Goal: Task Accomplishment & Management: Use online tool/utility

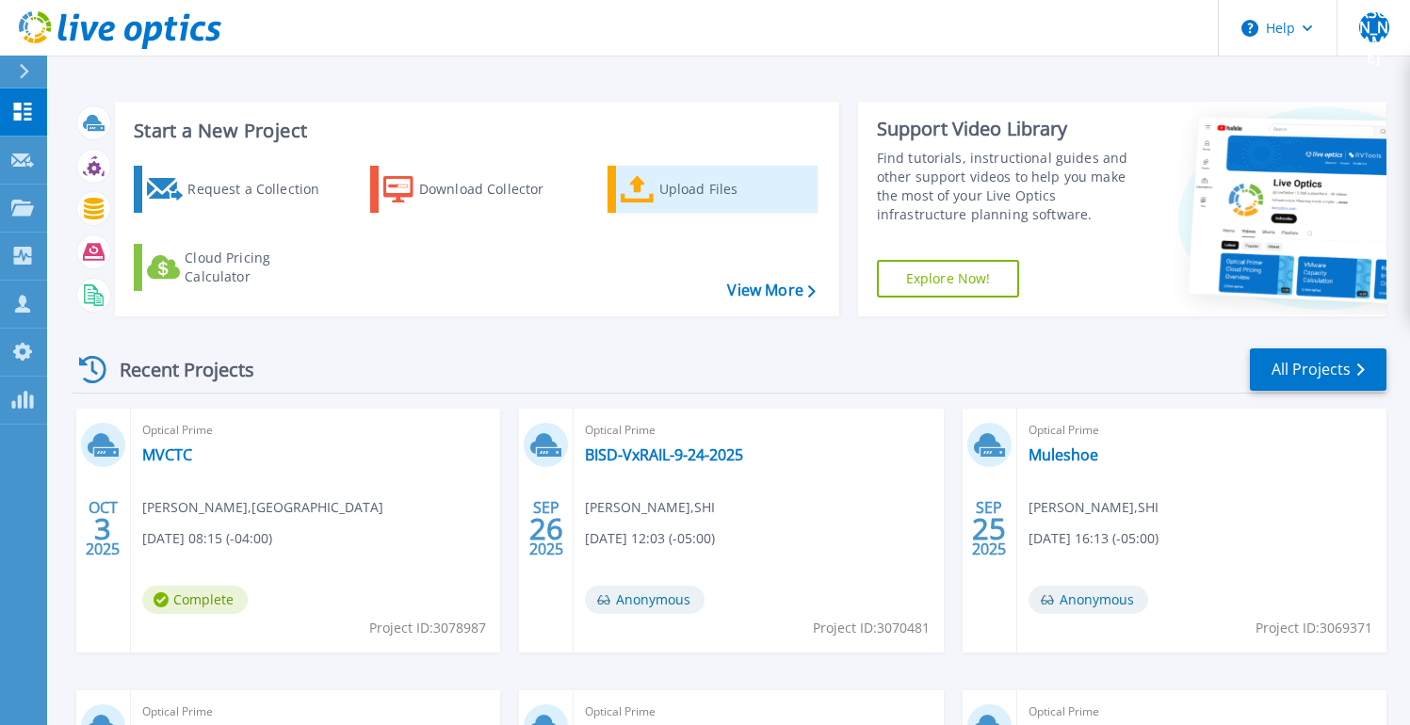
click at [643, 194] on icon at bounding box center [638, 189] width 34 height 27
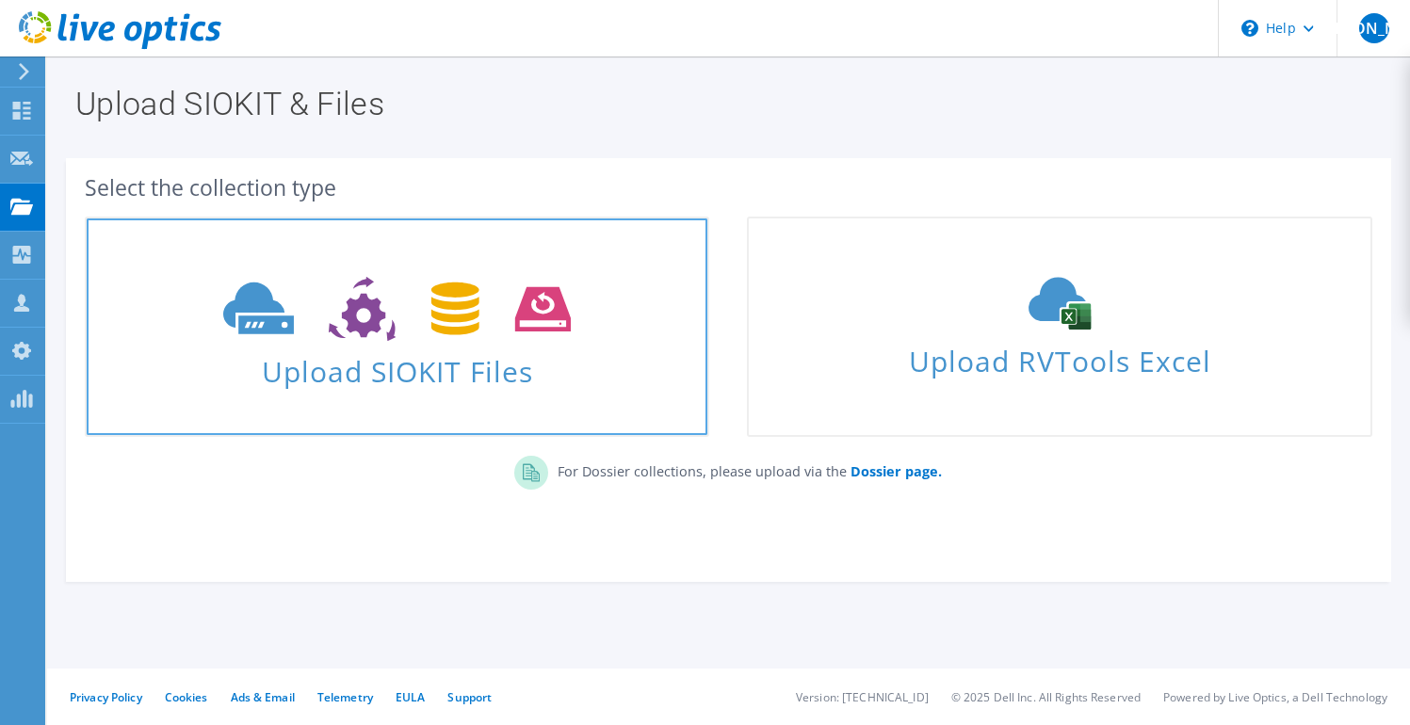
click at [446, 363] on span "Upload SIOKIT Files" at bounding box center [397, 366] width 621 height 41
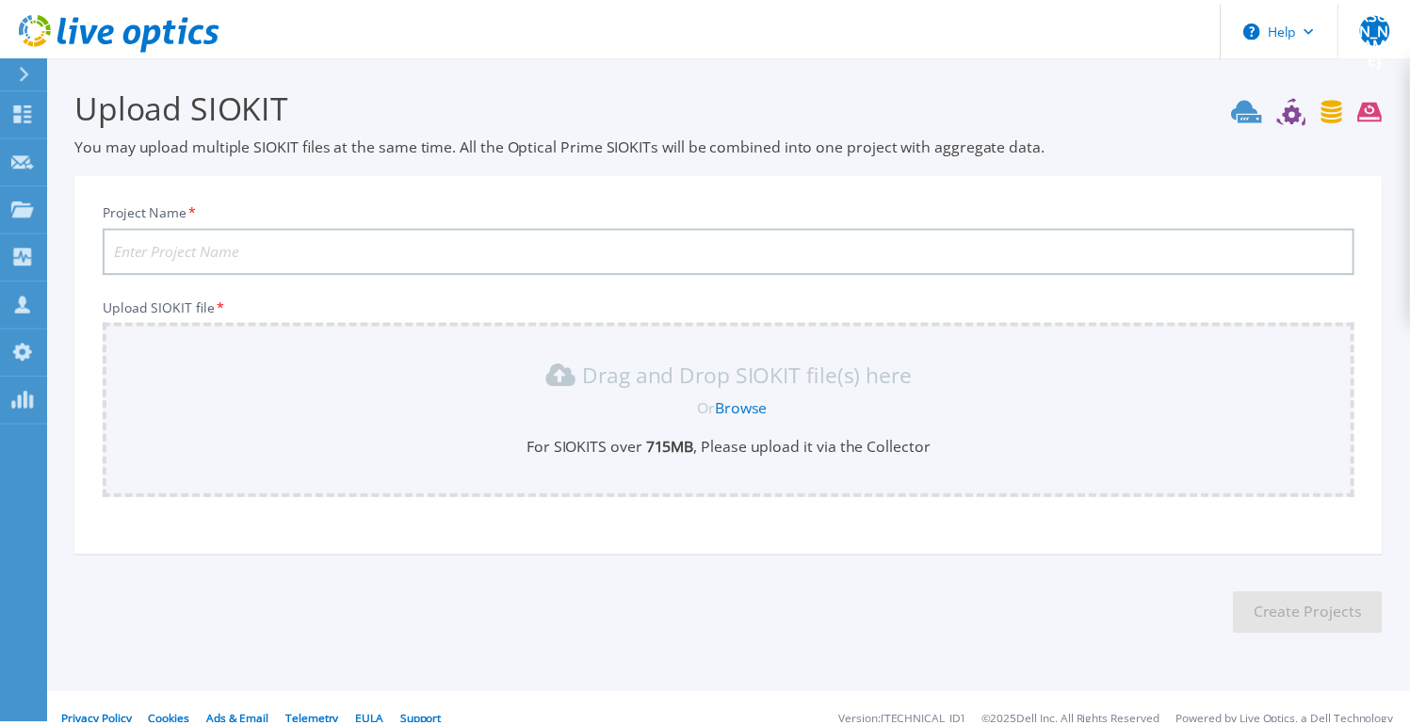
scroll to position [24, 0]
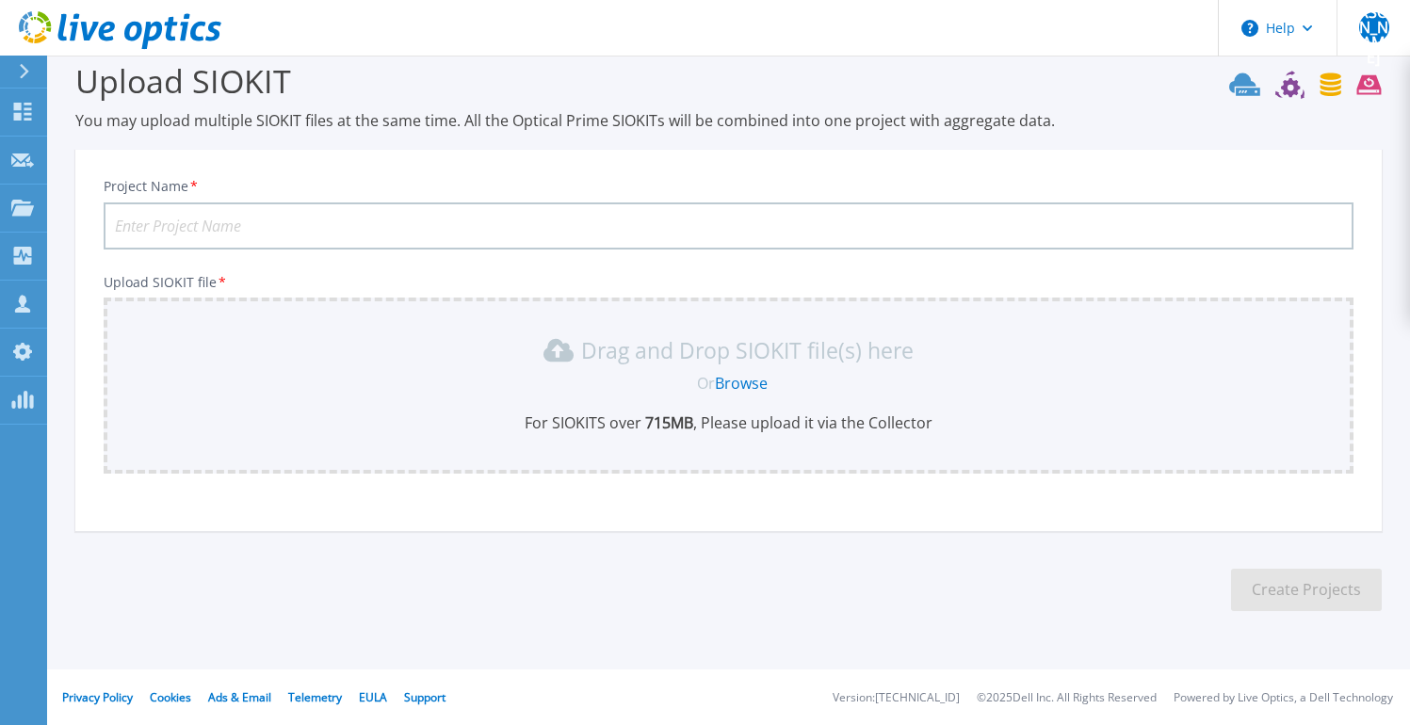
click at [468, 222] on input "Project Name *" at bounding box center [729, 226] width 1250 height 47
type input "[PERSON_NAME] ISD"
click at [731, 380] on link "Browse" at bounding box center [741, 383] width 53 height 21
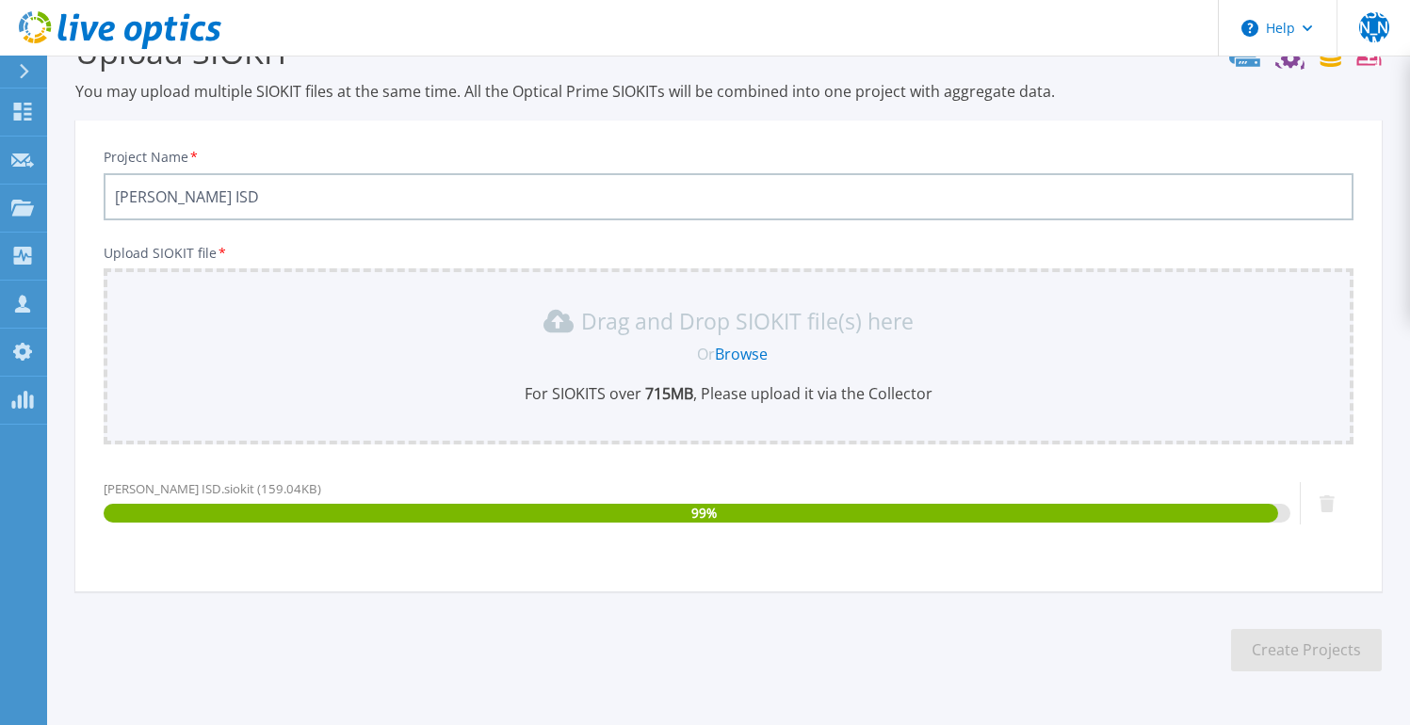
scroll to position [114, 0]
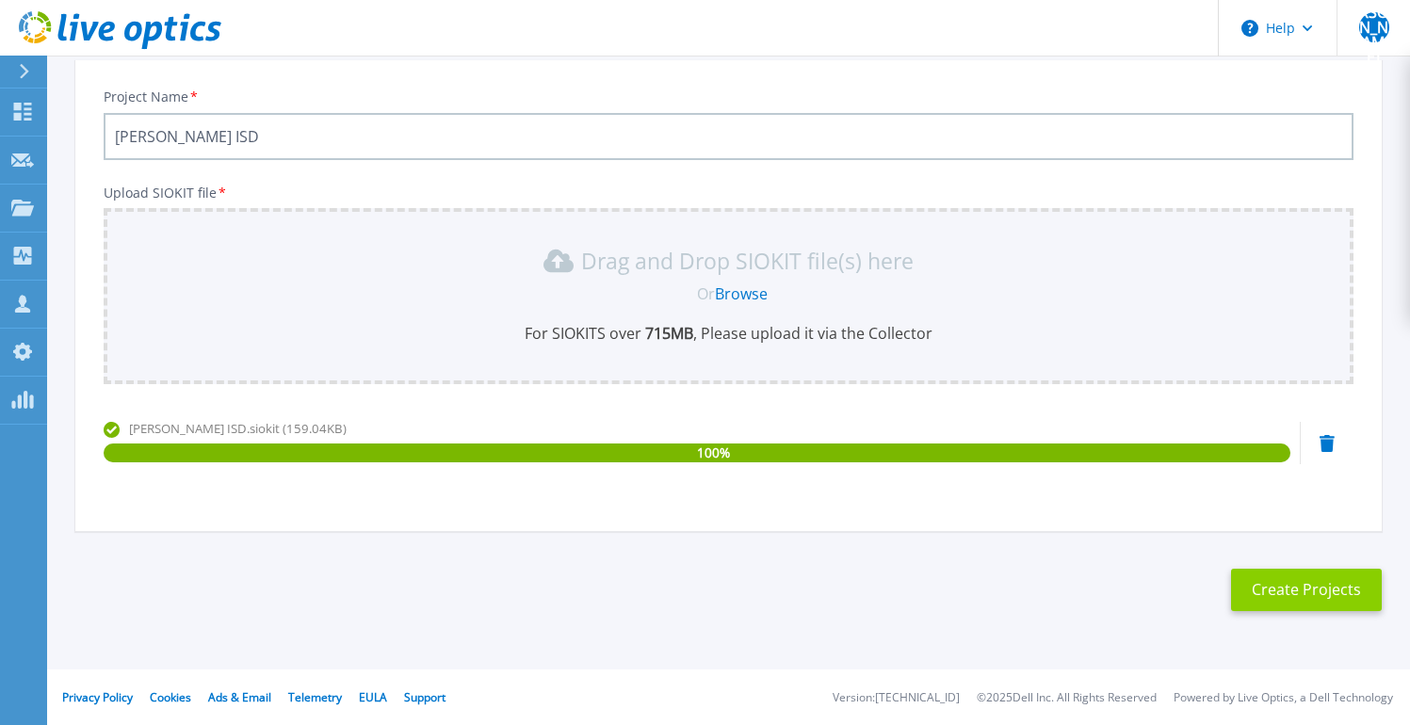
click at [1295, 590] on button "Create Projects" at bounding box center [1306, 590] width 151 height 42
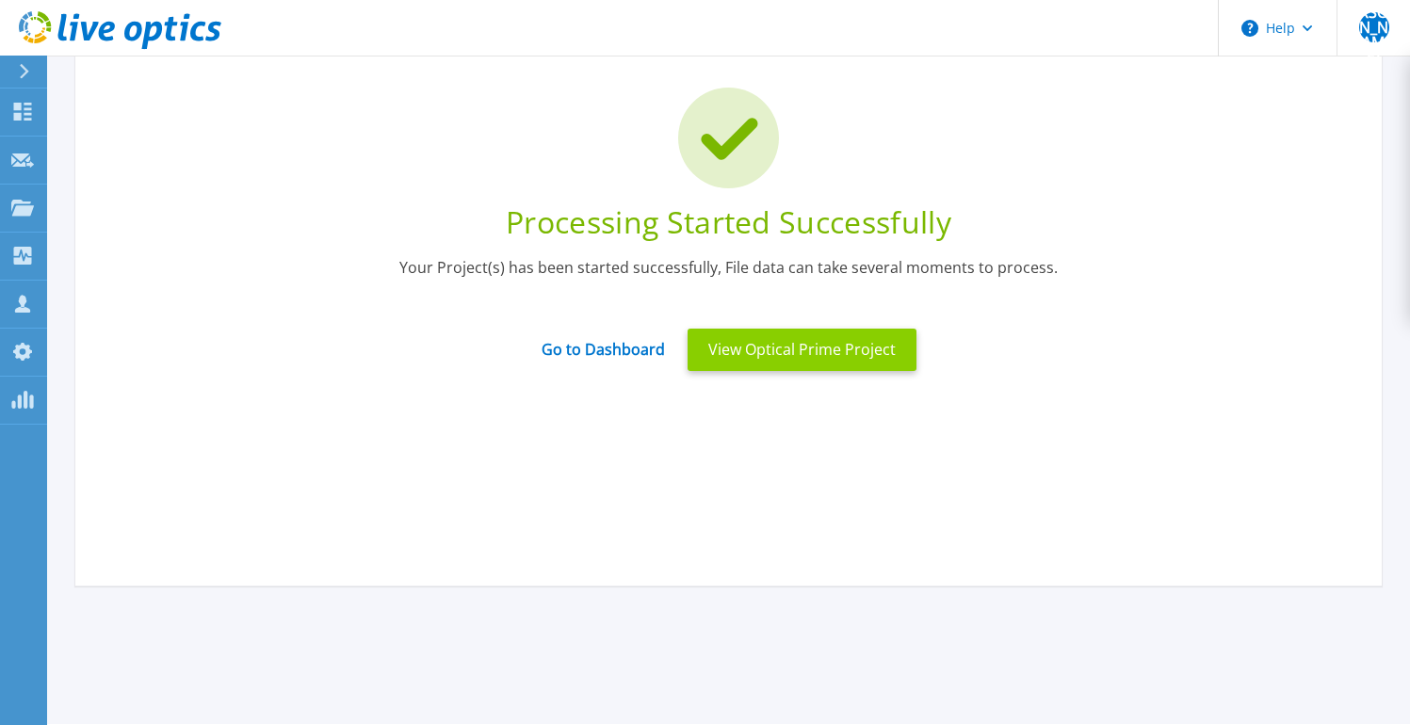
click at [791, 342] on button "View Optical Prime Project" at bounding box center [802, 350] width 229 height 42
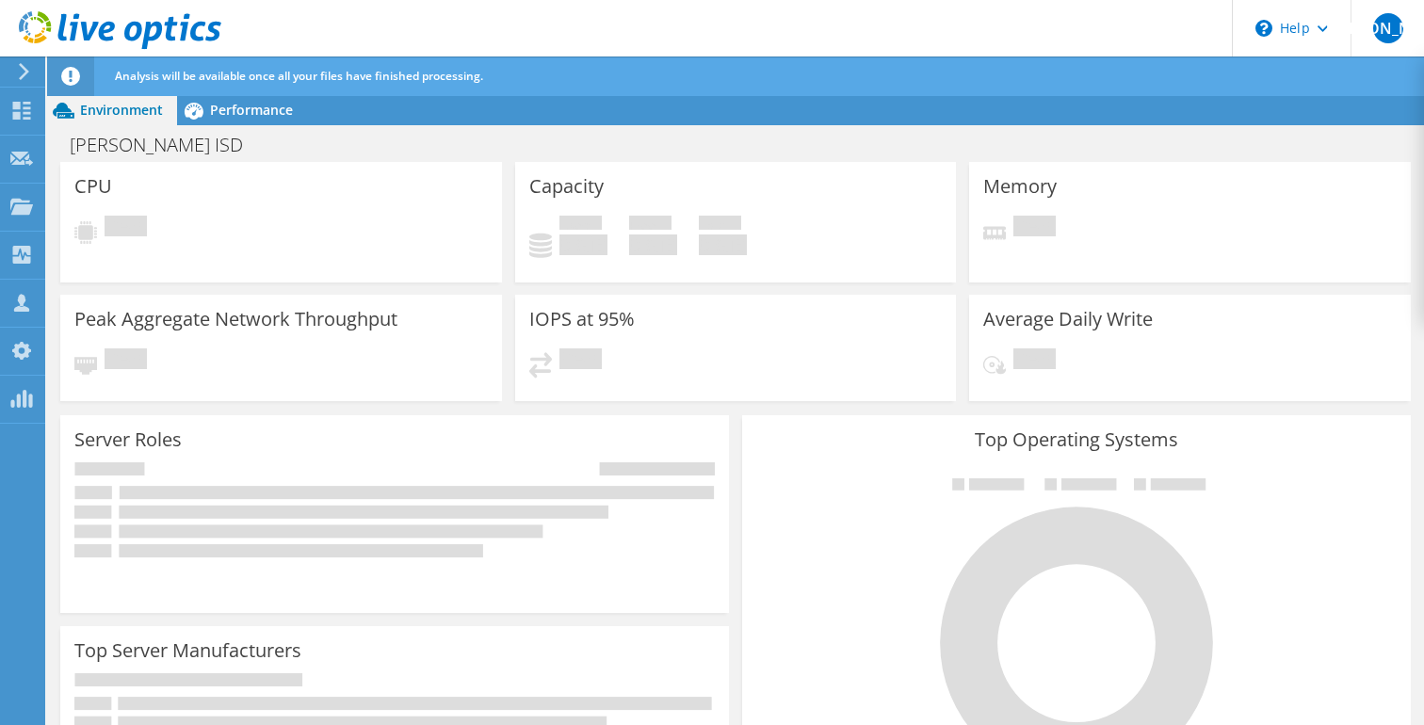
click at [116, 34] on icon at bounding box center [120, 30] width 203 height 39
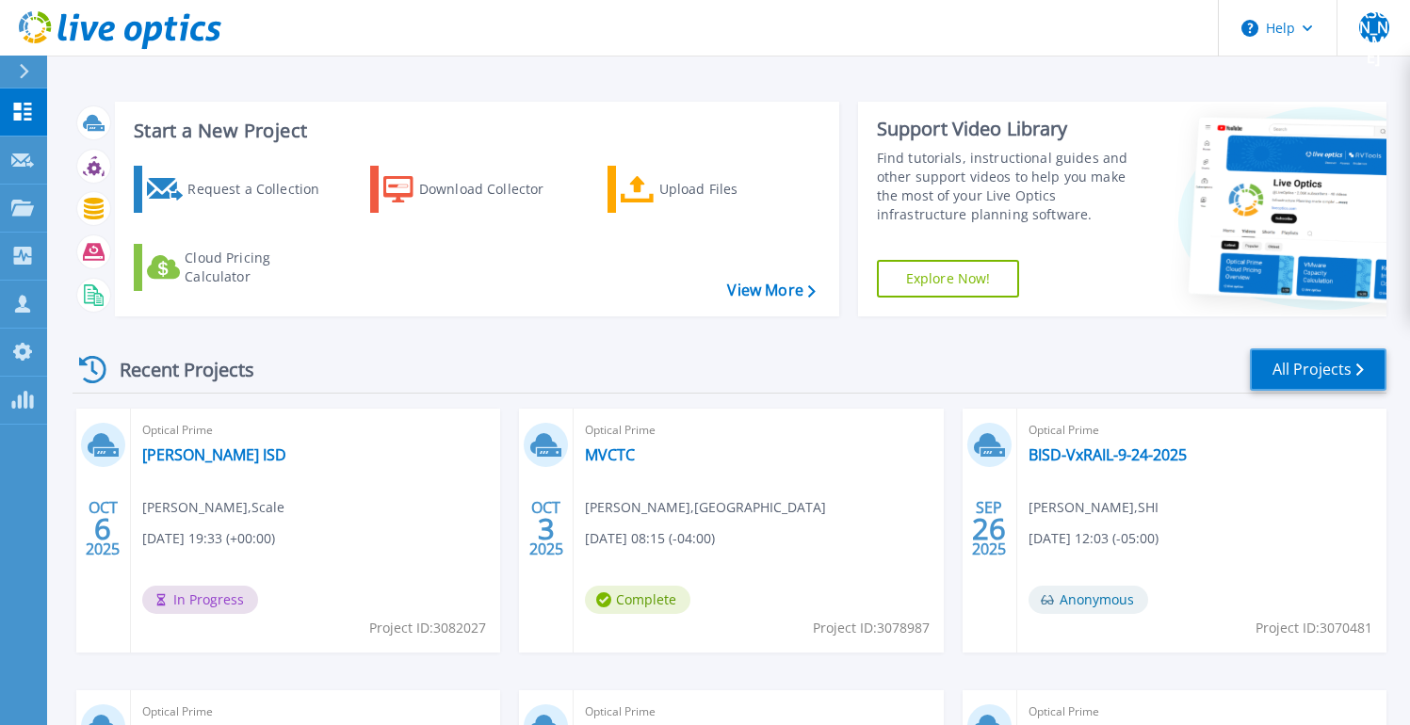
click at [1322, 366] on link "All Projects" at bounding box center [1318, 370] width 137 height 42
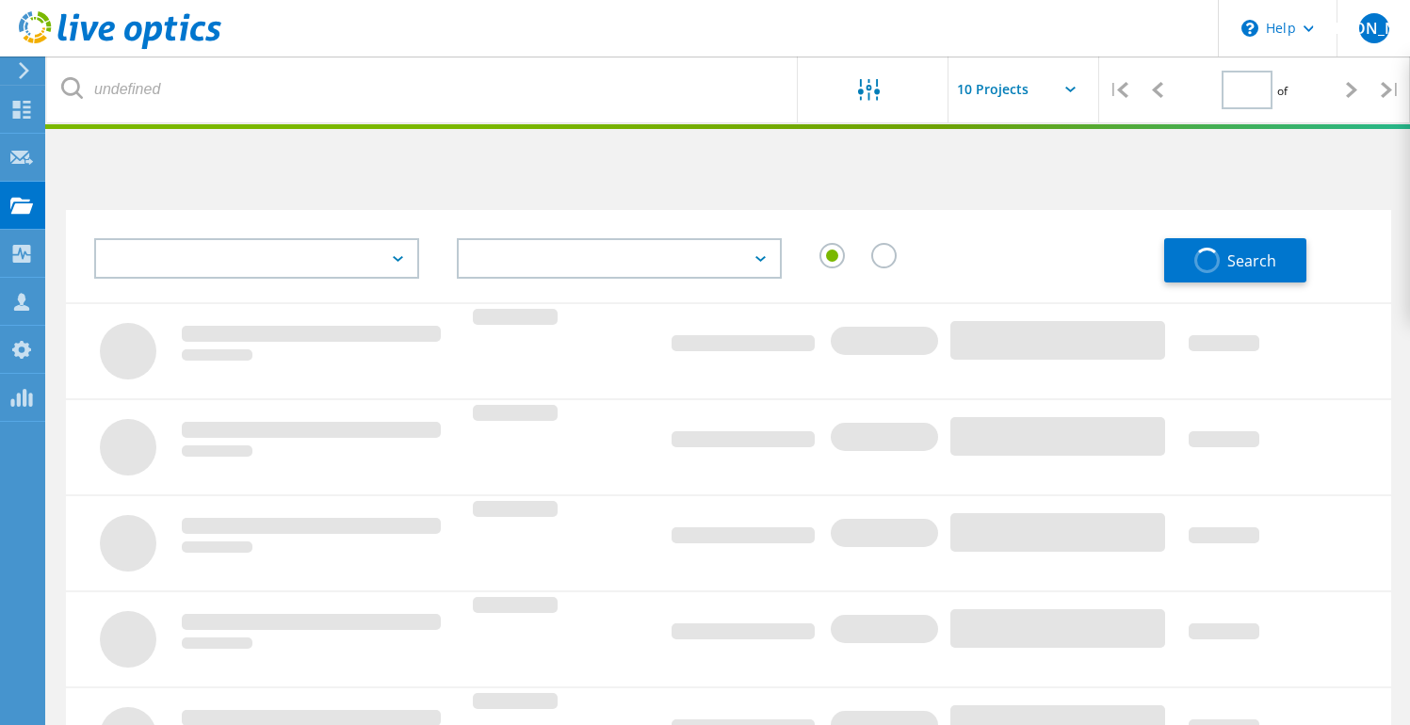
type input "1"
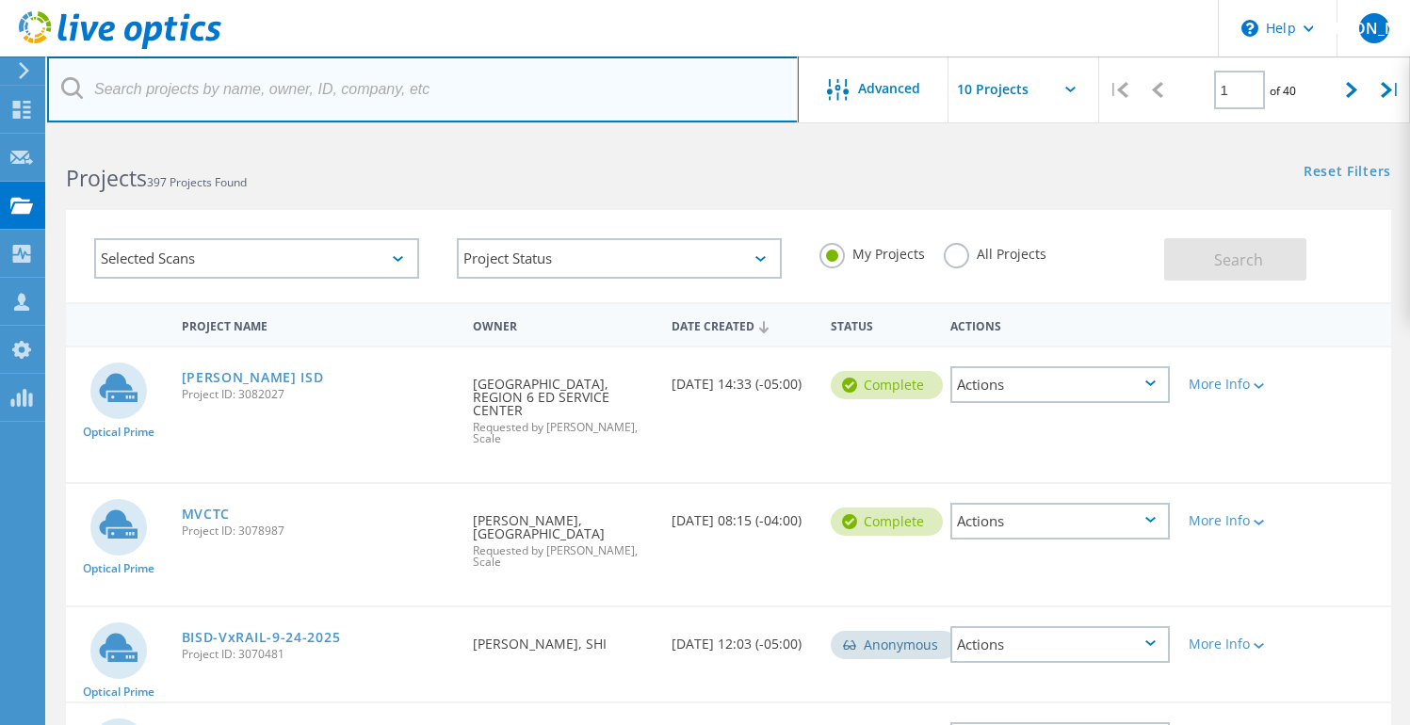
click at [293, 85] on input "text" at bounding box center [423, 90] width 752 height 66
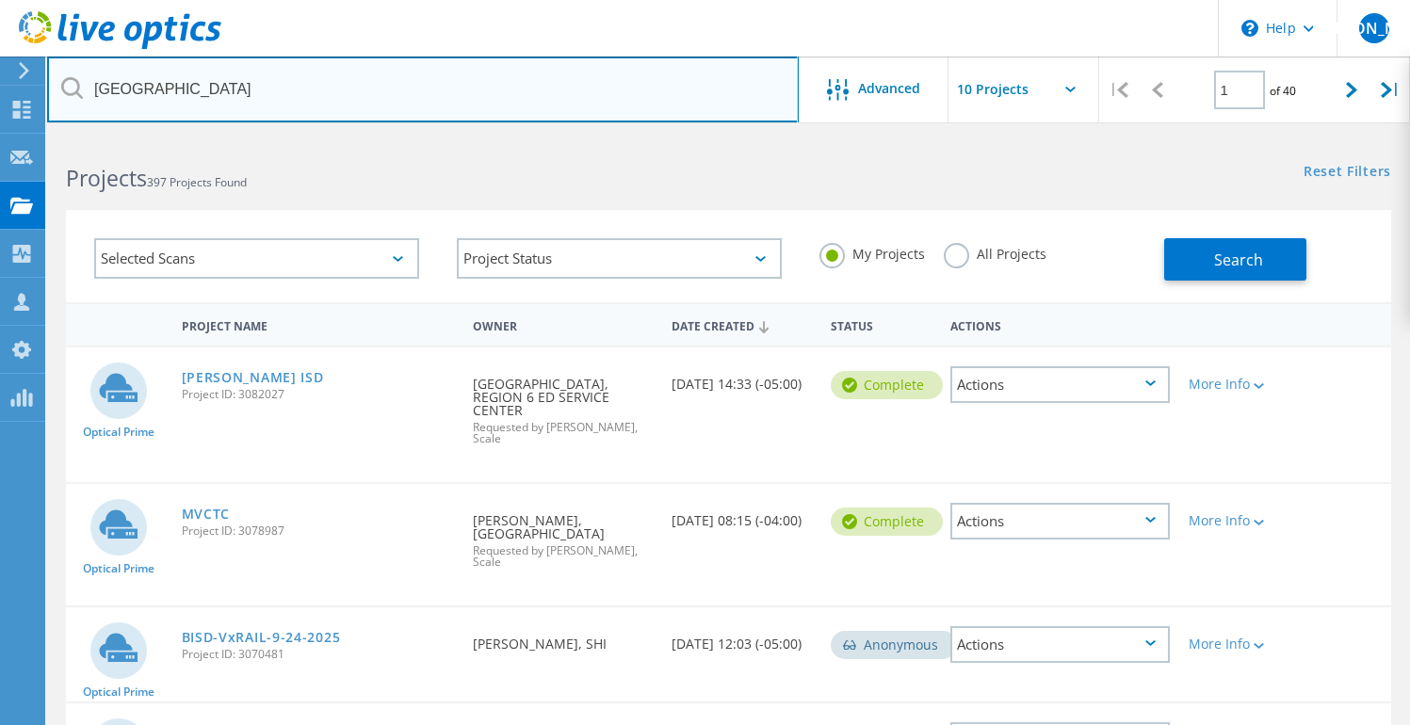
type input "Pea Ridge"
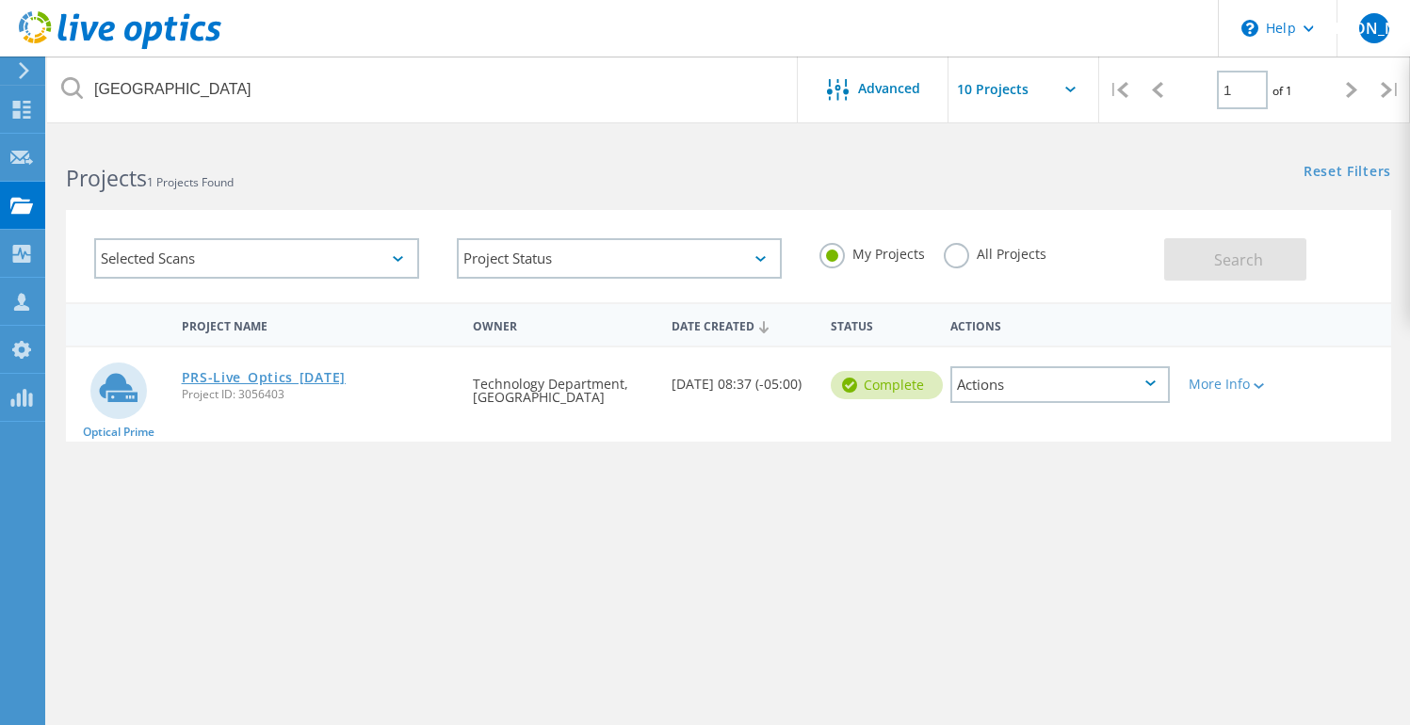
click at [300, 379] on link "PRS-Live_Optics_[DATE]" at bounding box center [264, 377] width 164 height 13
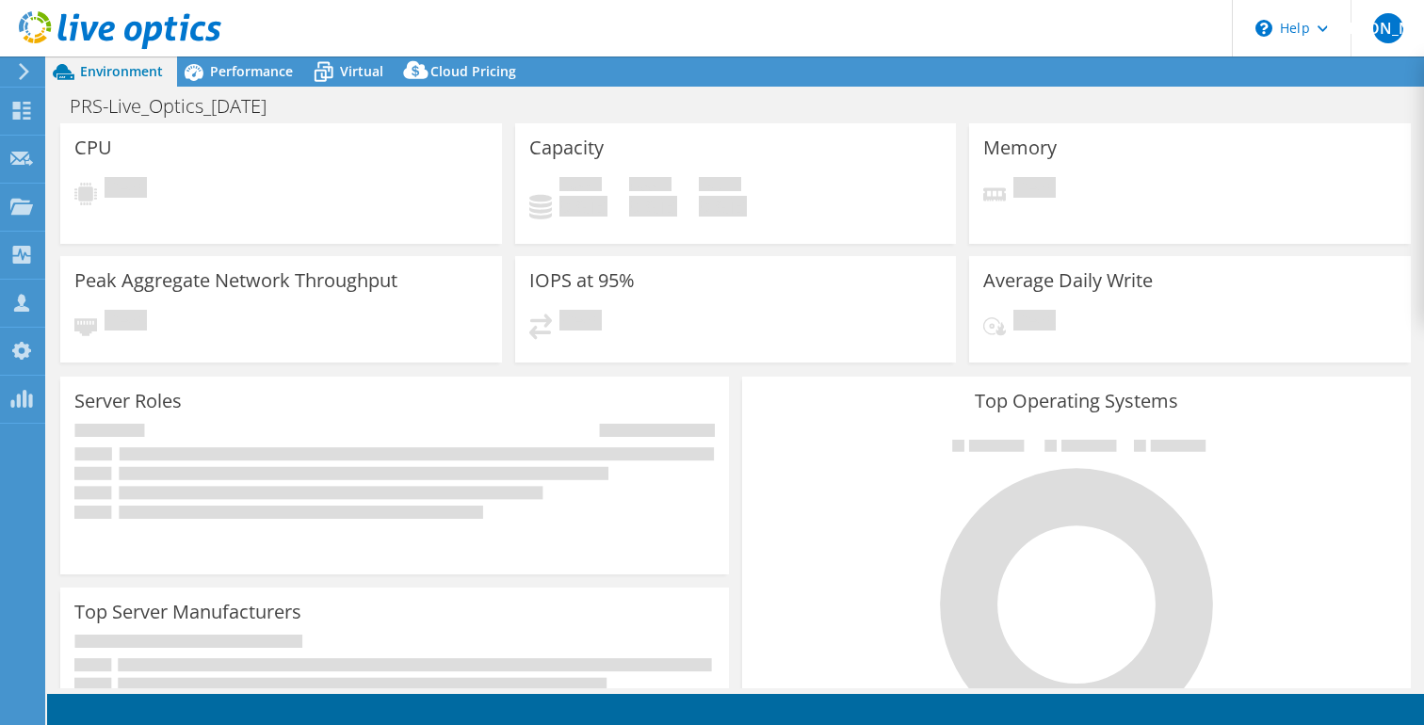
select select "USD"
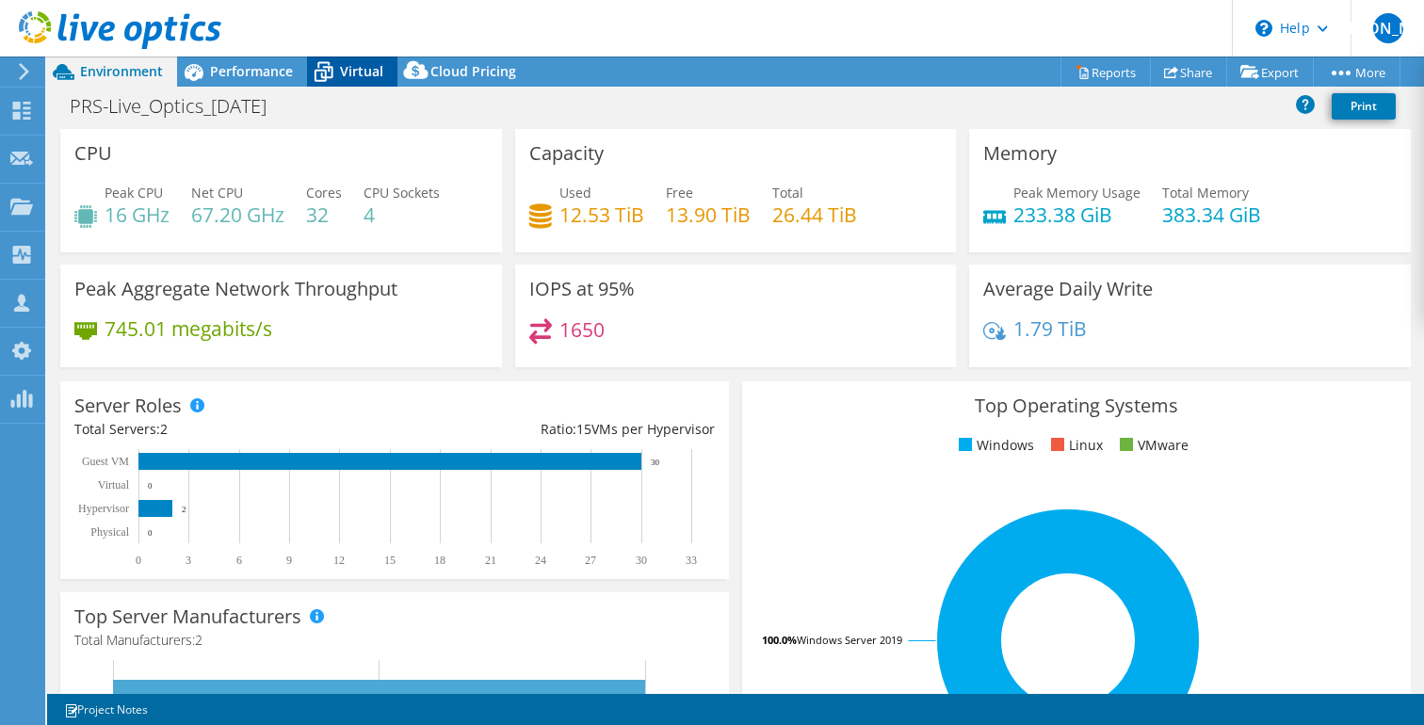
click at [354, 73] on span "Virtual" at bounding box center [361, 71] width 43 height 18
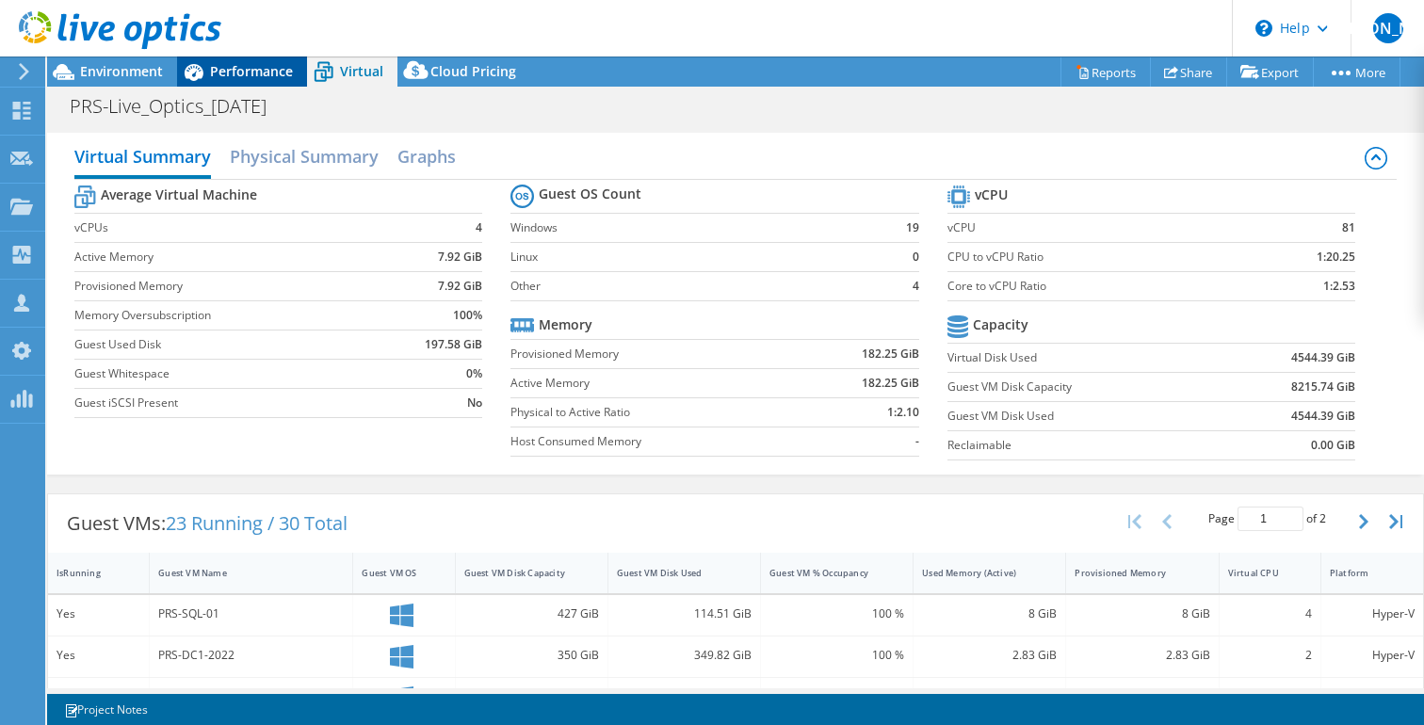
click at [276, 69] on span "Performance" at bounding box center [251, 71] width 83 height 18
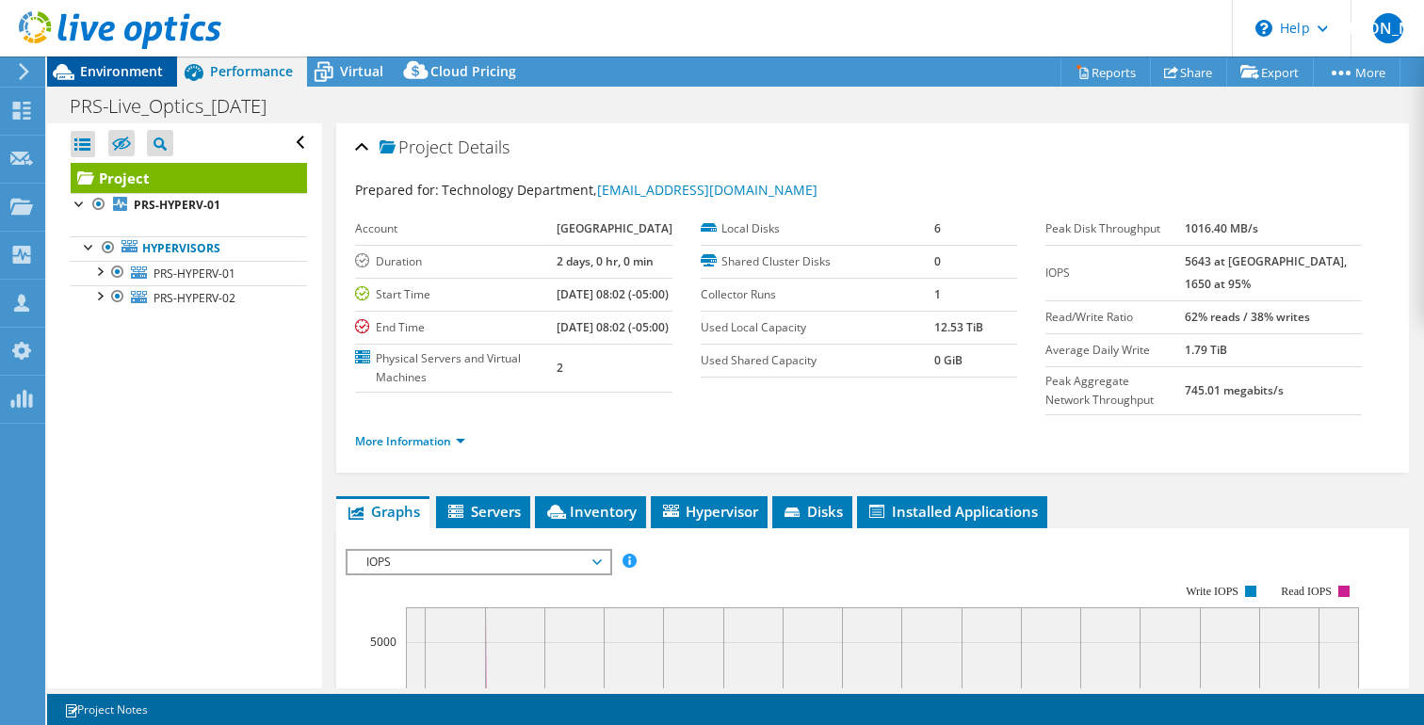
click at [139, 77] on span "Environment" at bounding box center [121, 71] width 83 height 18
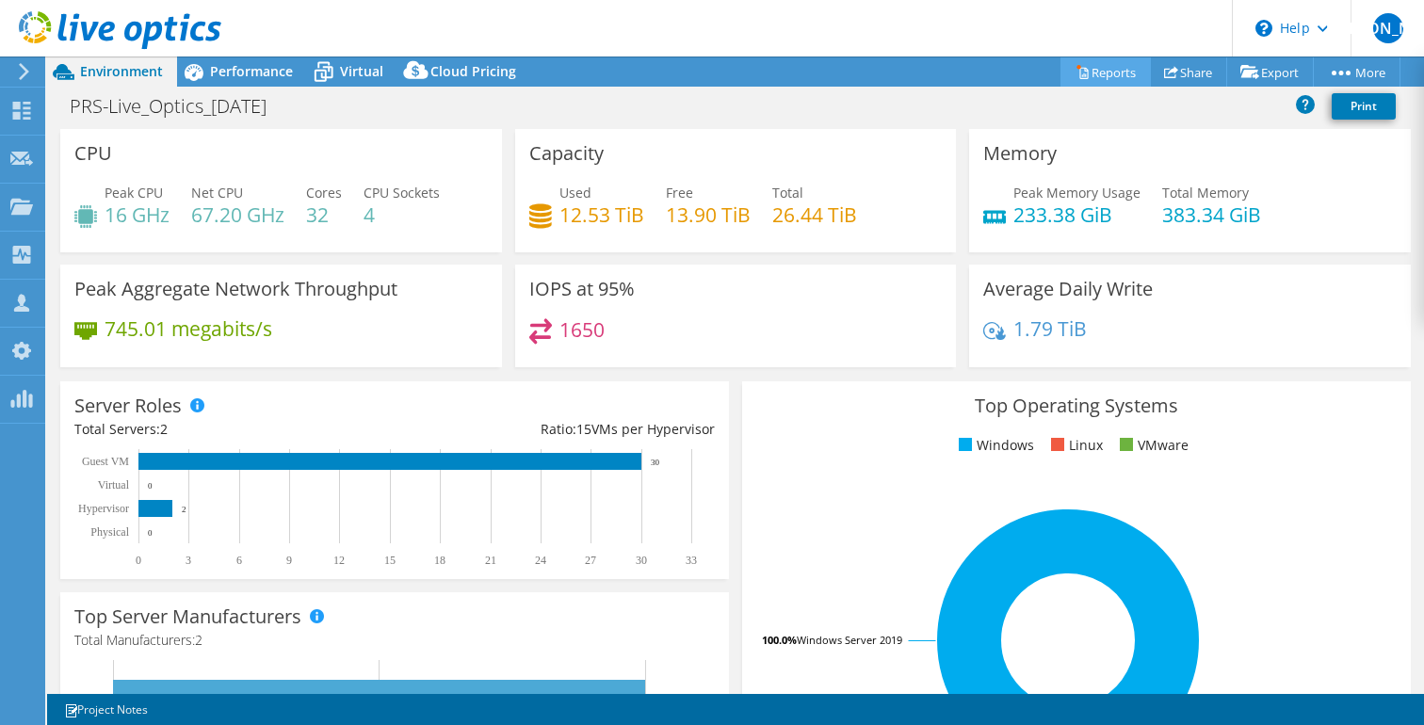
click at [1101, 75] on link "Reports" at bounding box center [1106, 71] width 90 height 29
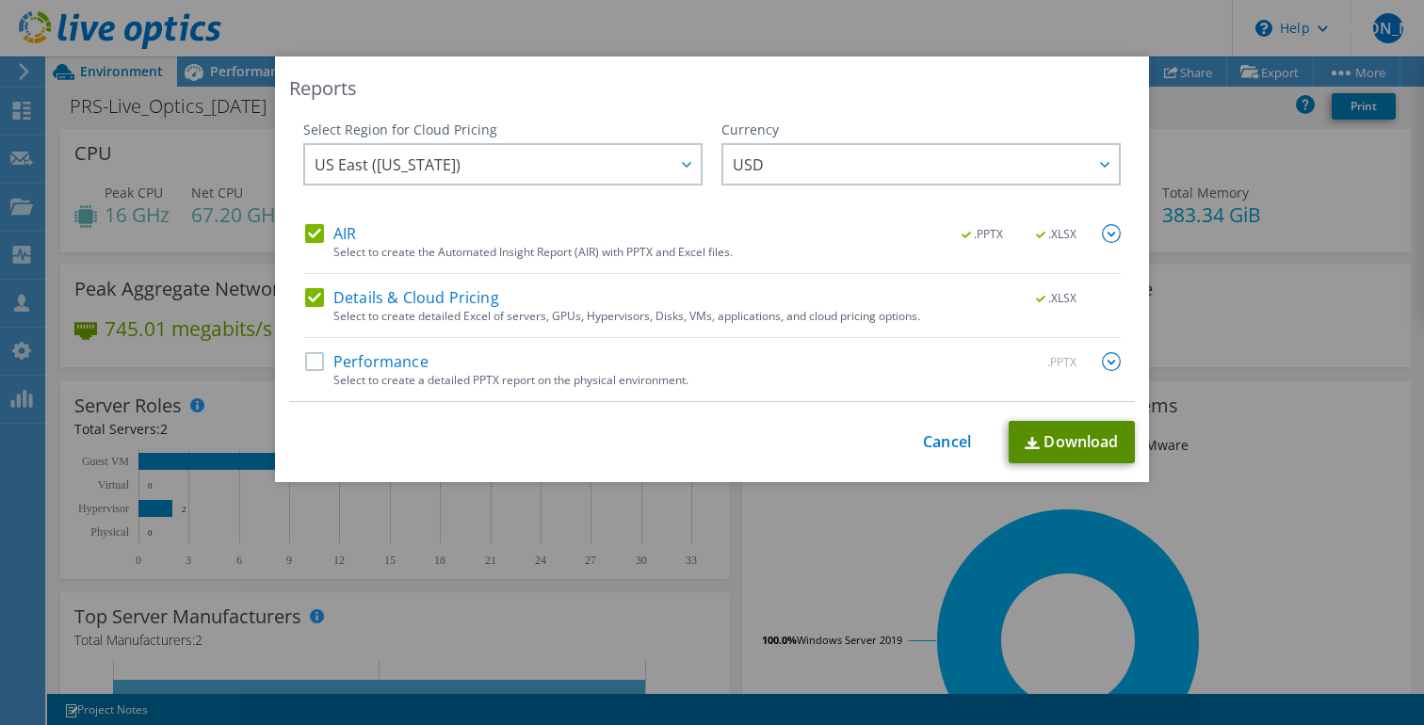
click at [1042, 438] on link "Download" at bounding box center [1072, 442] width 126 height 42
click at [587, 519] on div "Reports Select Region for Cloud Pricing Asia Pacific (Hong Kong) Asia Pacific (…" at bounding box center [712, 363] width 1424 height 612
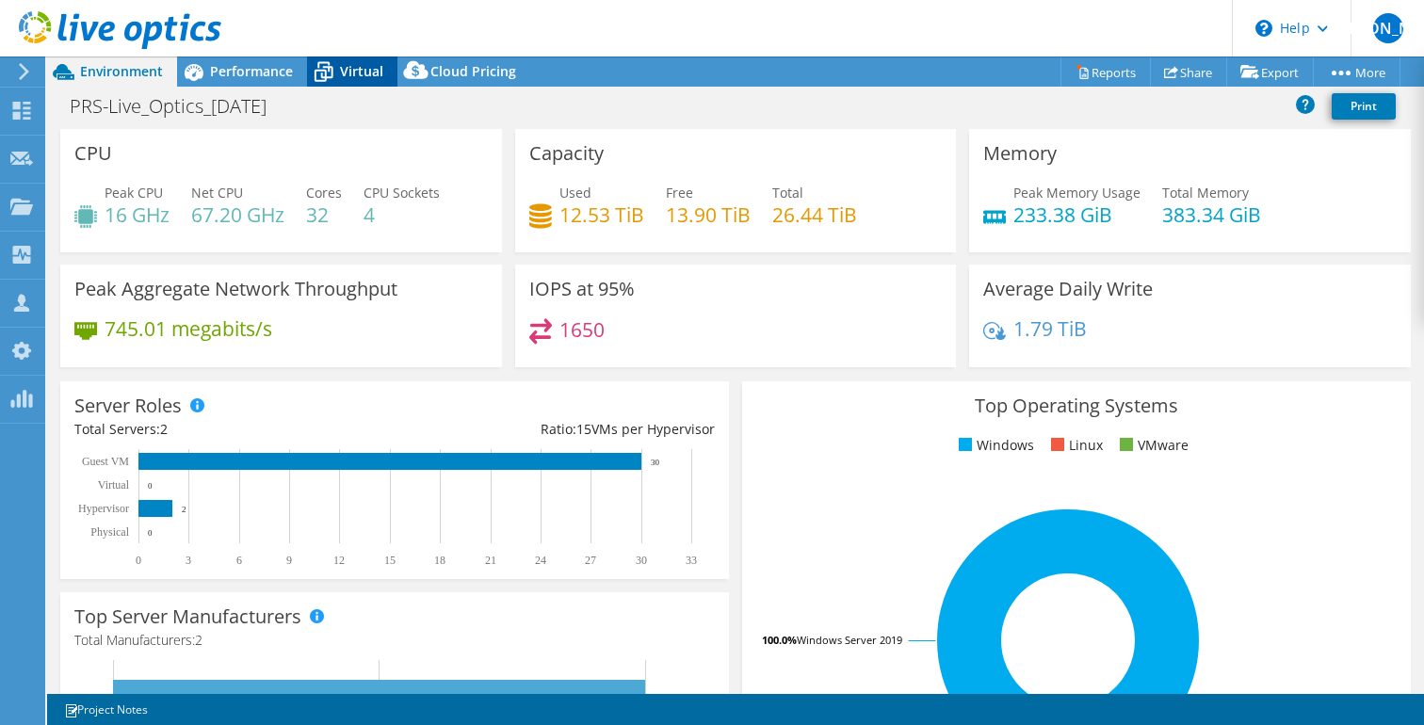
click at [351, 68] on span "Virtual" at bounding box center [361, 71] width 43 height 18
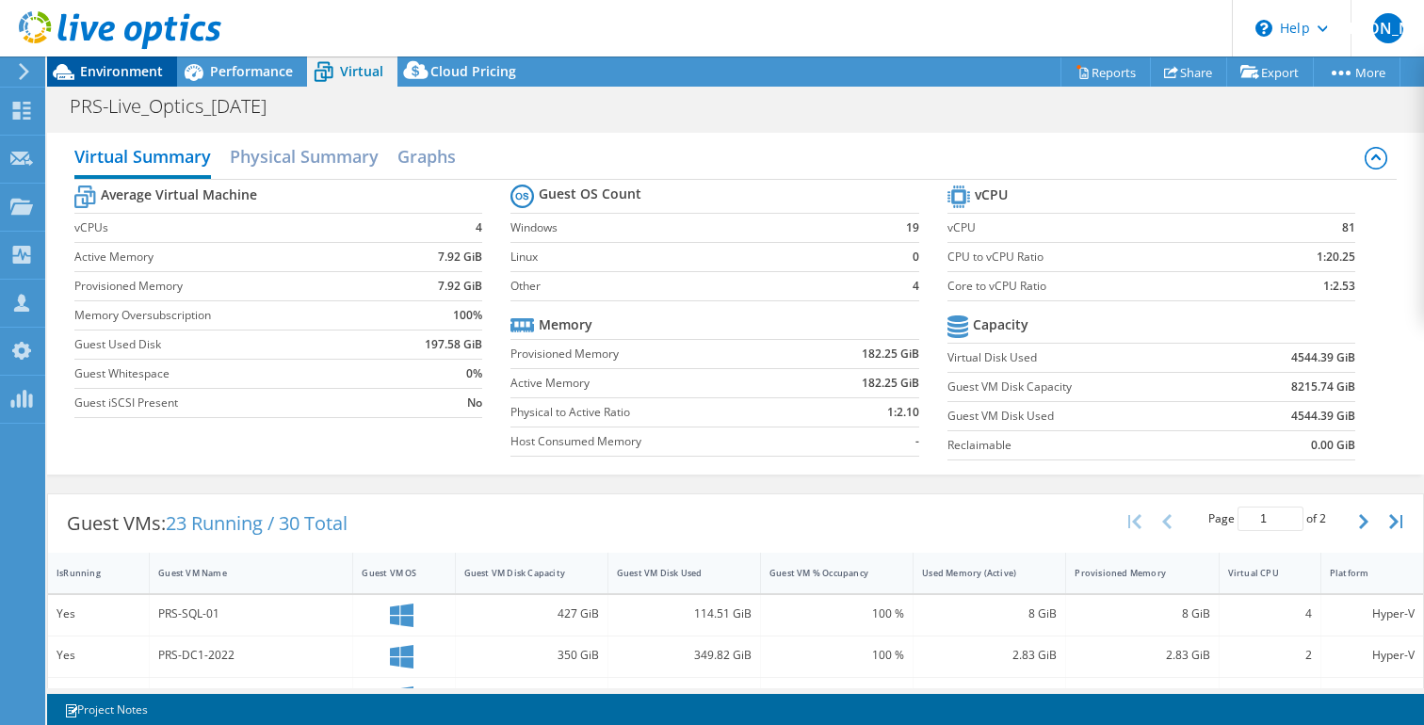
click at [134, 68] on span "Environment" at bounding box center [121, 71] width 83 height 18
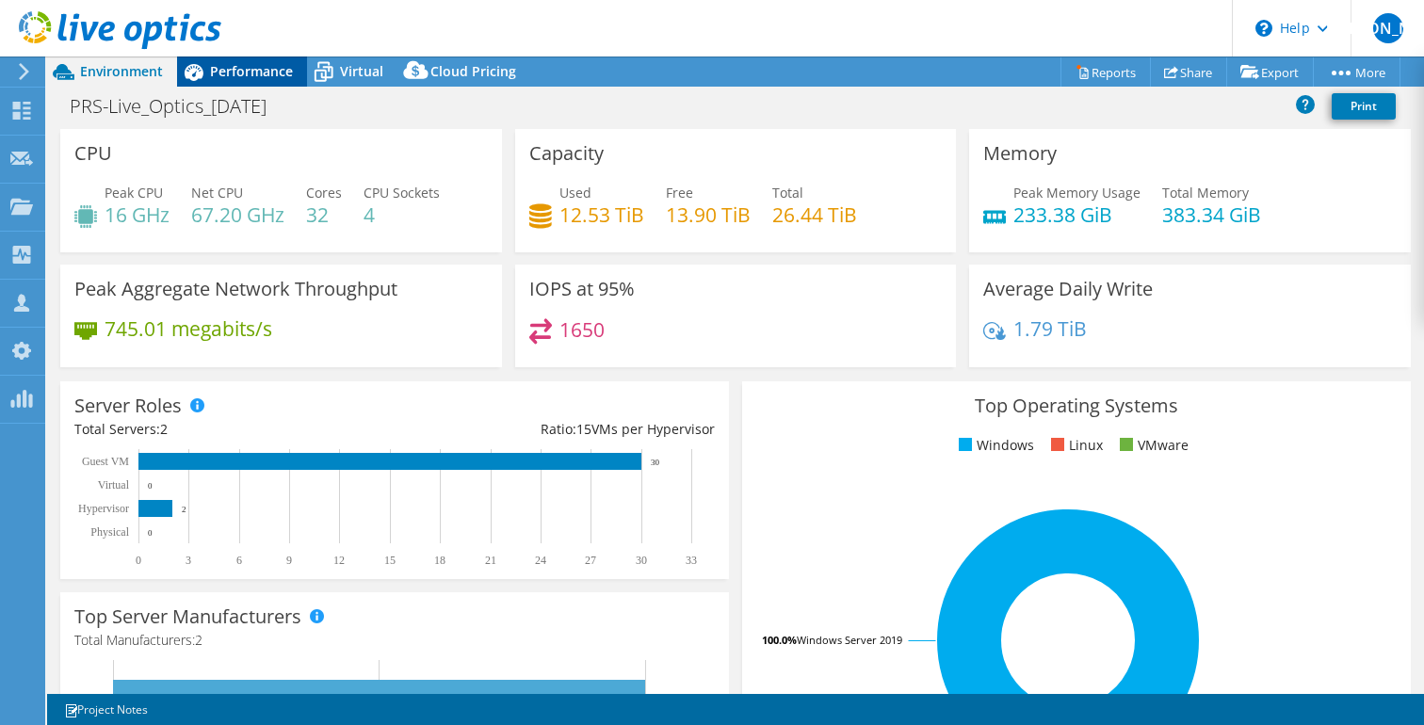
click at [257, 72] on span "Performance" at bounding box center [251, 71] width 83 height 18
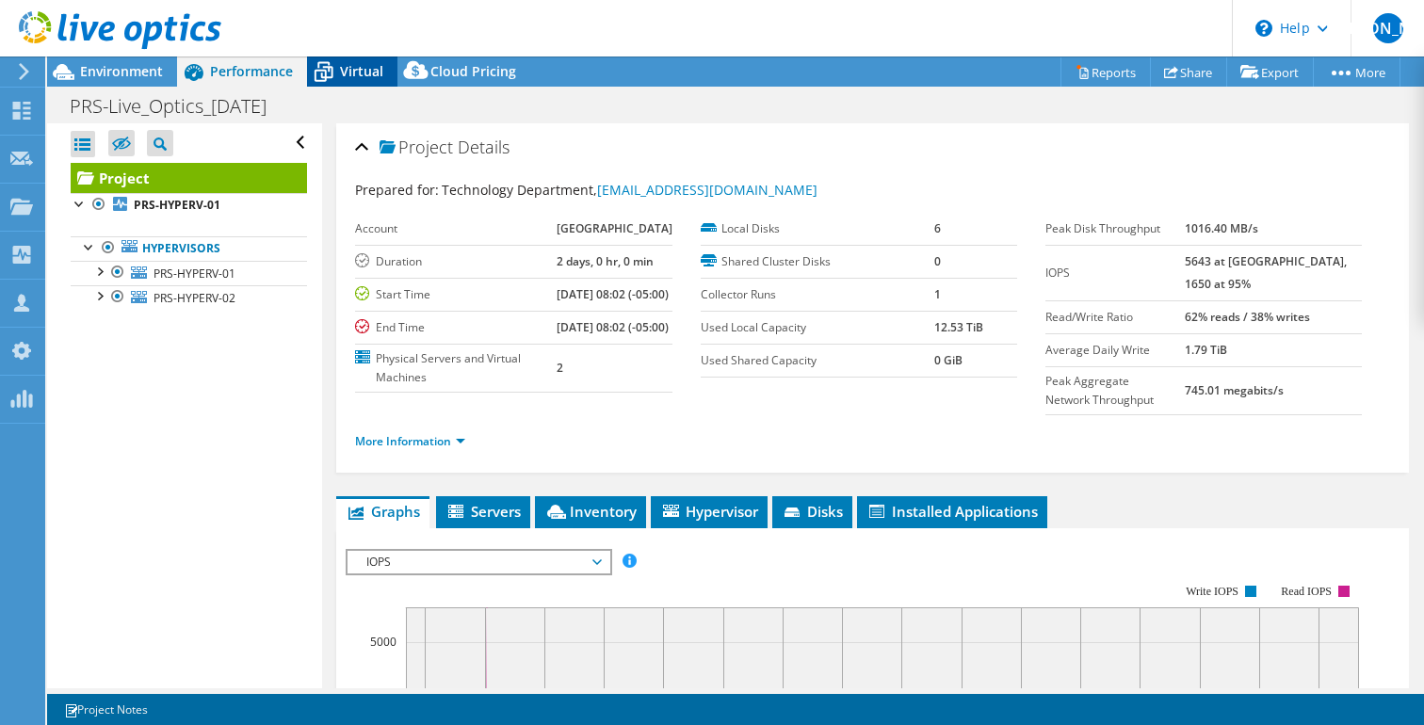
click at [368, 73] on span "Virtual" at bounding box center [361, 71] width 43 height 18
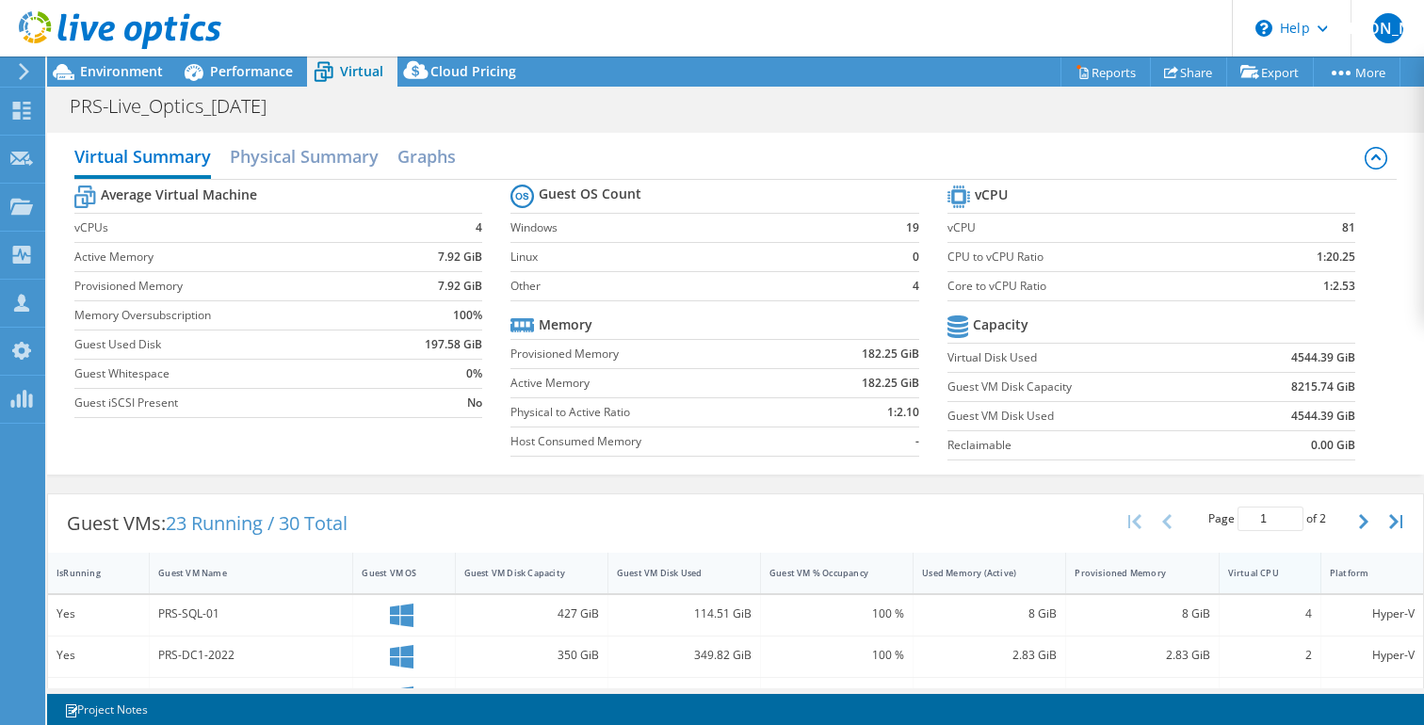
click at [1263, 577] on div "Virtual CPU" at bounding box center [1258, 573] width 61 height 12
click at [112, 34] on icon at bounding box center [120, 30] width 203 height 39
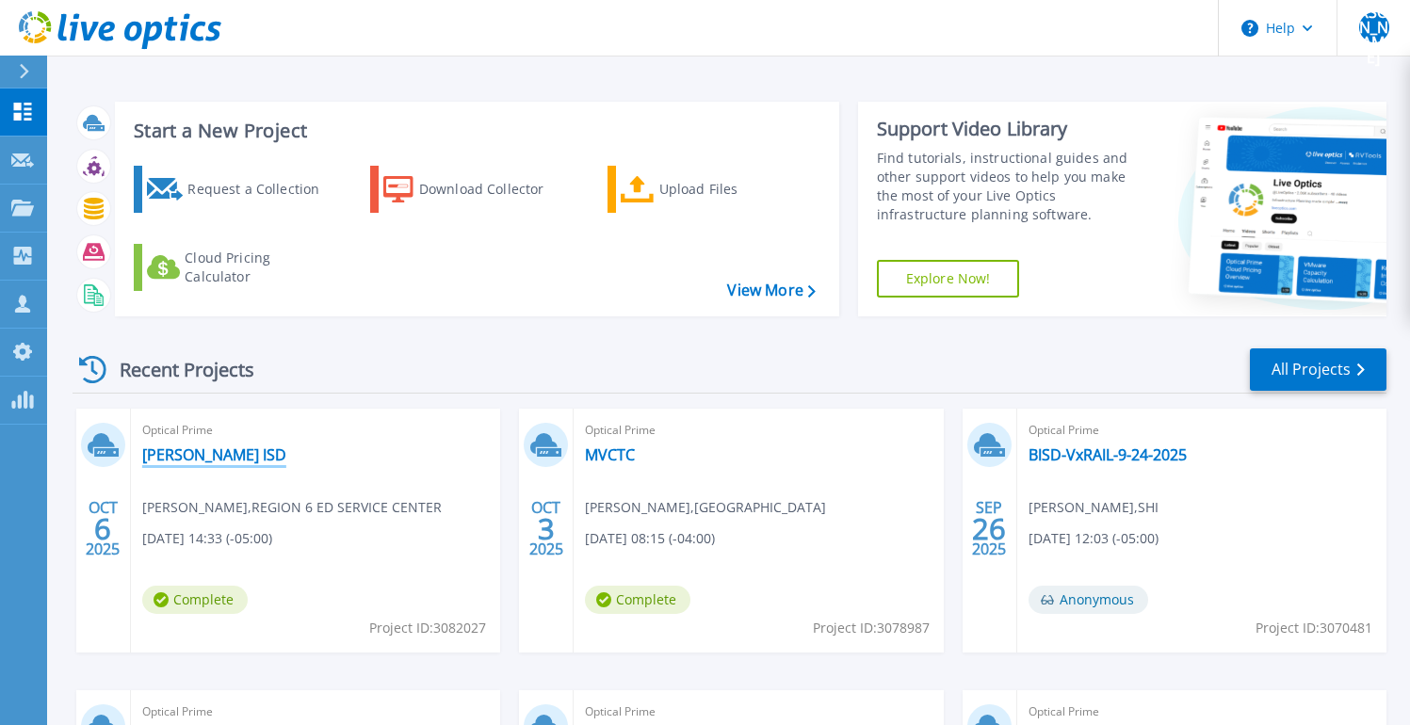
click at [171, 457] on link "[PERSON_NAME] ISD" at bounding box center [214, 455] width 144 height 19
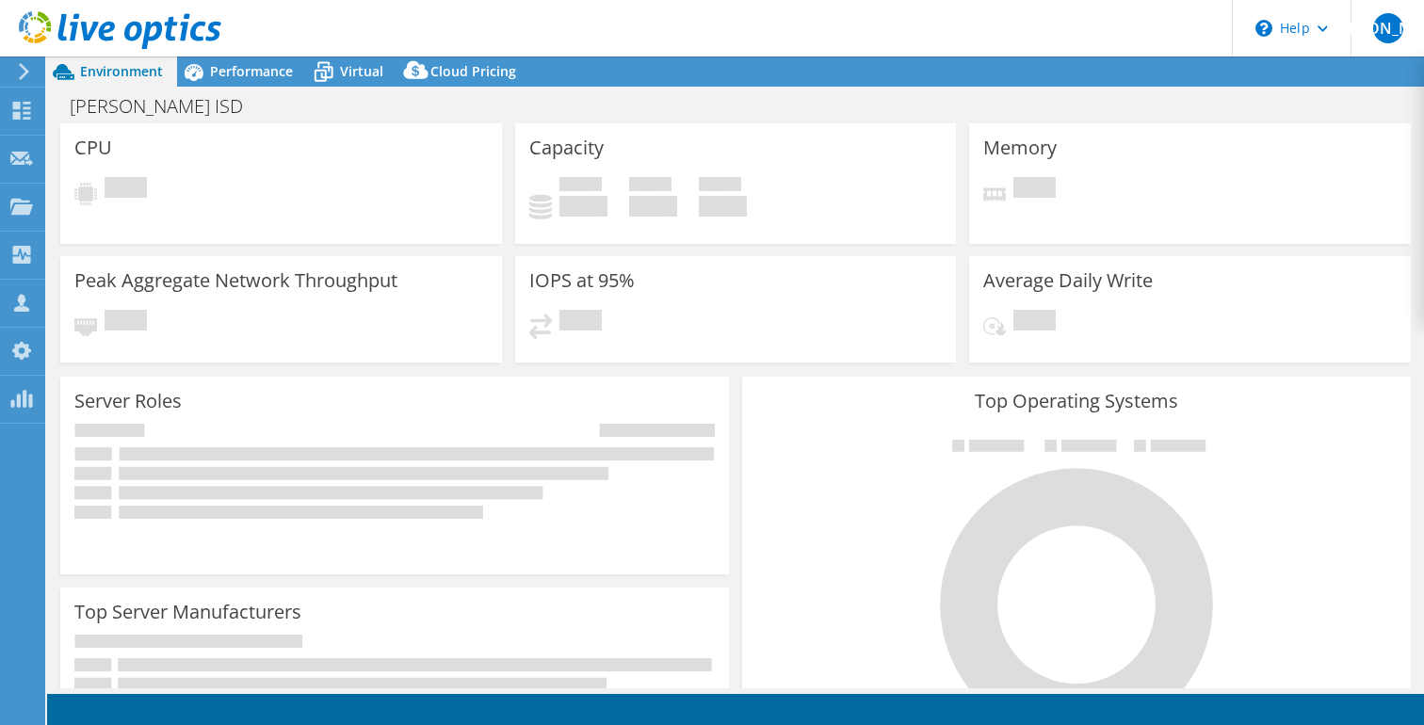
select select "USD"
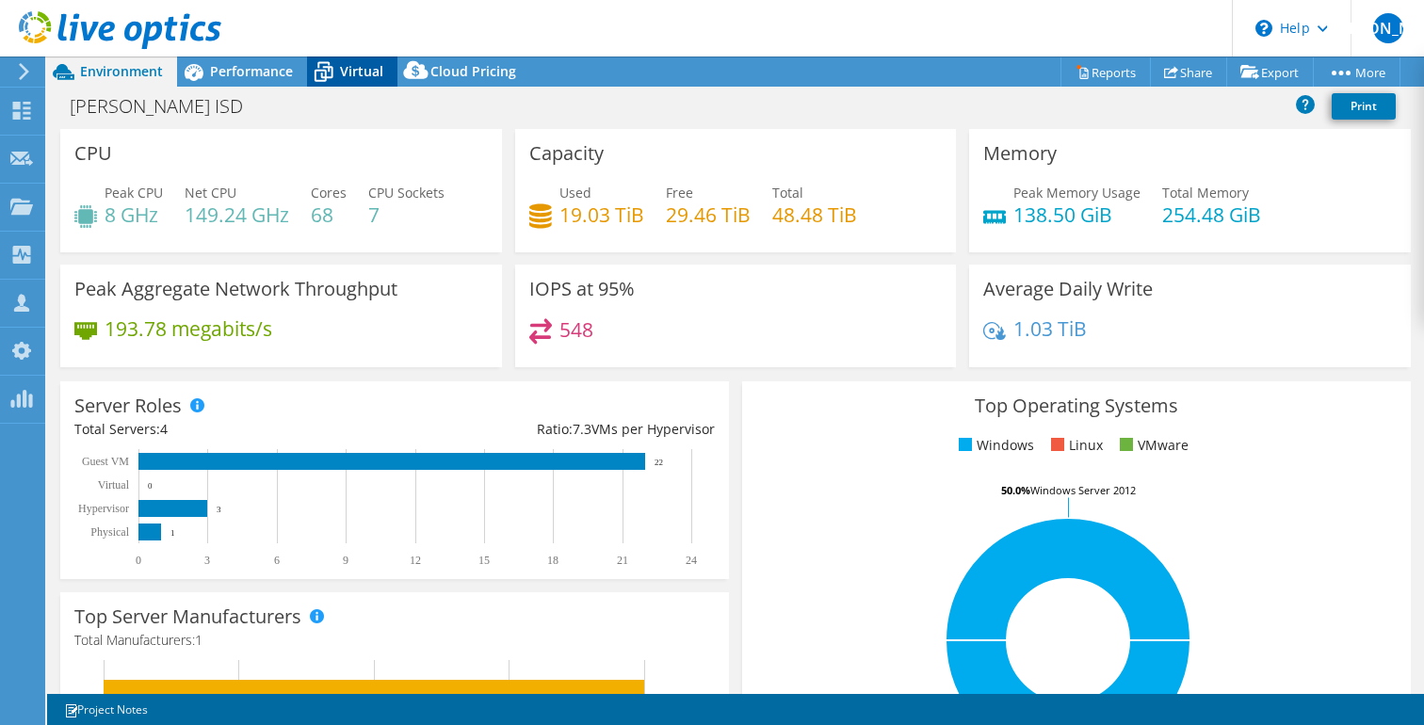
click at [351, 73] on span "Virtual" at bounding box center [361, 71] width 43 height 18
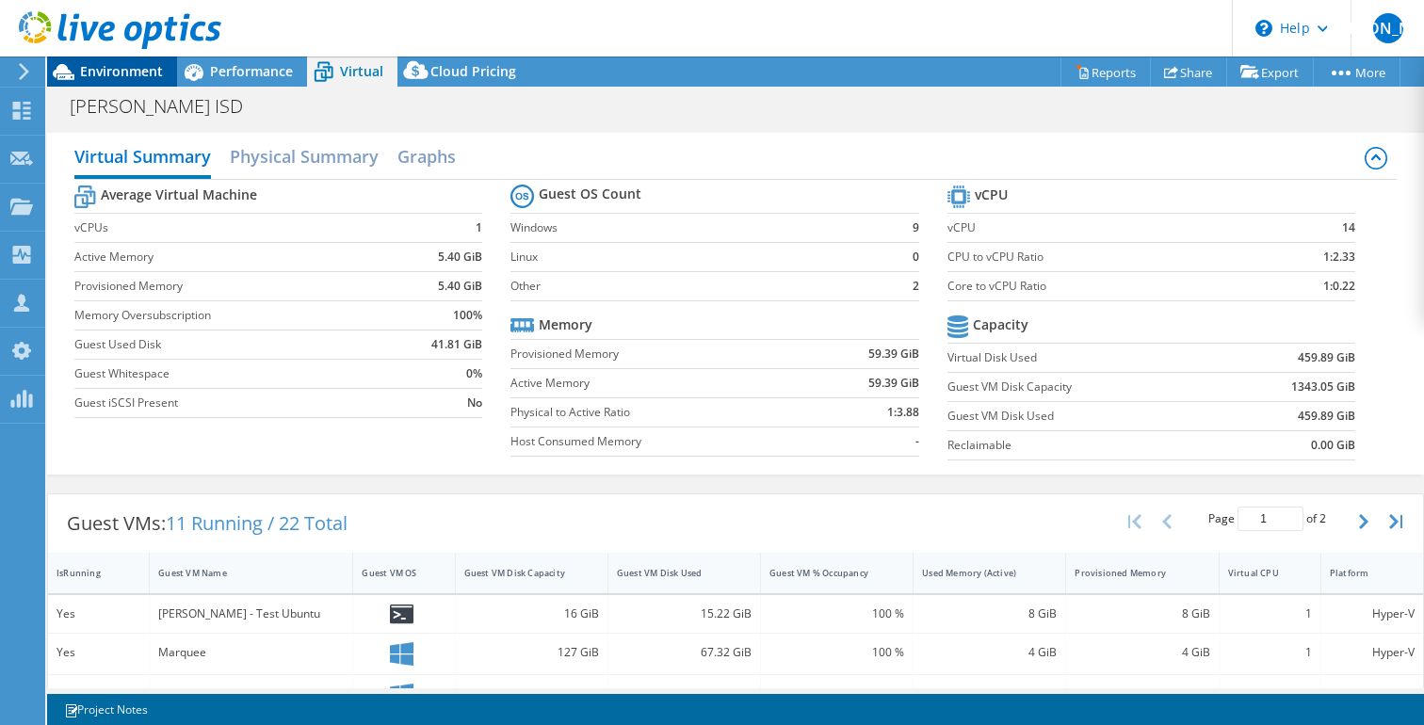
click at [81, 73] on span "Environment" at bounding box center [121, 71] width 83 height 18
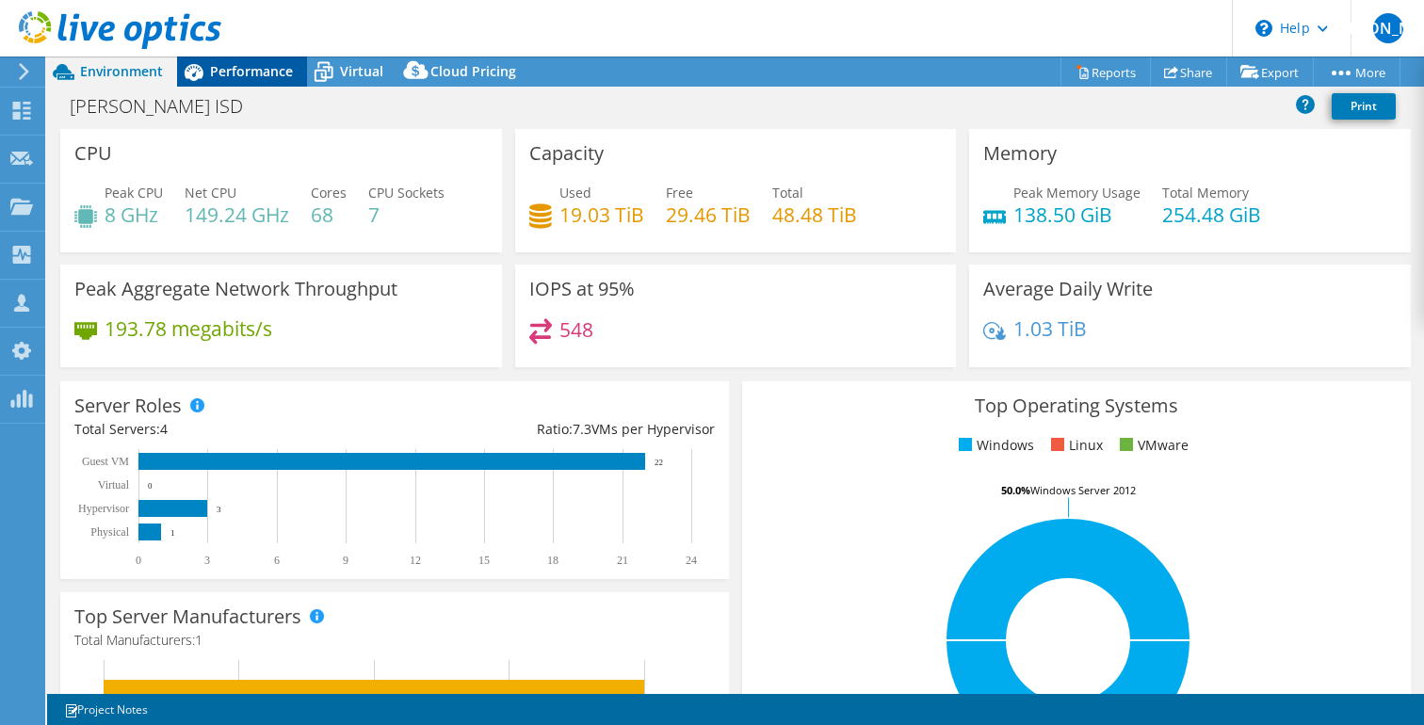
click at [231, 73] on span "Performance" at bounding box center [251, 71] width 83 height 18
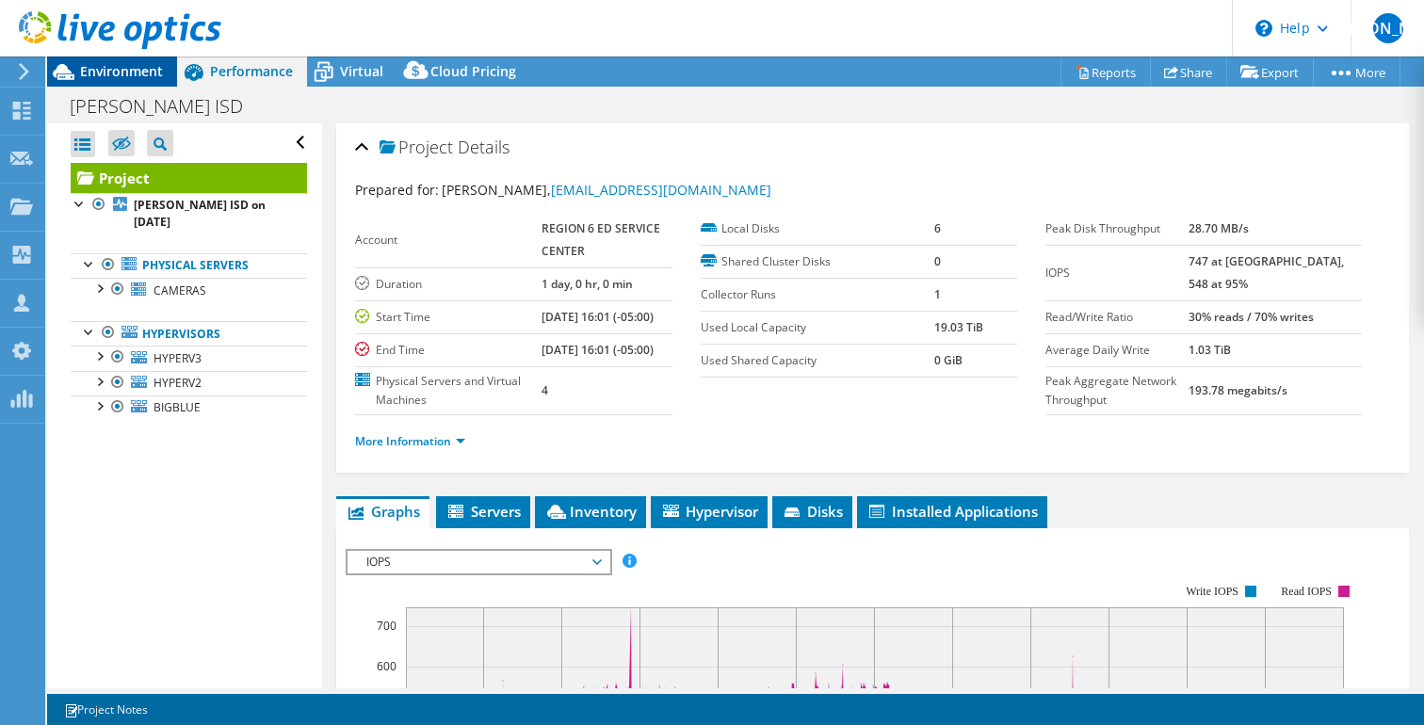
click at [131, 76] on span "Environment" at bounding box center [121, 71] width 83 height 18
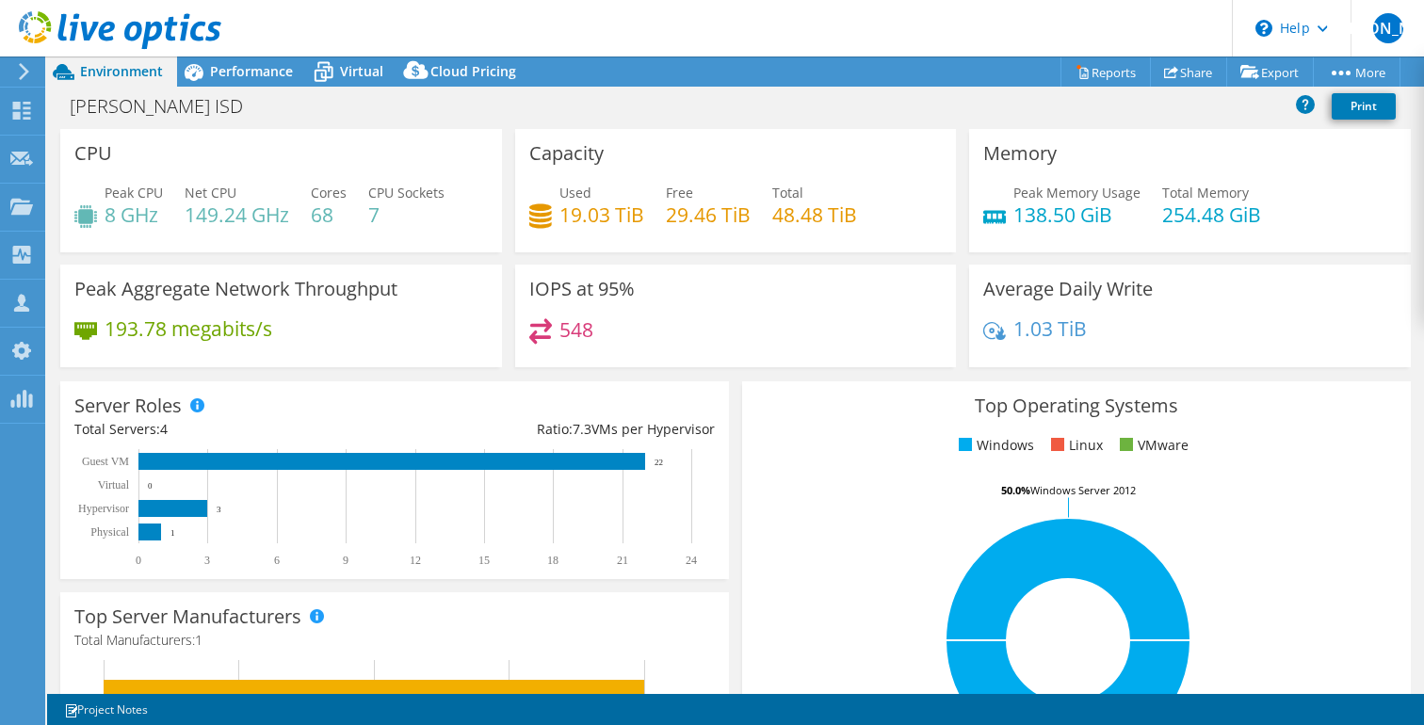
click at [500, 140] on div "CPU Peak CPU 8 GHz Net CPU 149.24 GHz Cores 68 CPU Sockets 7" at bounding box center [281, 190] width 455 height 123
click at [355, 68] on span "Virtual" at bounding box center [361, 71] width 43 height 18
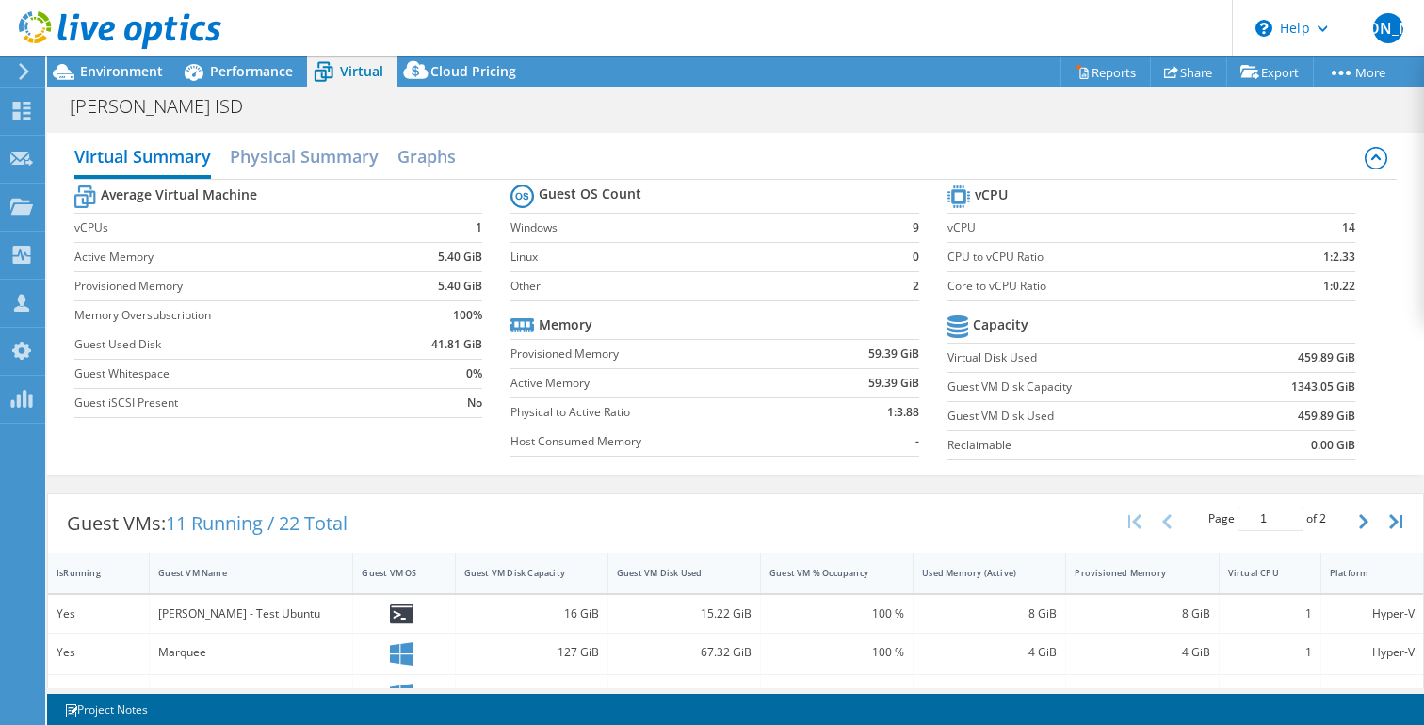
scroll to position [344, 0]
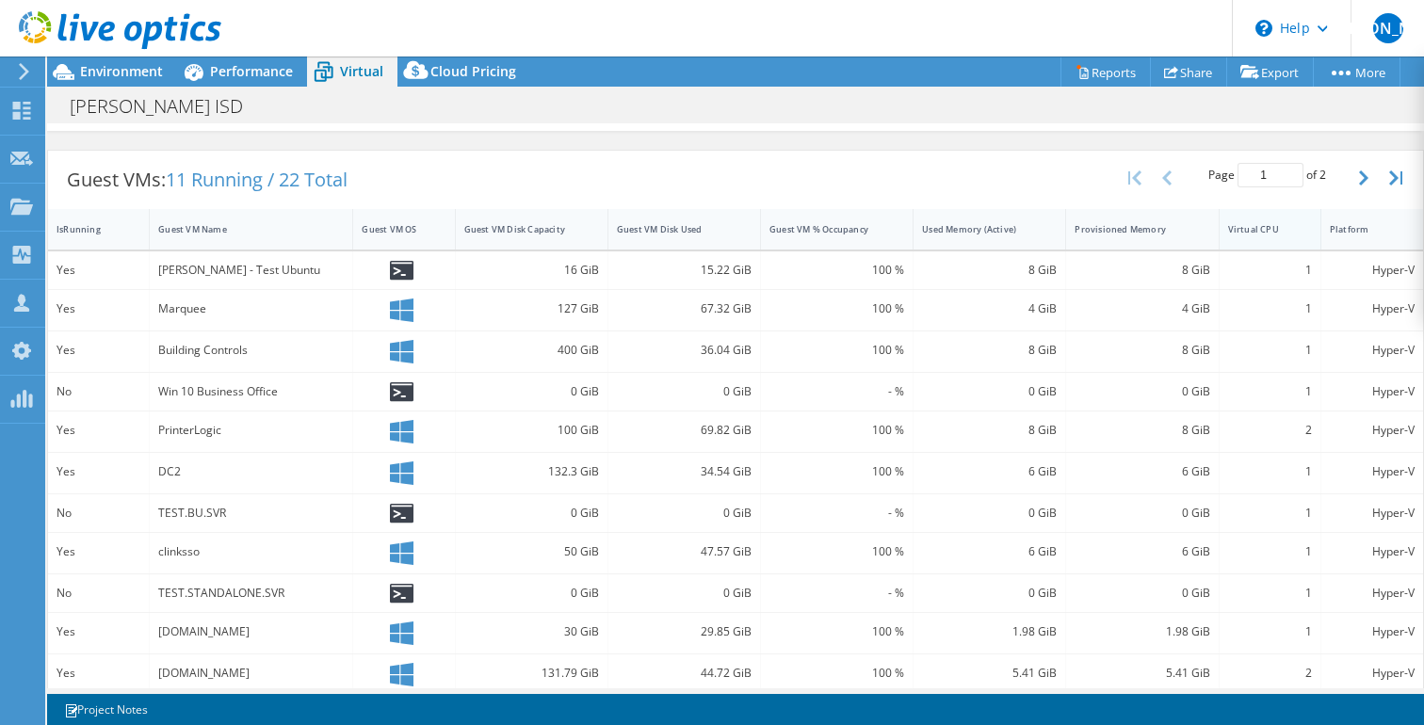
click at [1244, 229] on div "Virtual CPU" at bounding box center [1258, 229] width 61 height 12
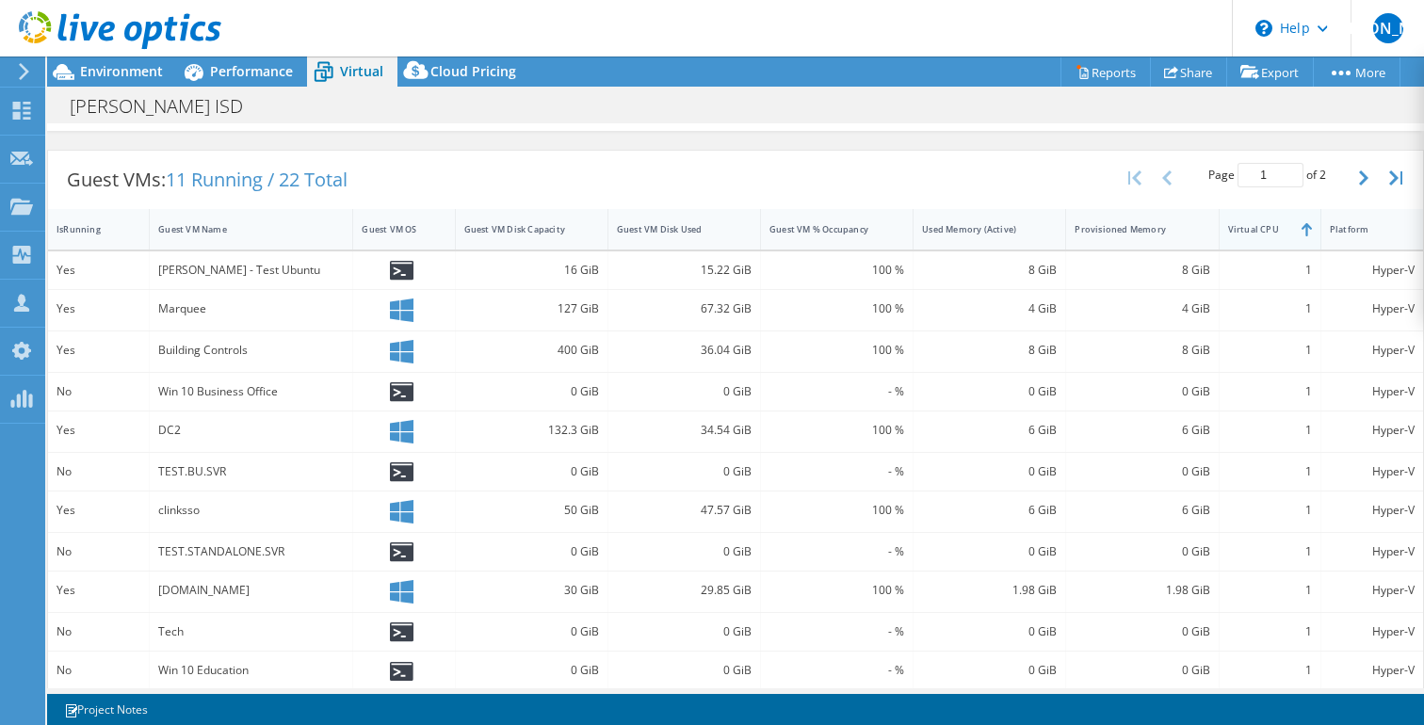
click at [1242, 230] on div "Virtual CPU" at bounding box center [1258, 229] width 61 height 12
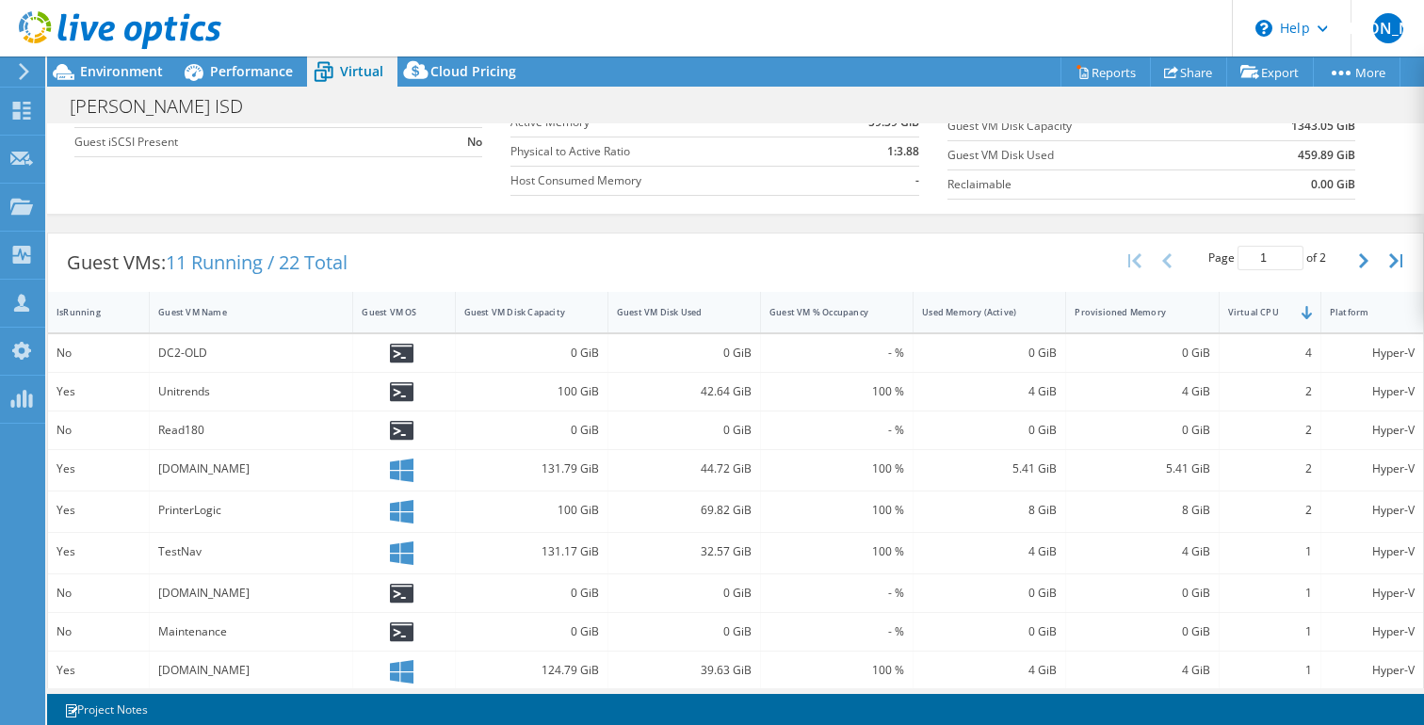
scroll to position [0, 0]
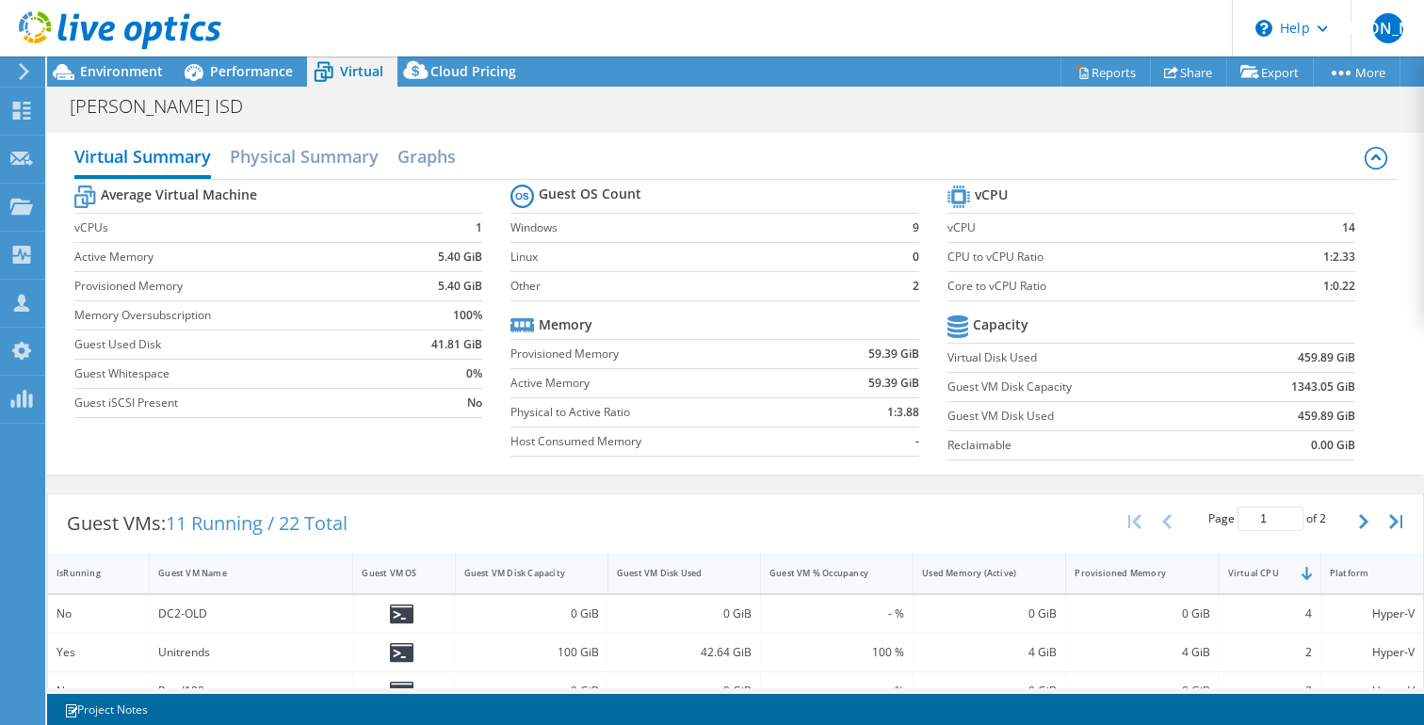
click at [969, 501] on div "Guest VMs: 11 Running / 22 Total Page 1 of 2 5 rows 10 rows 20 rows 25 rows 50 …" at bounding box center [735, 524] width 1375 height 58
click at [135, 68] on span "Environment" at bounding box center [121, 71] width 83 height 18
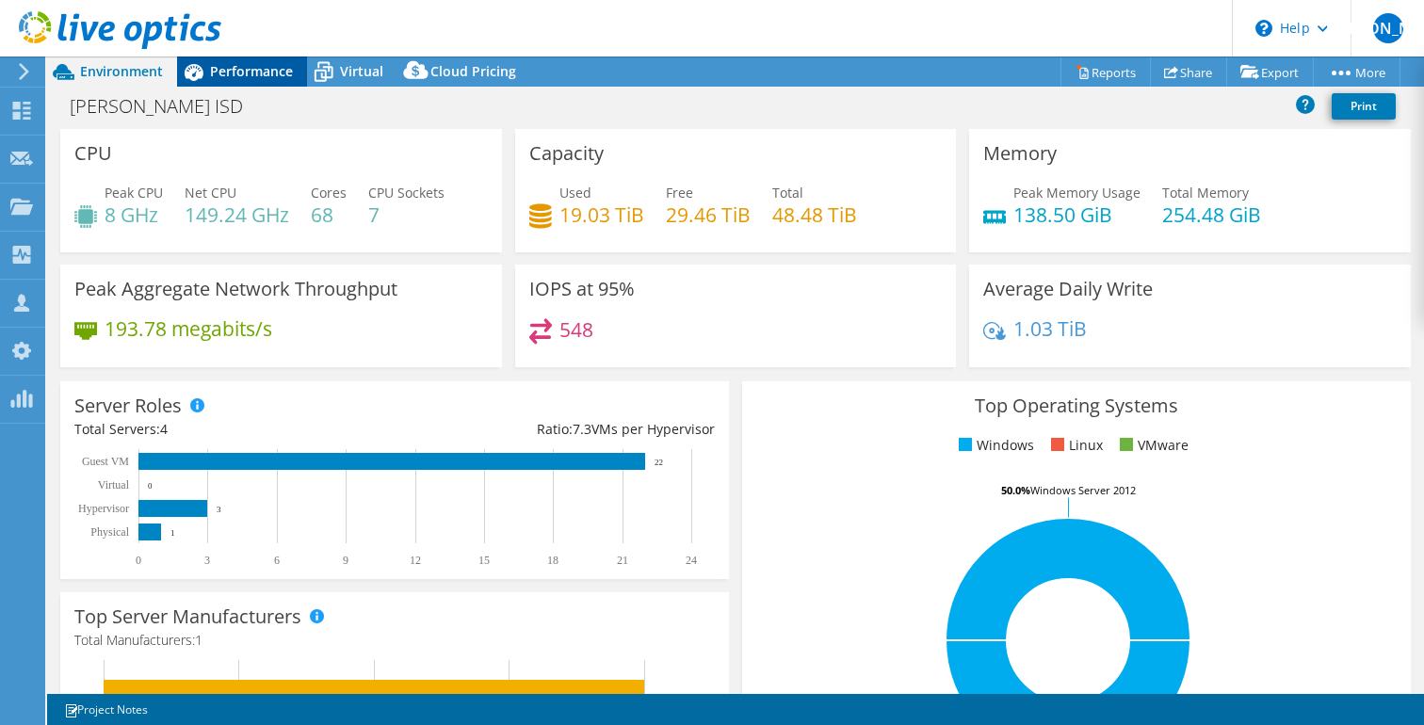
click at [235, 80] on span "Performance" at bounding box center [251, 71] width 83 height 18
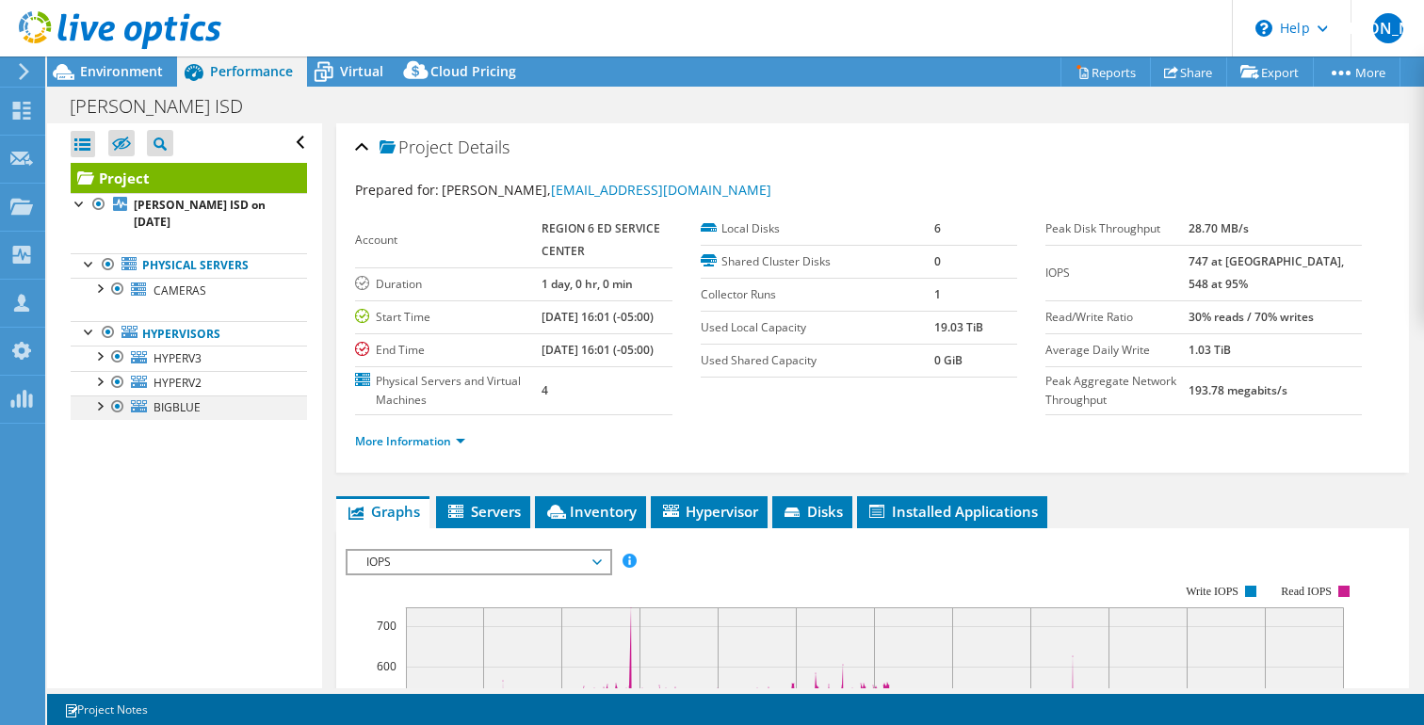
click at [93, 396] on div at bounding box center [98, 405] width 19 height 19
click at [94, 396] on div at bounding box center [98, 405] width 19 height 19
click at [102, 278] on div at bounding box center [98, 287] width 19 height 19
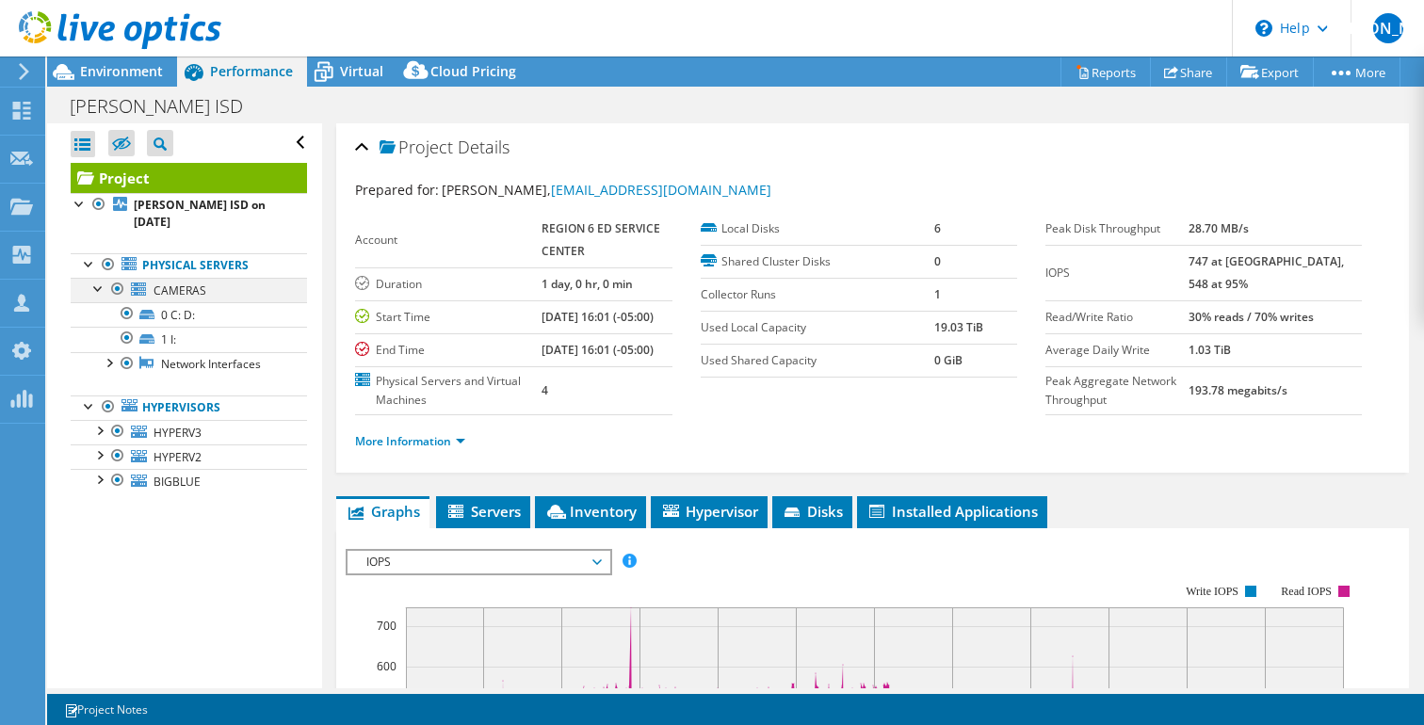
click at [102, 278] on div at bounding box center [98, 287] width 19 height 19
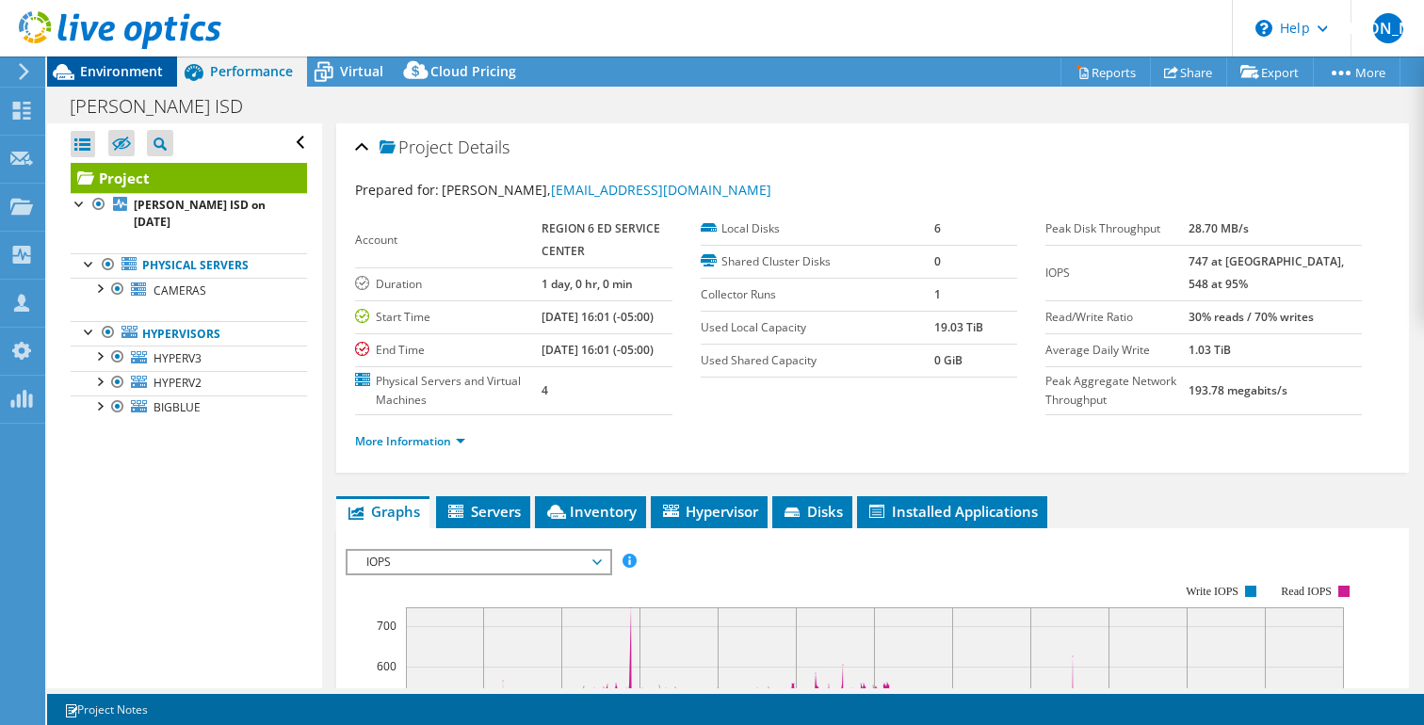
click at [117, 84] on div "Environment" at bounding box center [112, 72] width 130 height 30
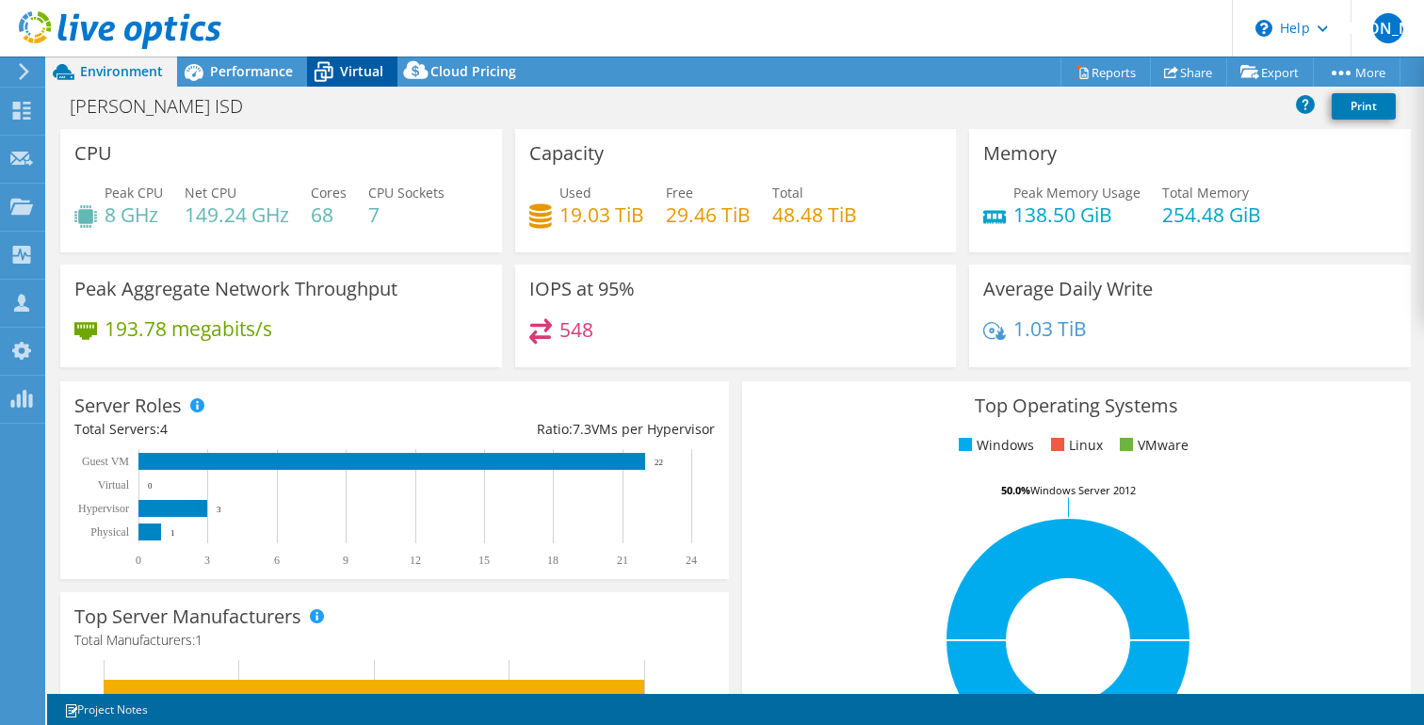
click at [354, 74] on span "Virtual" at bounding box center [361, 71] width 43 height 18
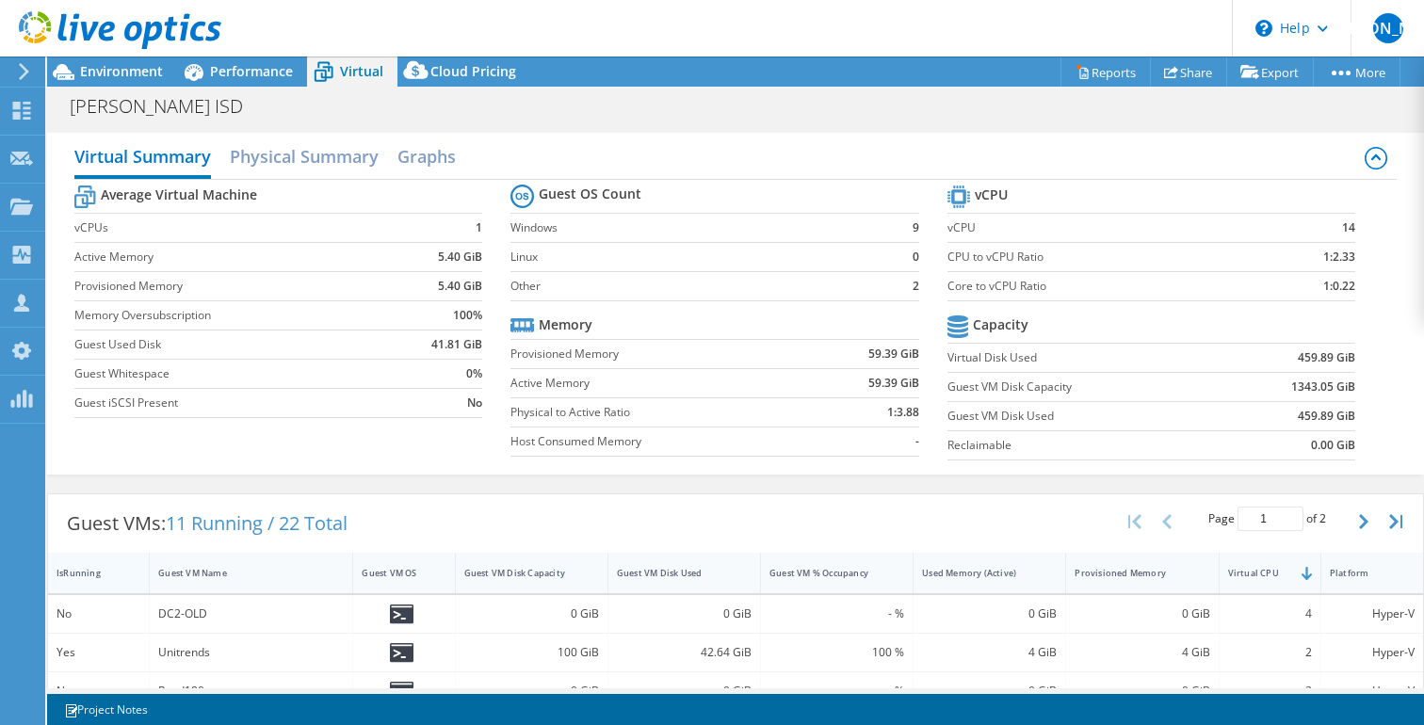
click at [73, 571] on div "IsRunning" at bounding box center [87, 573] width 61 height 12
click at [73, 570] on div "IsRunning" at bounding box center [87, 573] width 61 height 12
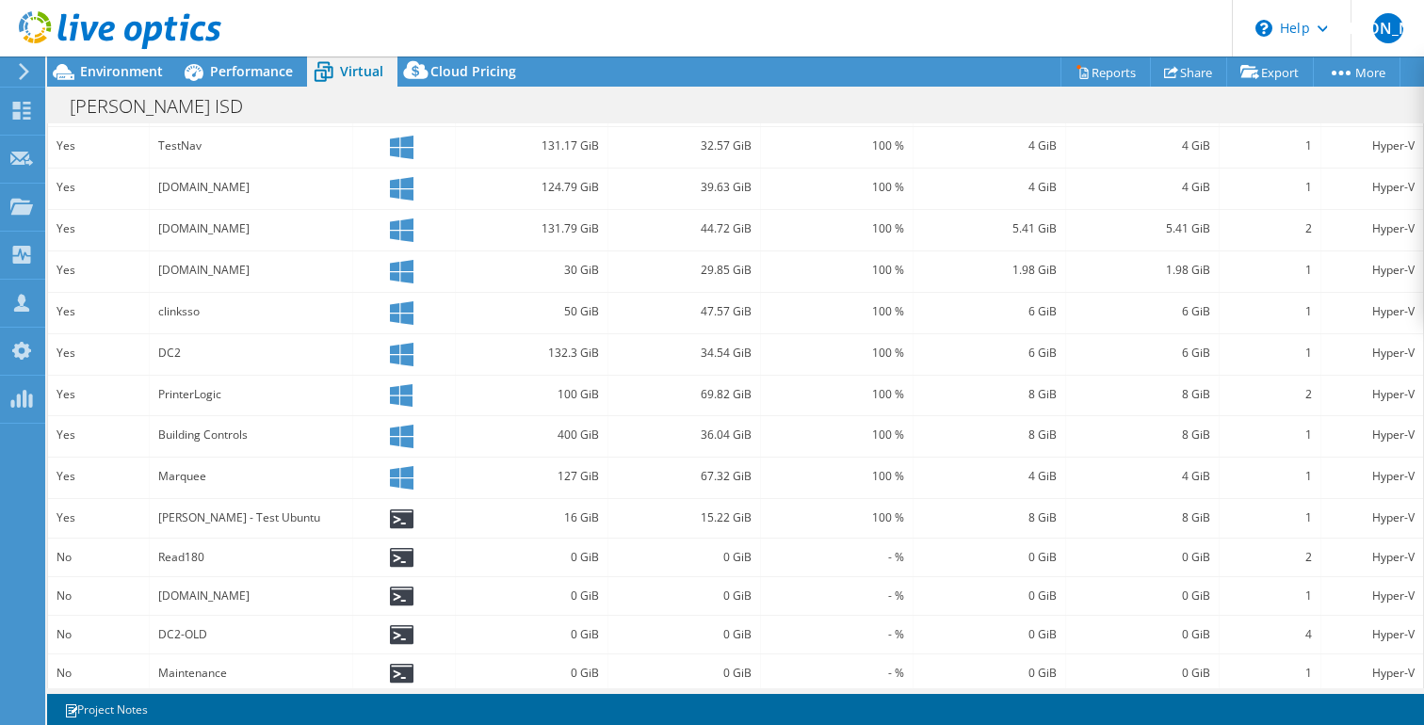
scroll to position [367, 0]
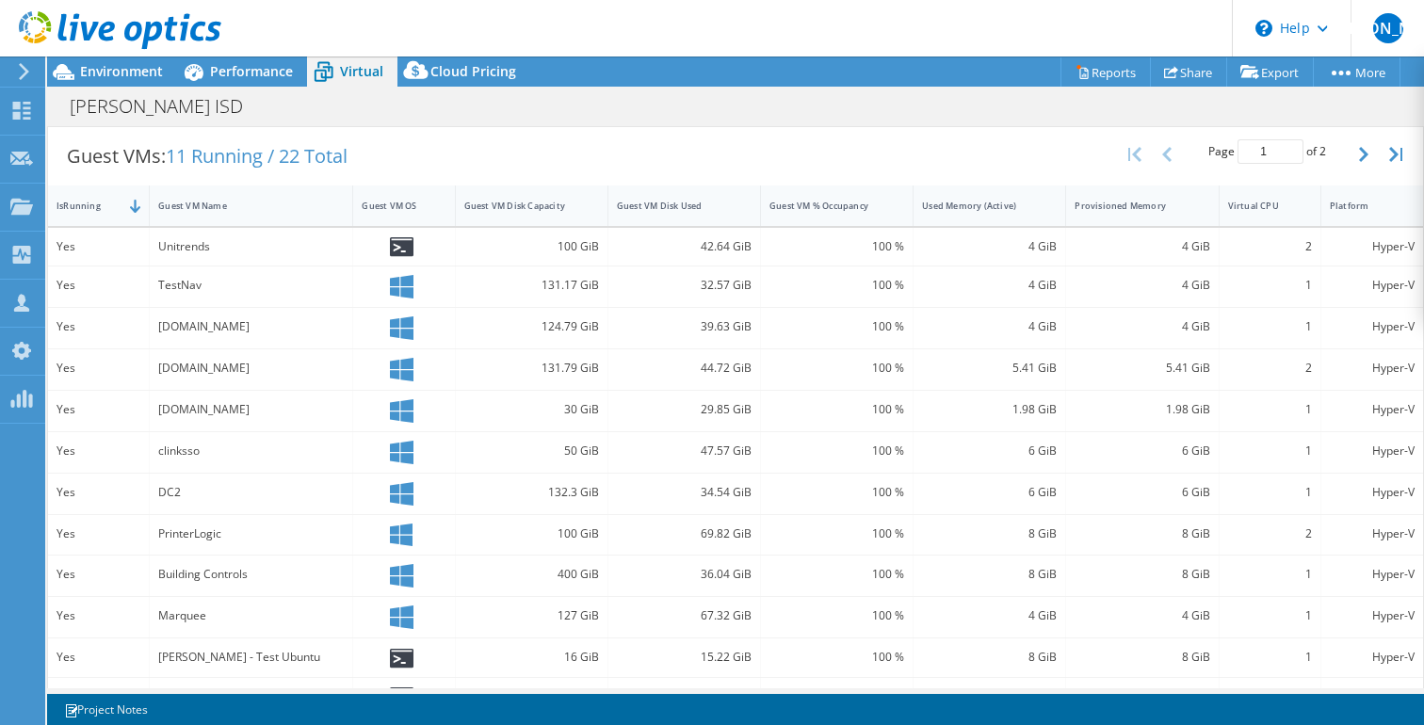
click at [697, 237] on div "42.64 GiB" at bounding box center [684, 246] width 135 height 21
click at [738, 240] on div "42.64 GiB" at bounding box center [684, 246] width 135 height 21
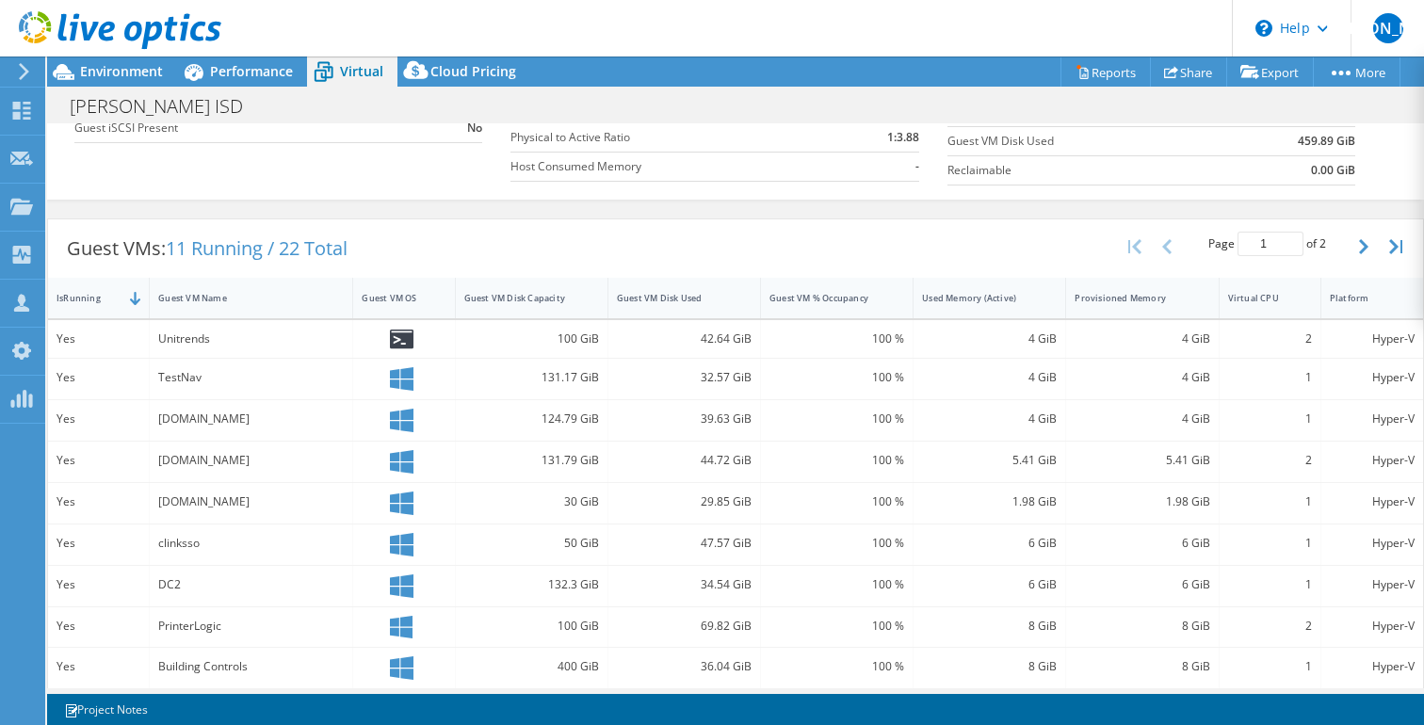
scroll to position [0, 0]
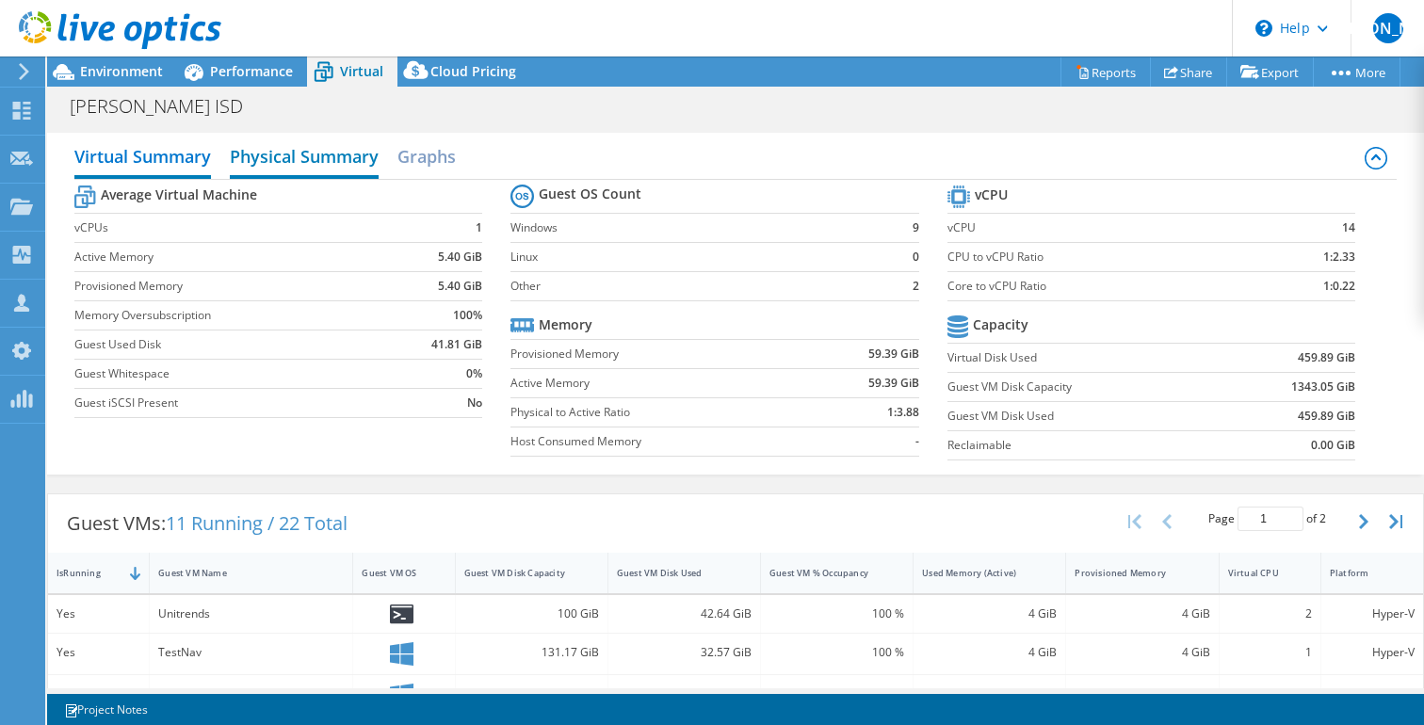
click at [328, 152] on h2 "Physical Summary" at bounding box center [304, 158] width 149 height 41
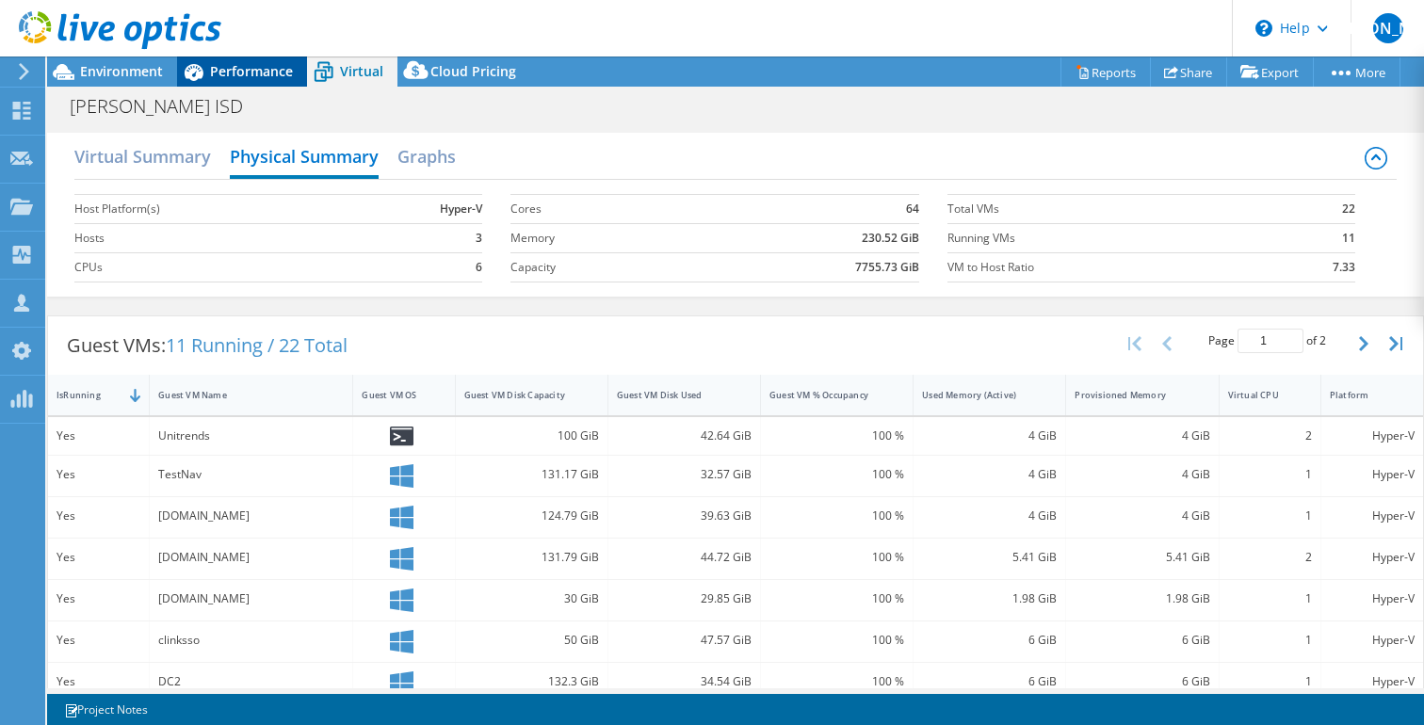
click at [233, 66] on span "Performance" at bounding box center [251, 71] width 83 height 18
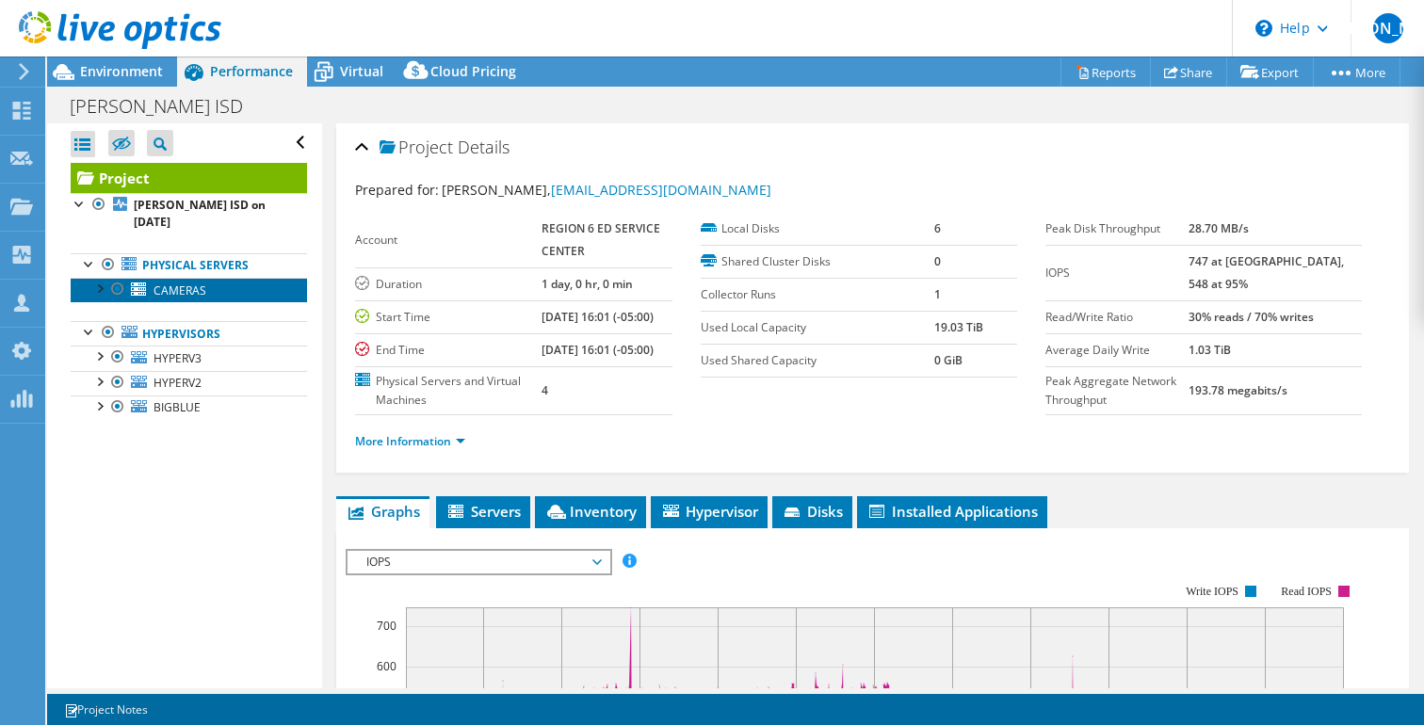
click at [175, 283] on span "CAMERAS" at bounding box center [180, 291] width 53 height 16
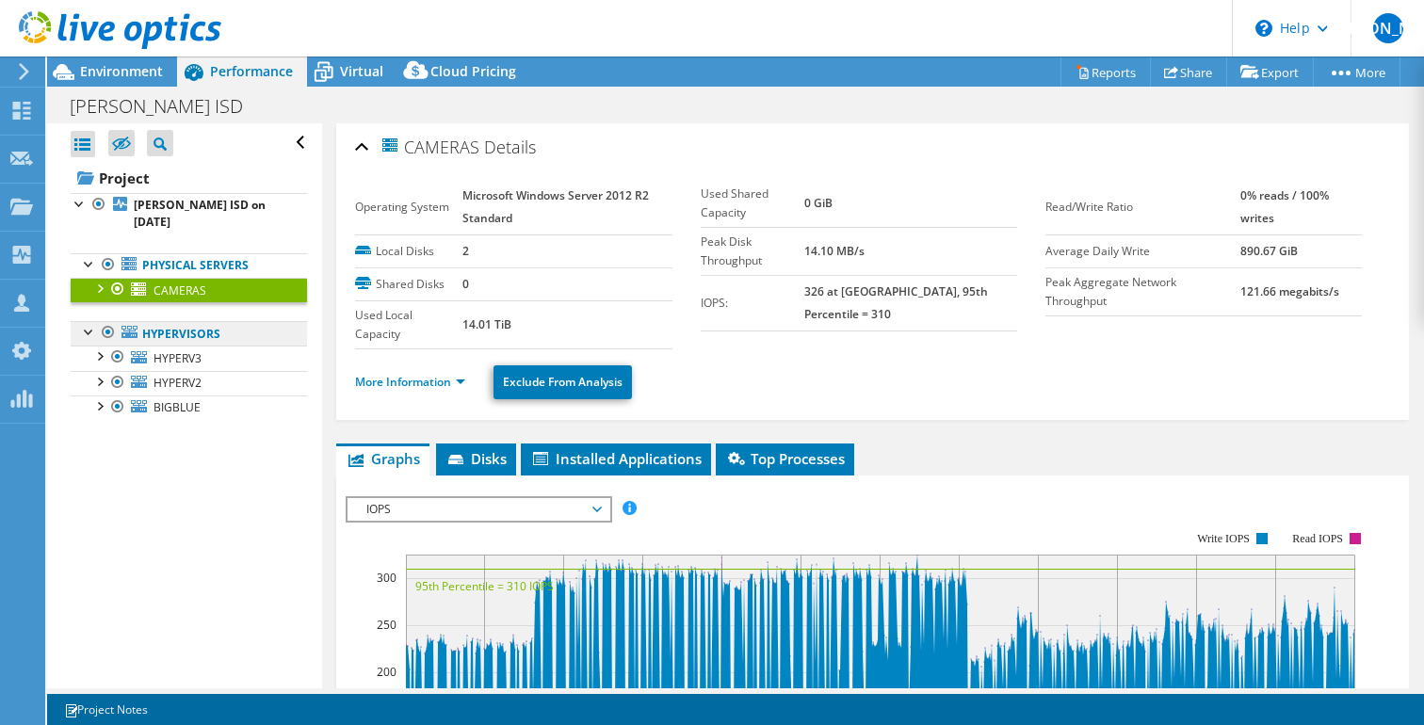
click at [171, 321] on link "Hypervisors" at bounding box center [189, 333] width 236 height 24
click at [203, 463] on div "Open All Close All Hide Excluded Nodes Project Tree Filter" at bounding box center [184, 405] width 274 height 565
click at [140, 24] on use at bounding box center [120, 30] width 203 height 38
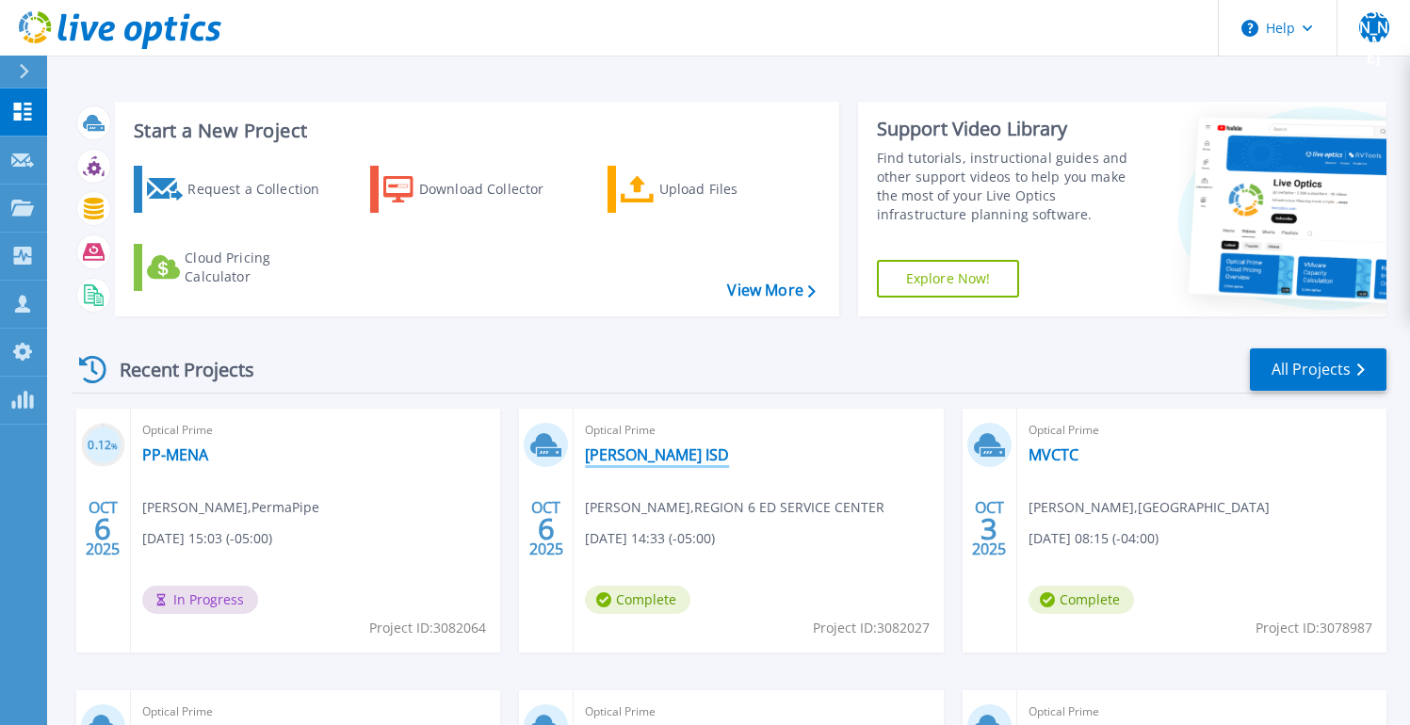
click at [615, 459] on link "[PERSON_NAME] ISD" at bounding box center [657, 455] width 144 height 19
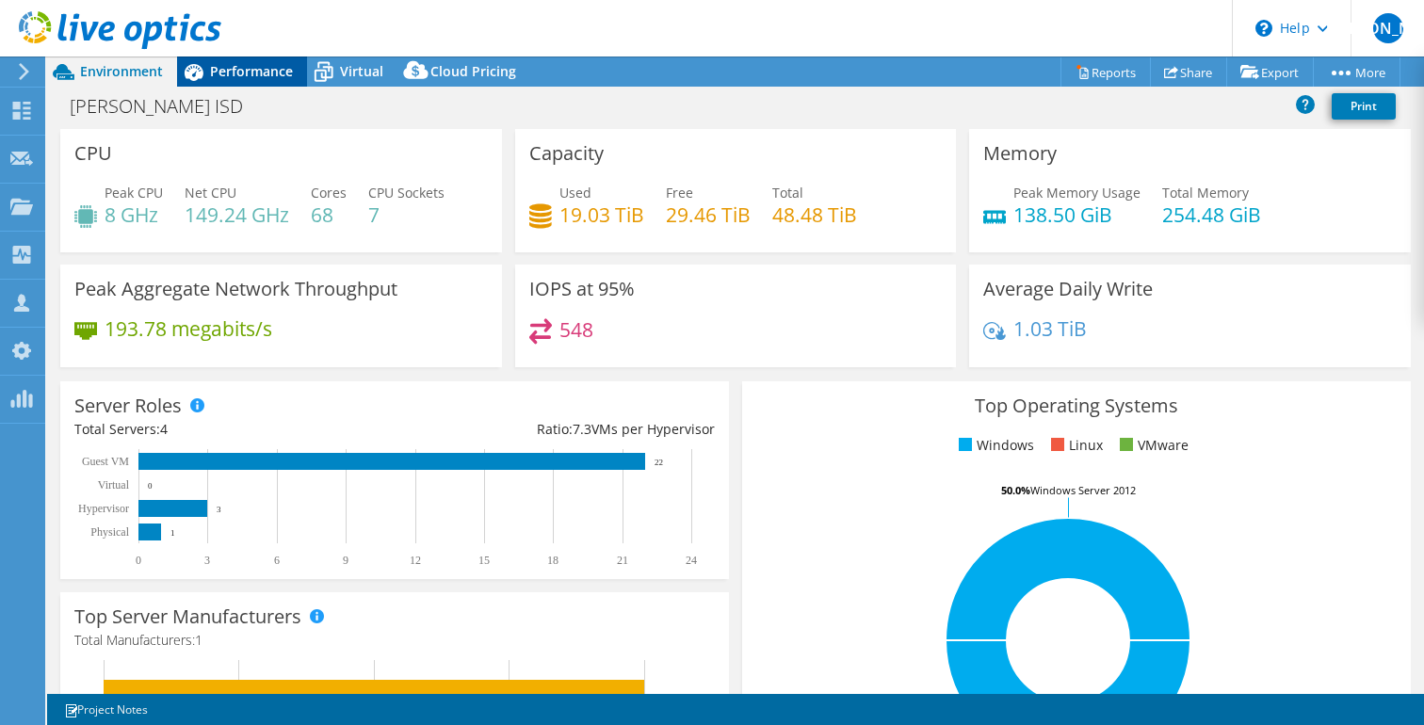
click at [254, 79] on span "Performance" at bounding box center [251, 71] width 83 height 18
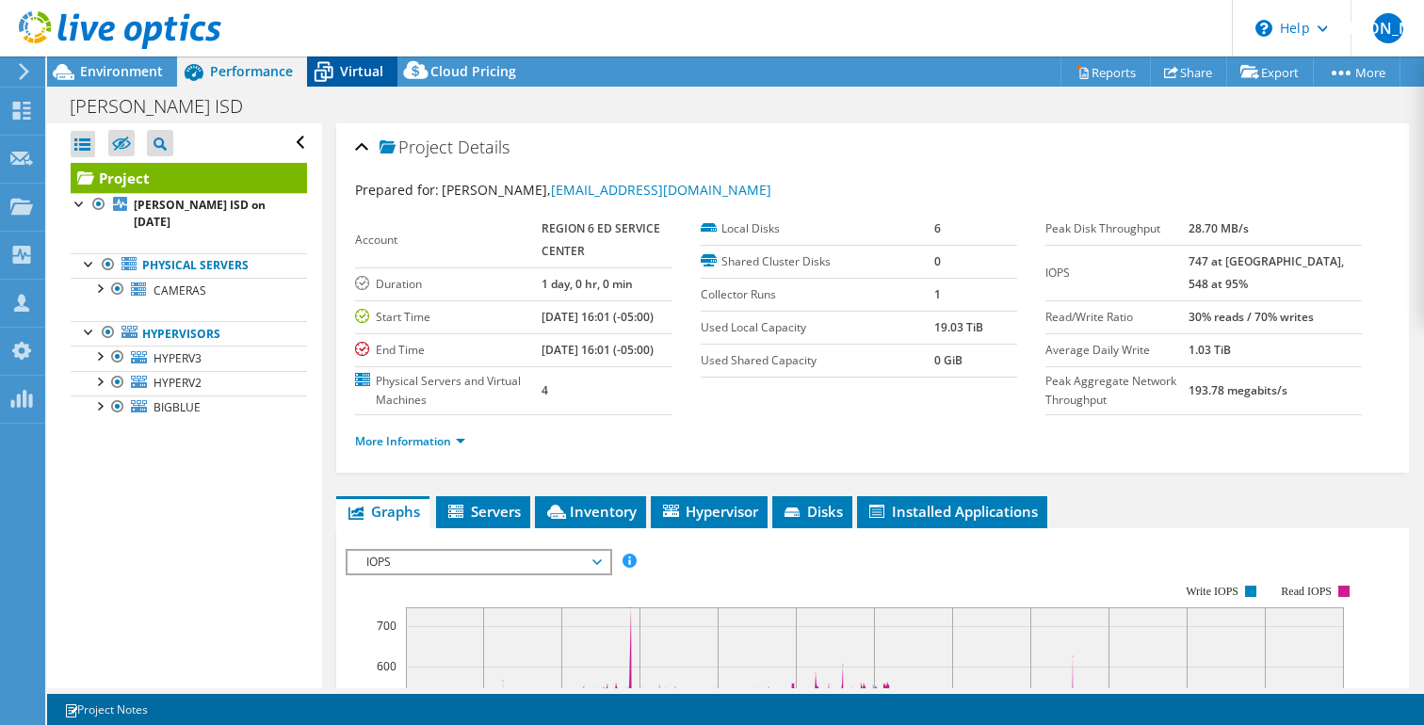
click at [369, 73] on span "Virtual" at bounding box center [361, 71] width 43 height 18
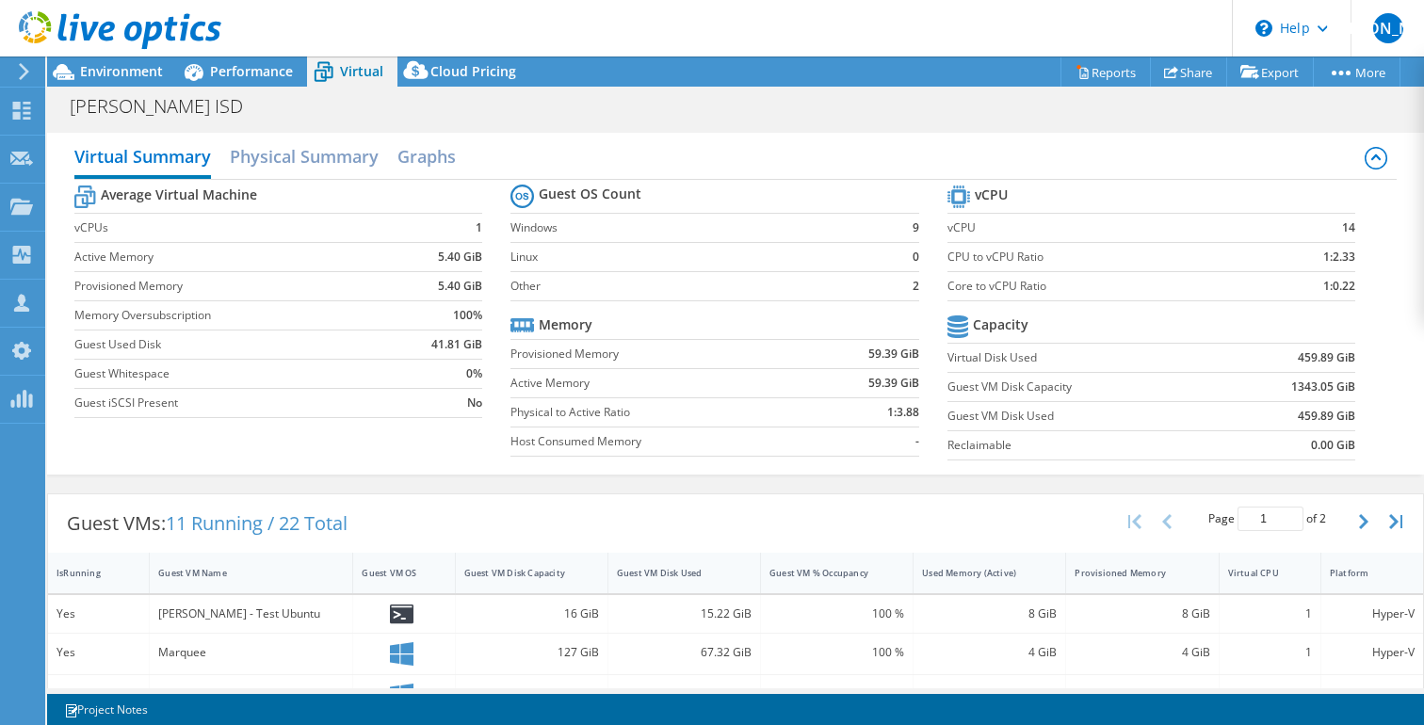
scroll to position [350, 0]
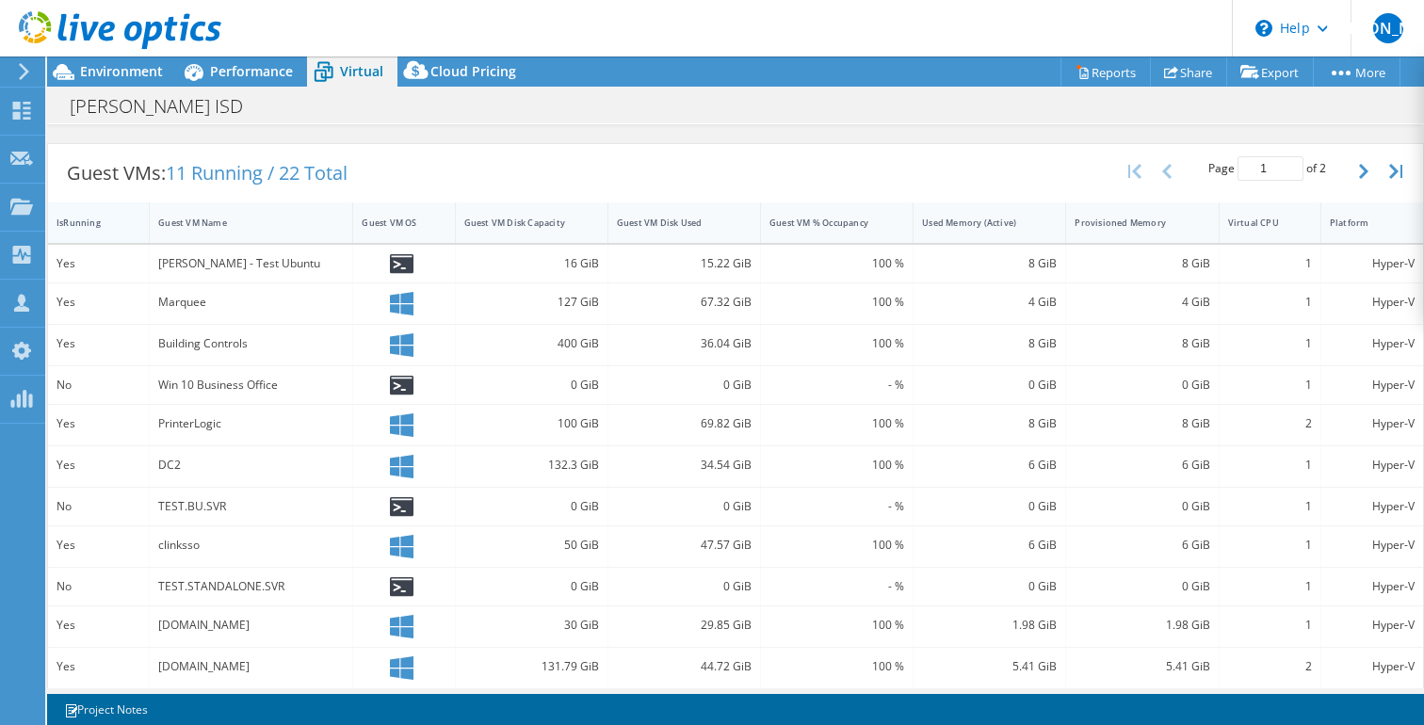
click at [91, 217] on div "IsRunning" at bounding box center [87, 223] width 61 height 12
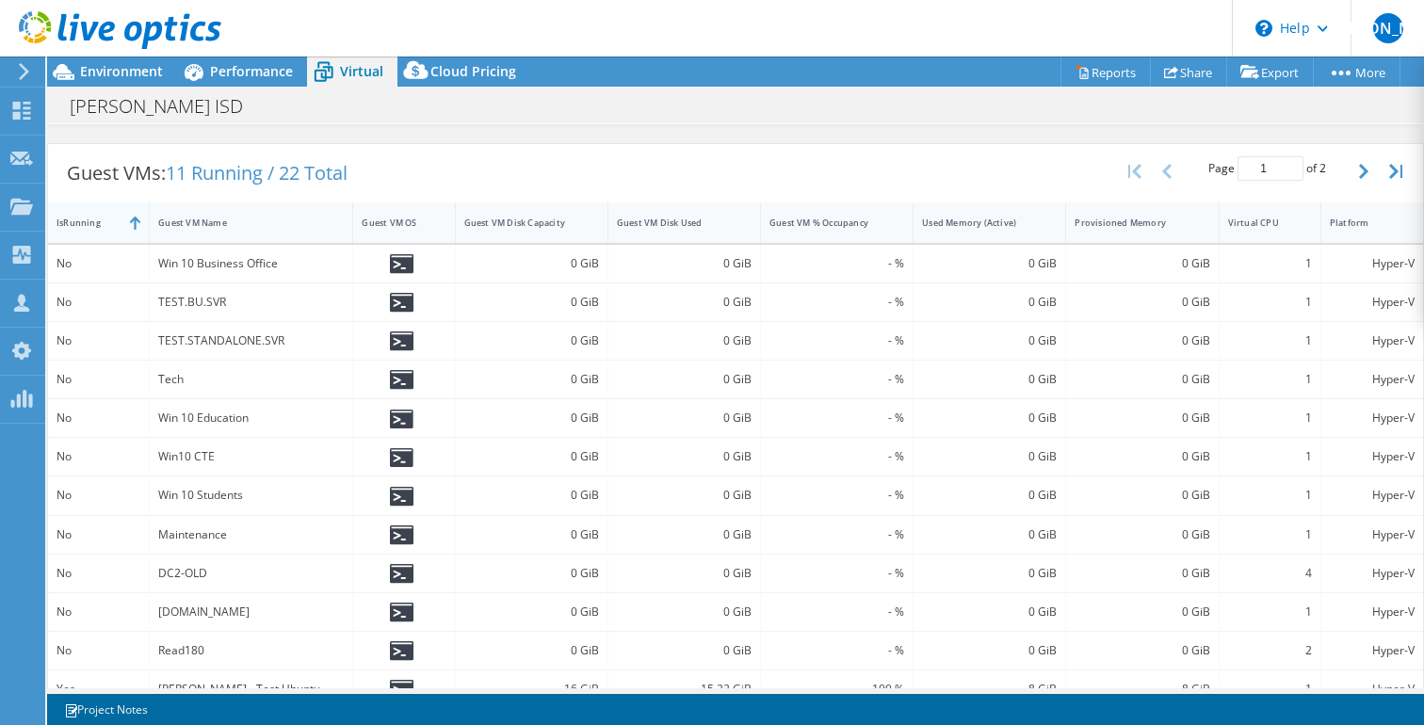
click at [91, 217] on div "IsRunning" at bounding box center [87, 223] width 61 height 12
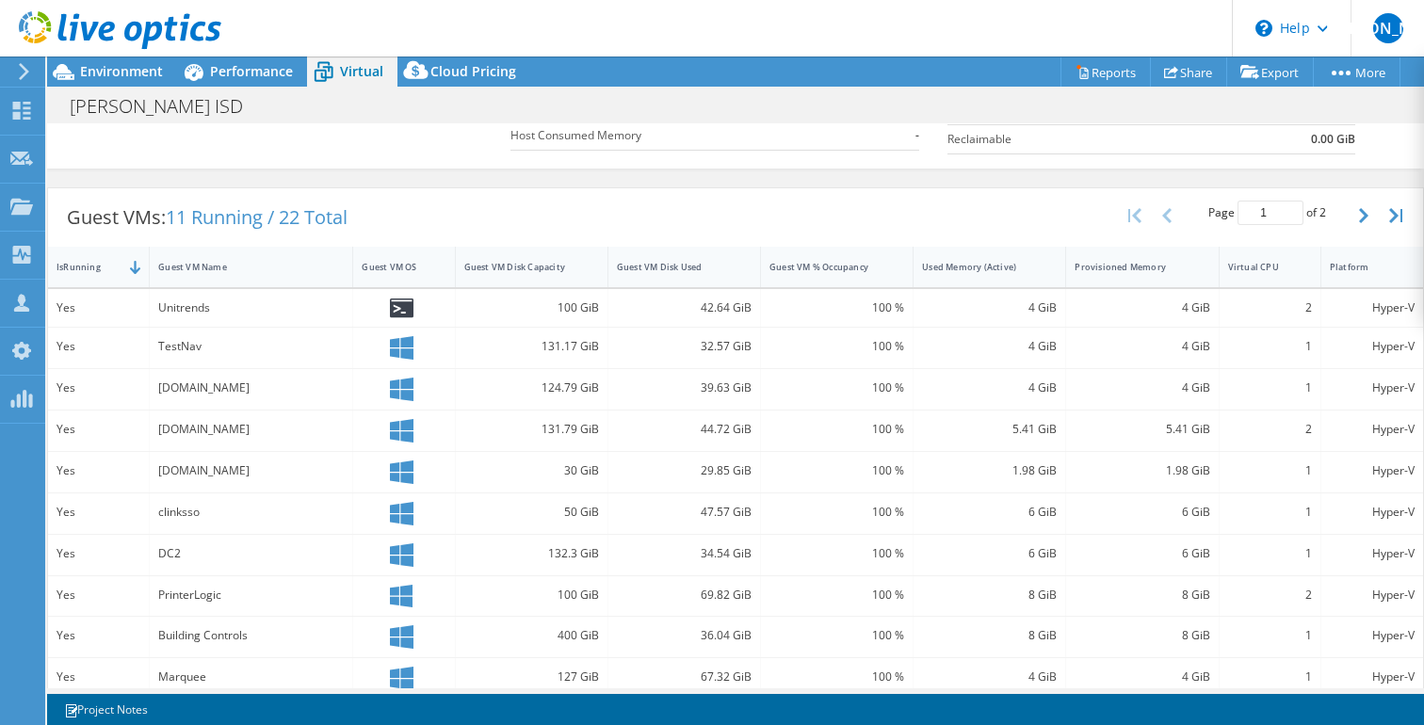
scroll to position [0, 0]
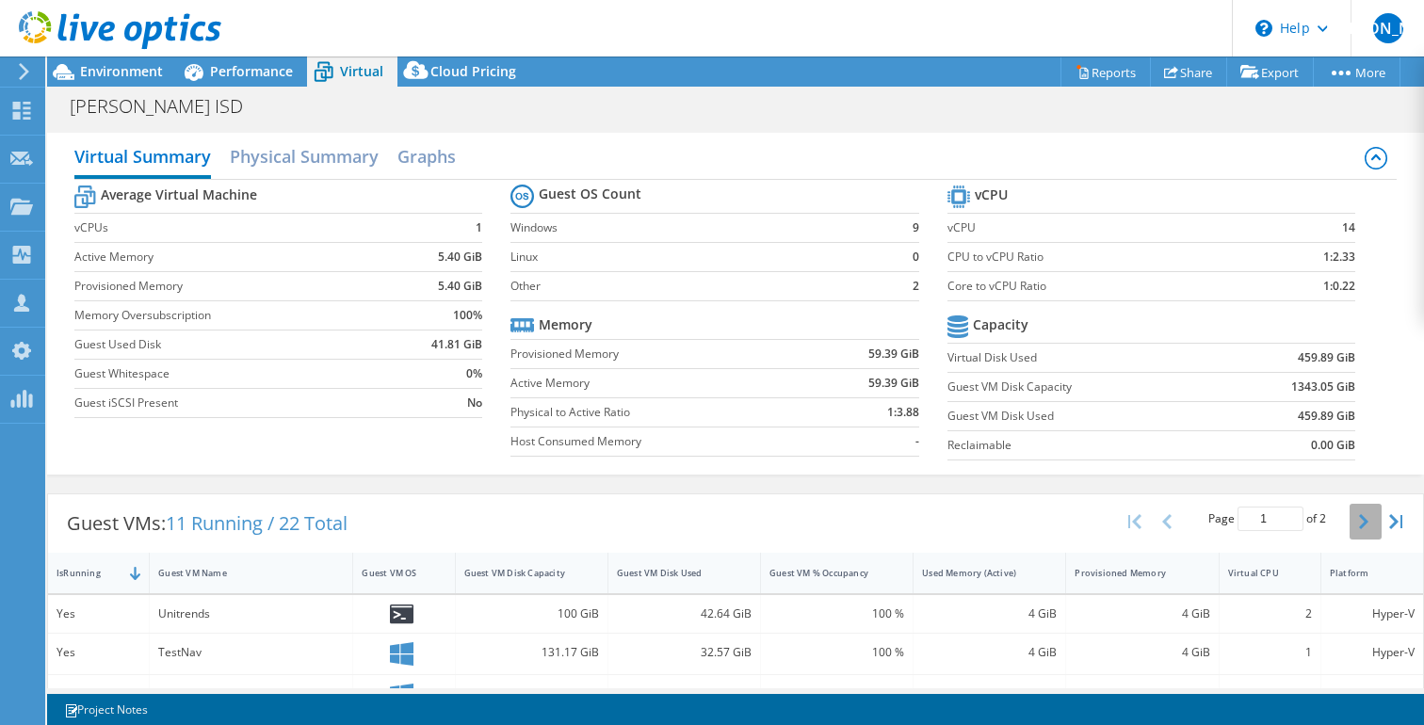
click at [1359, 524] on icon "button" at bounding box center [1363, 521] width 9 height 15
type input "2"
click at [138, 30] on use at bounding box center [120, 30] width 203 height 38
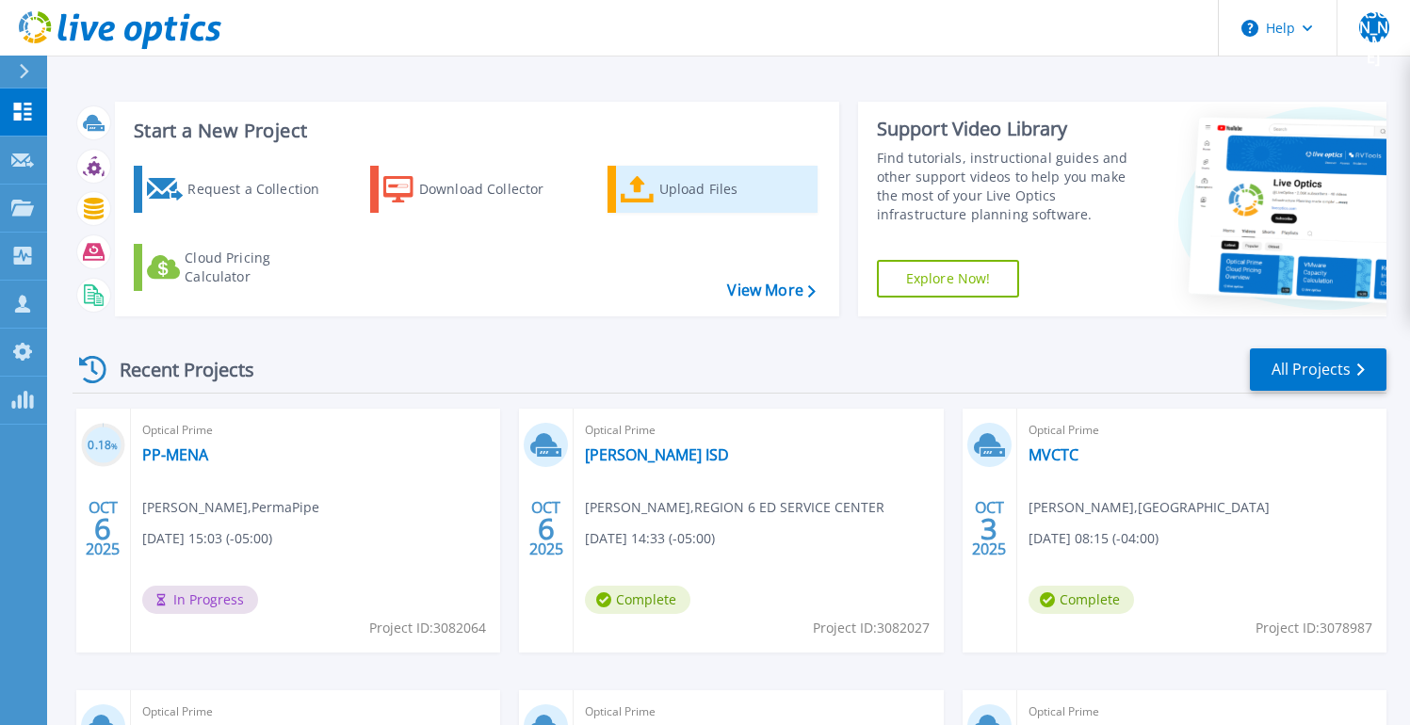
click at [677, 187] on div "Upload Files" at bounding box center [734, 190] width 151 height 38
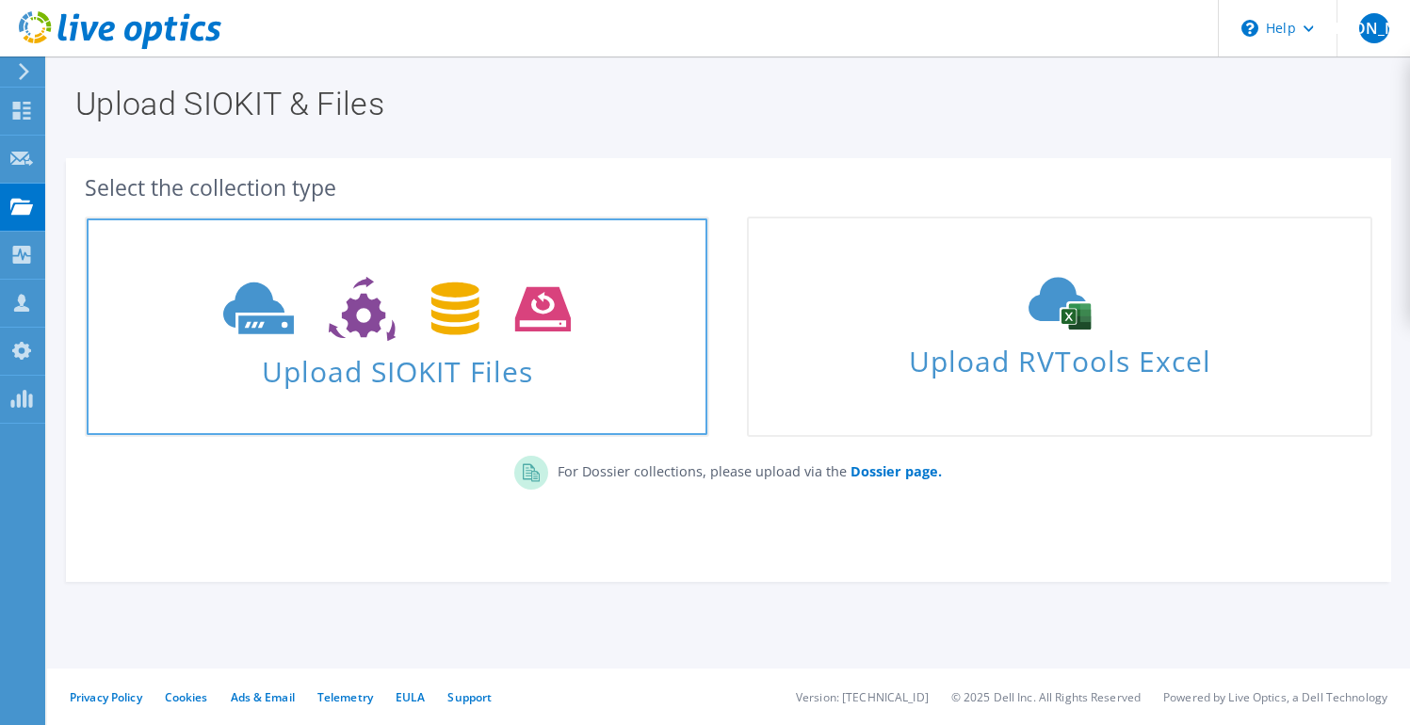
click at [439, 386] on span "Upload SIOKIT Files" at bounding box center [397, 366] width 621 height 41
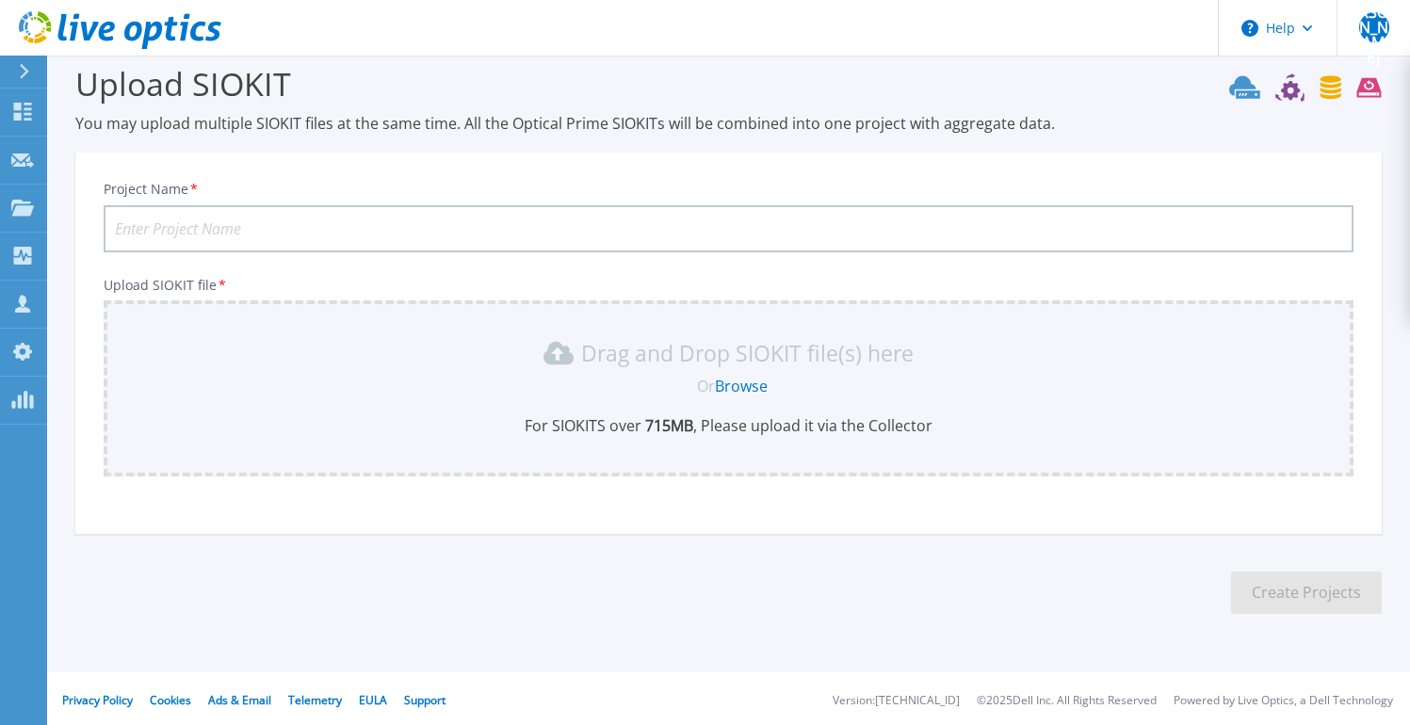
scroll to position [24, 0]
click at [746, 378] on link "Browse" at bounding box center [741, 383] width 53 height 21
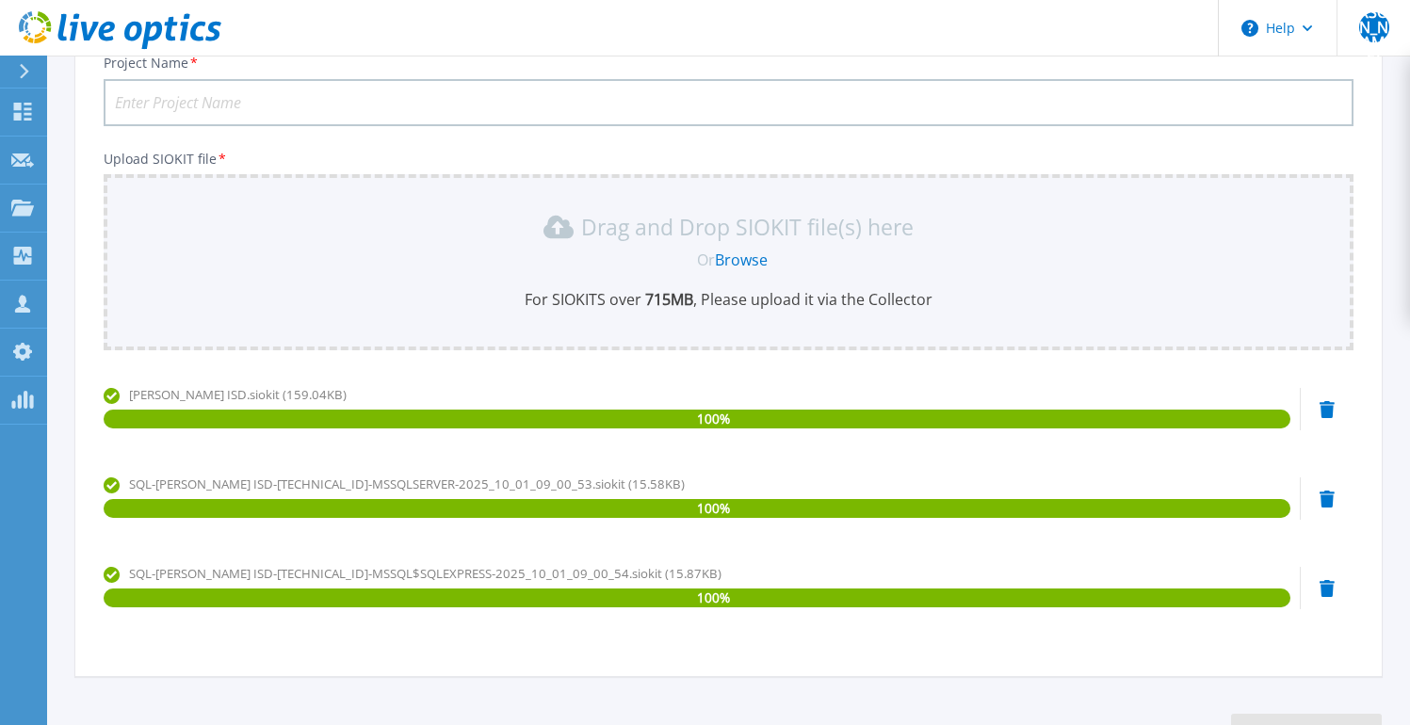
scroll to position [0, 0]
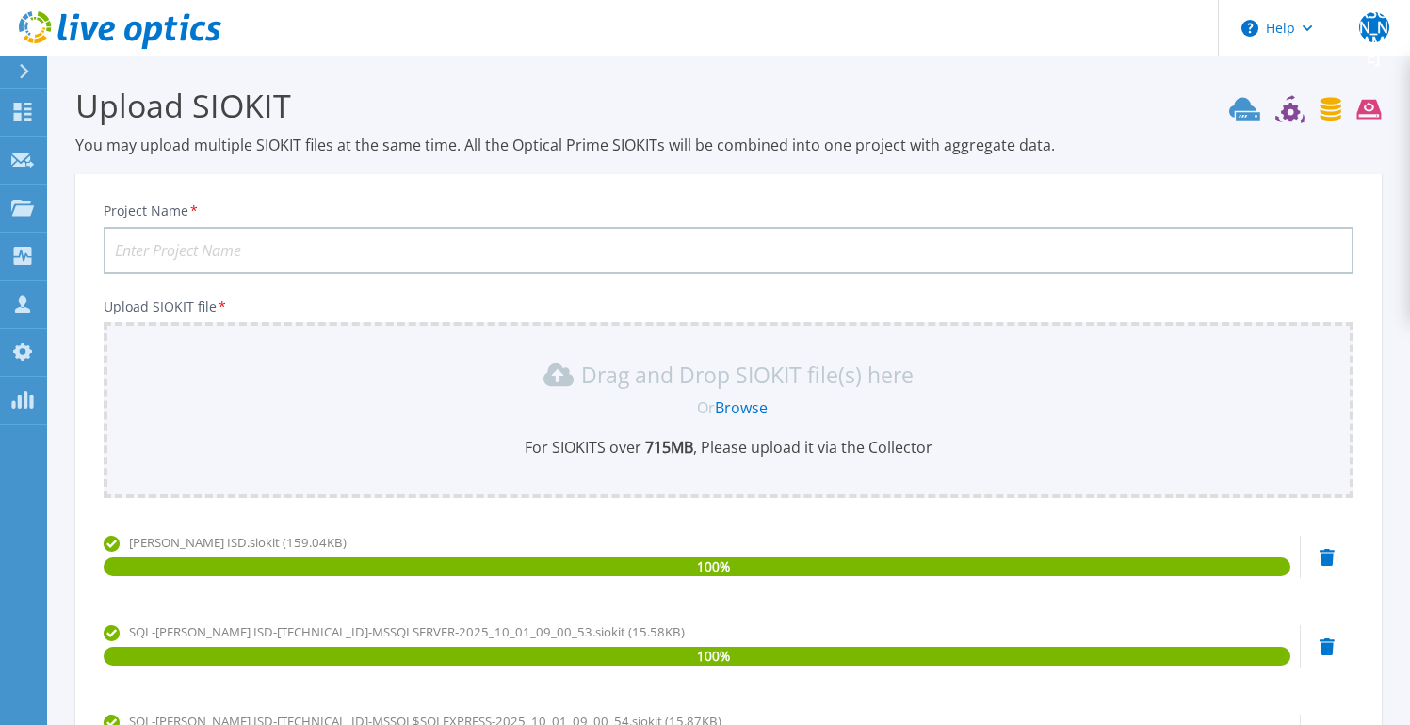
click at [434, 236] on input "Project Name *" at bounding box center [729, 250] width 1250 height 47
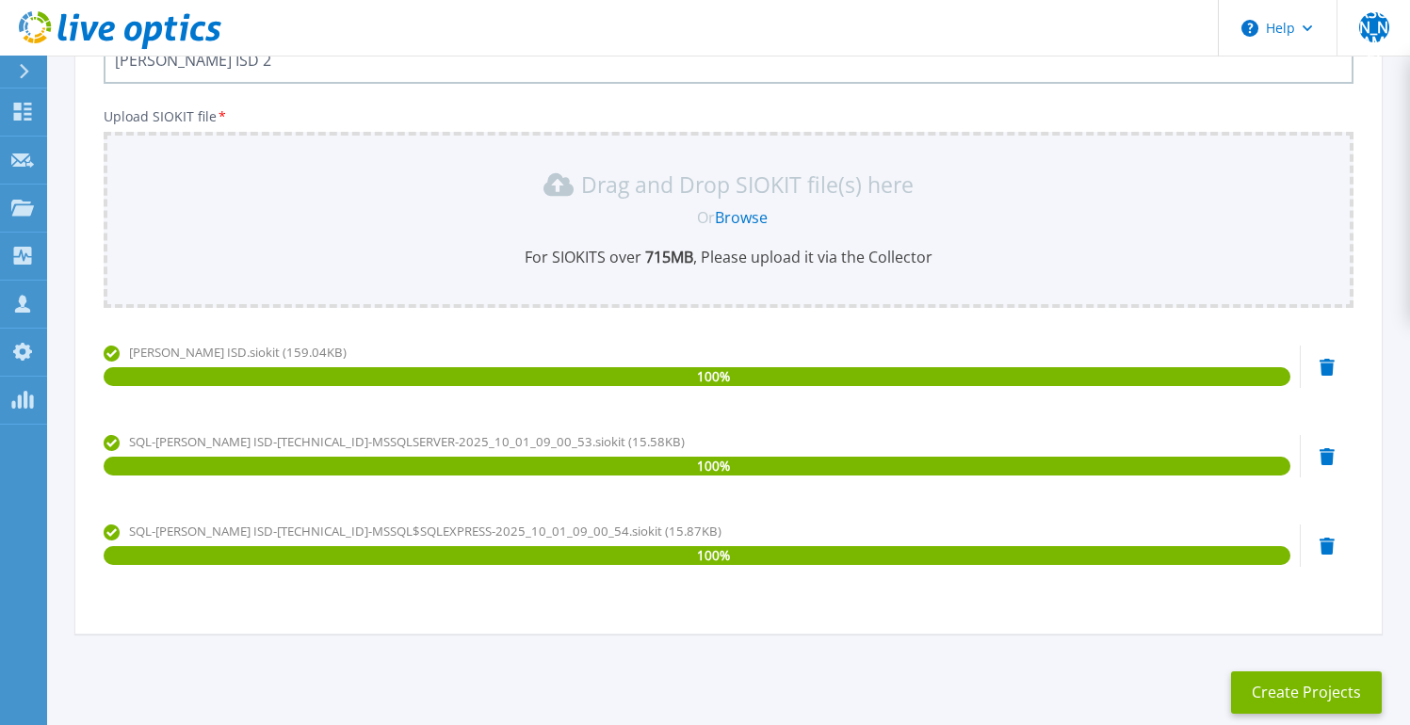
scroll to position [202, 0]
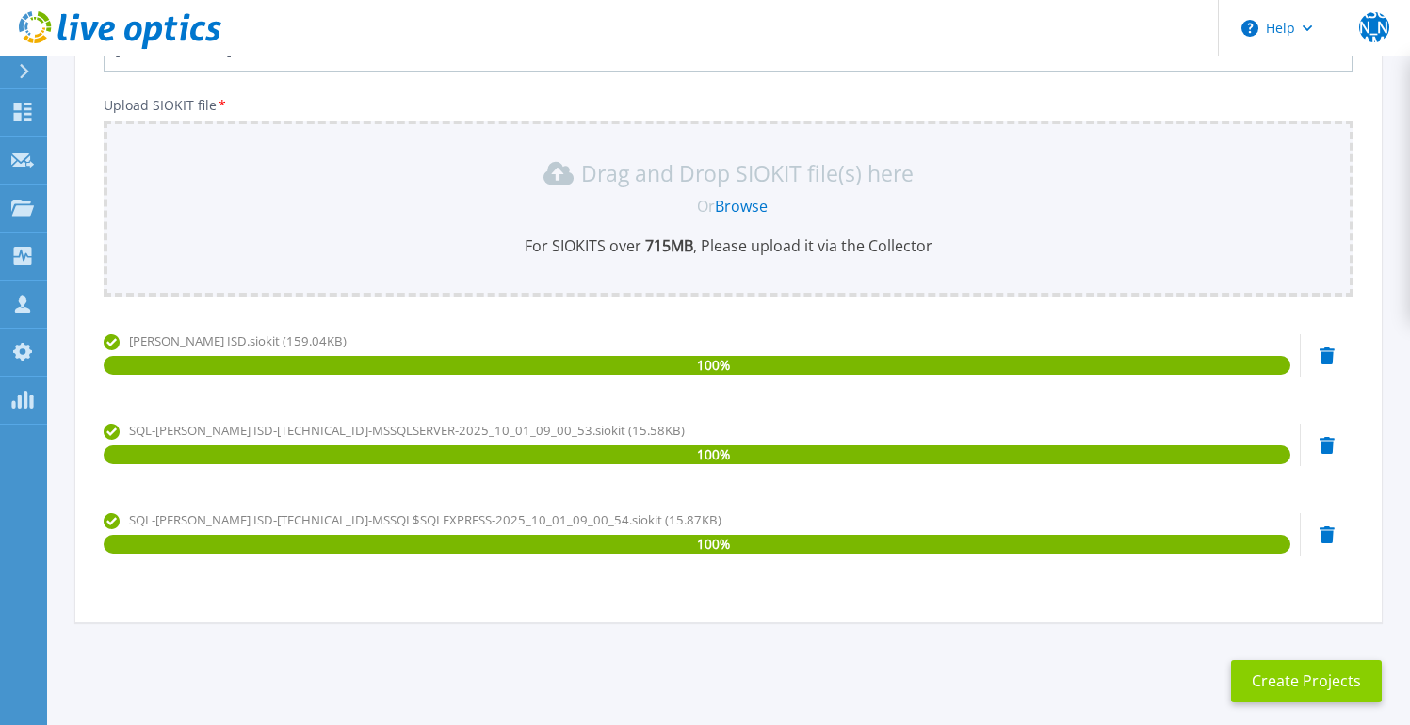
type input "[PERSON_NAME] ISD 2"
click at [1293, 675] on button "Create Projects" at bounding box center [1306, 681] width 151 height 42
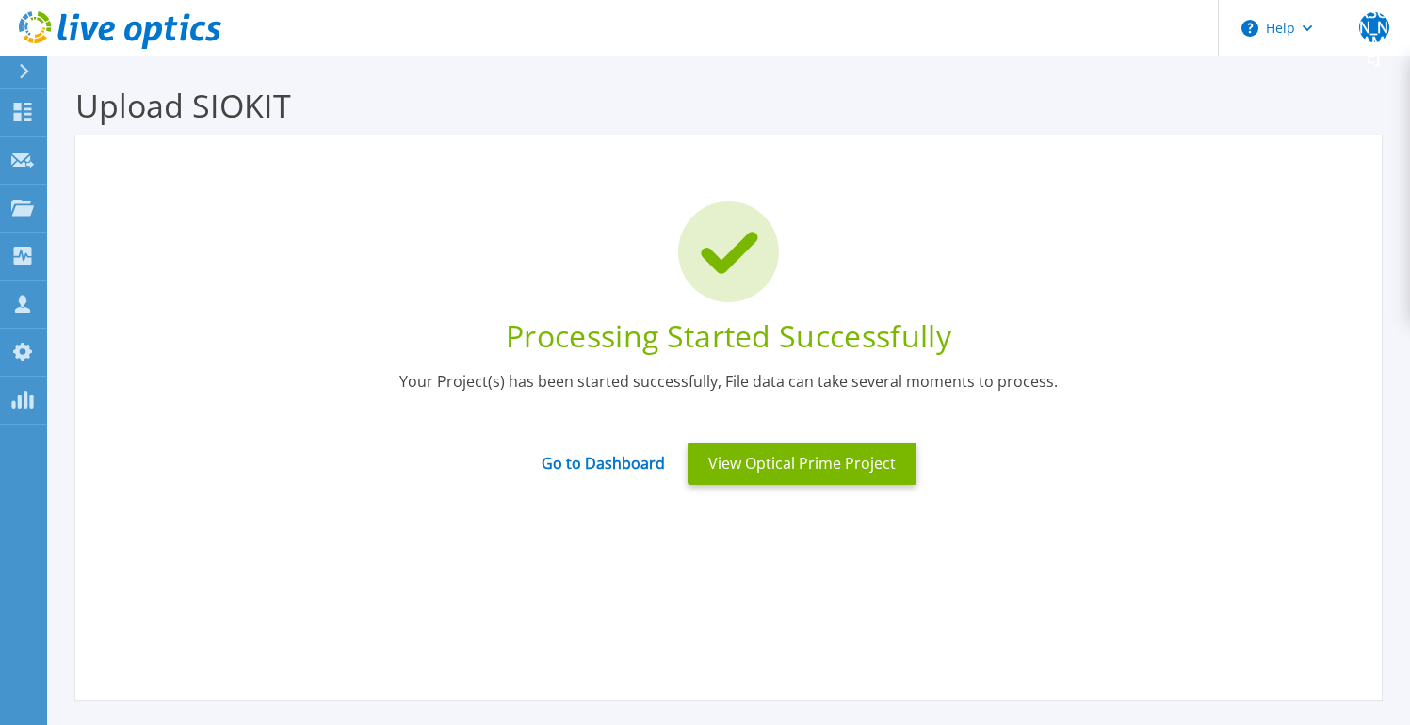
scroll to position [0, 0]
click at [138, 25] on icon at bounding box center [133, 32] width 18 height 20
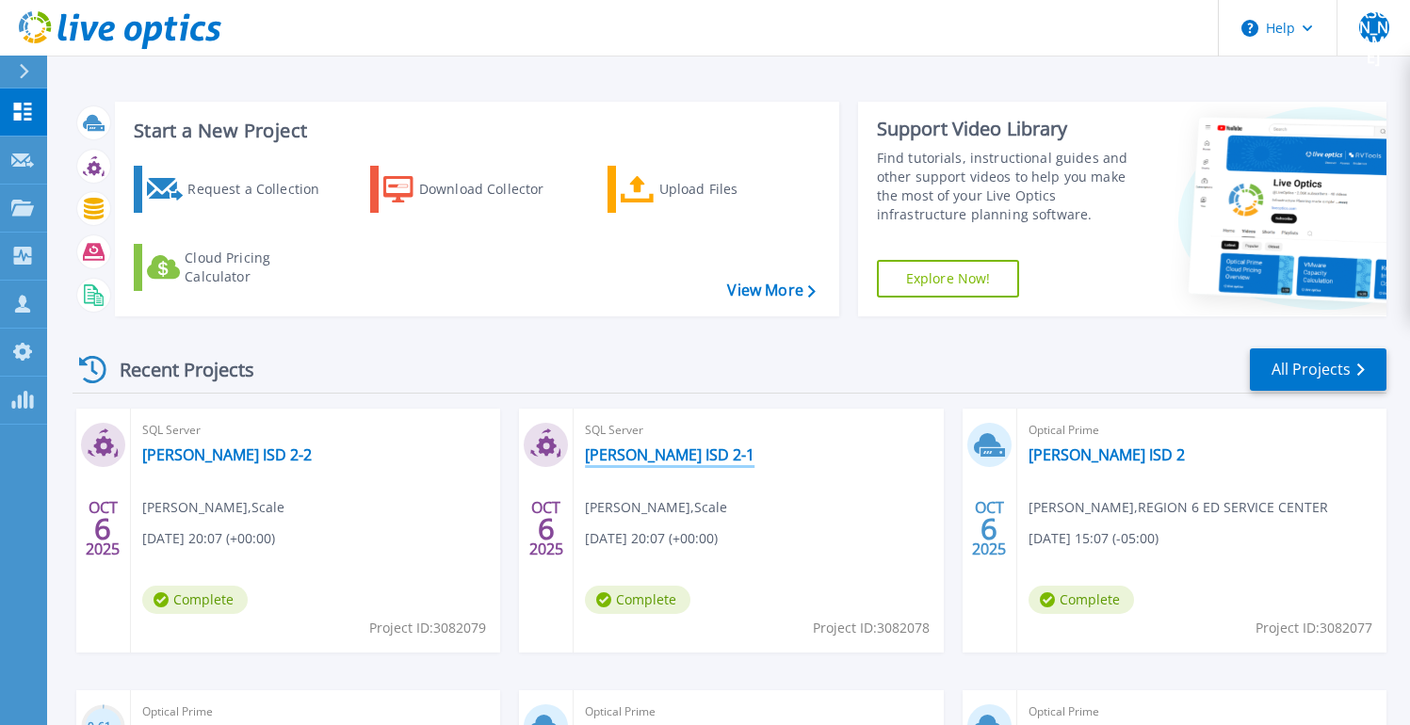
click at [623, 458] on link "[PERSON_NAME] ISD 2-1" at bounding box center [670, 455] width 170 height 19
click at [209, 448] on link "[PERSON_NAME] ISD 2-2" at bounding box center [227, 455] width 170 height 19
click at [1073, 453] on link "[PERSON_NAME] ISD 2" at bounding box center [1107, 455] width 156 height 19
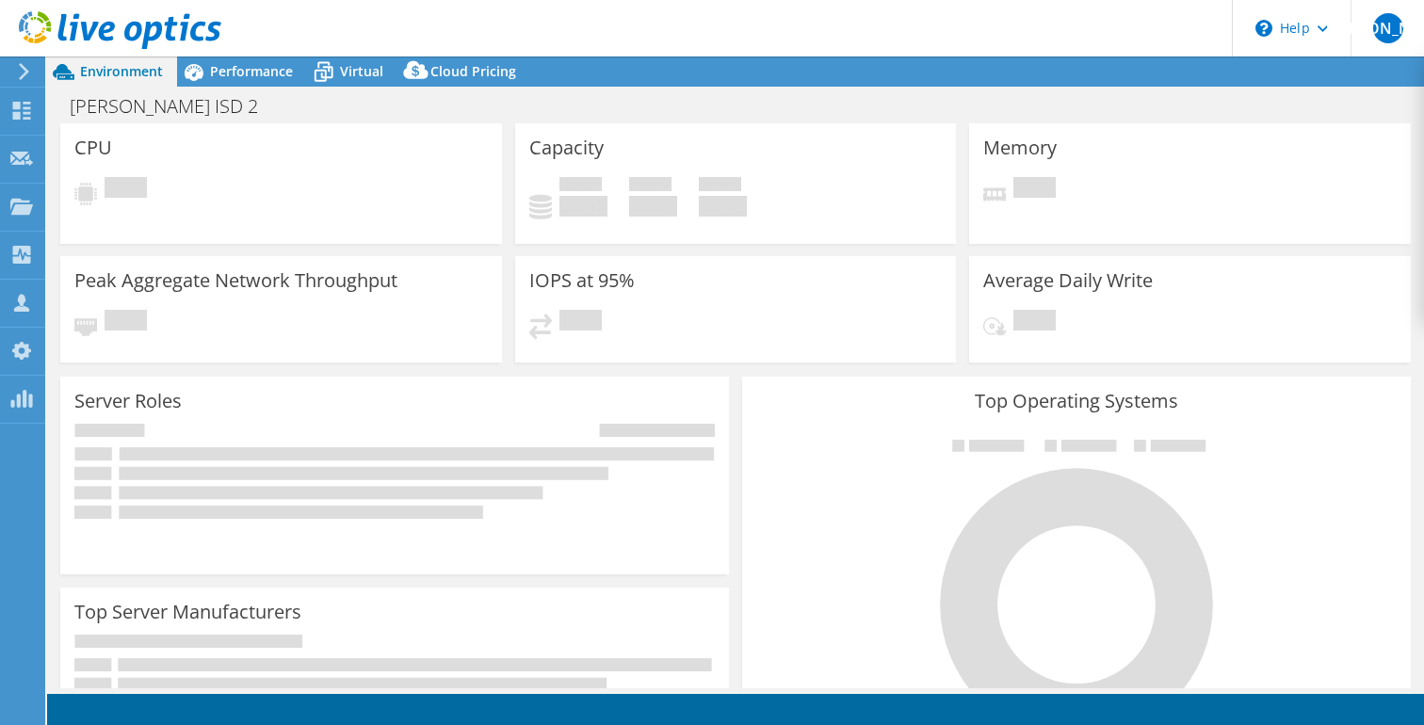
select select "USD"
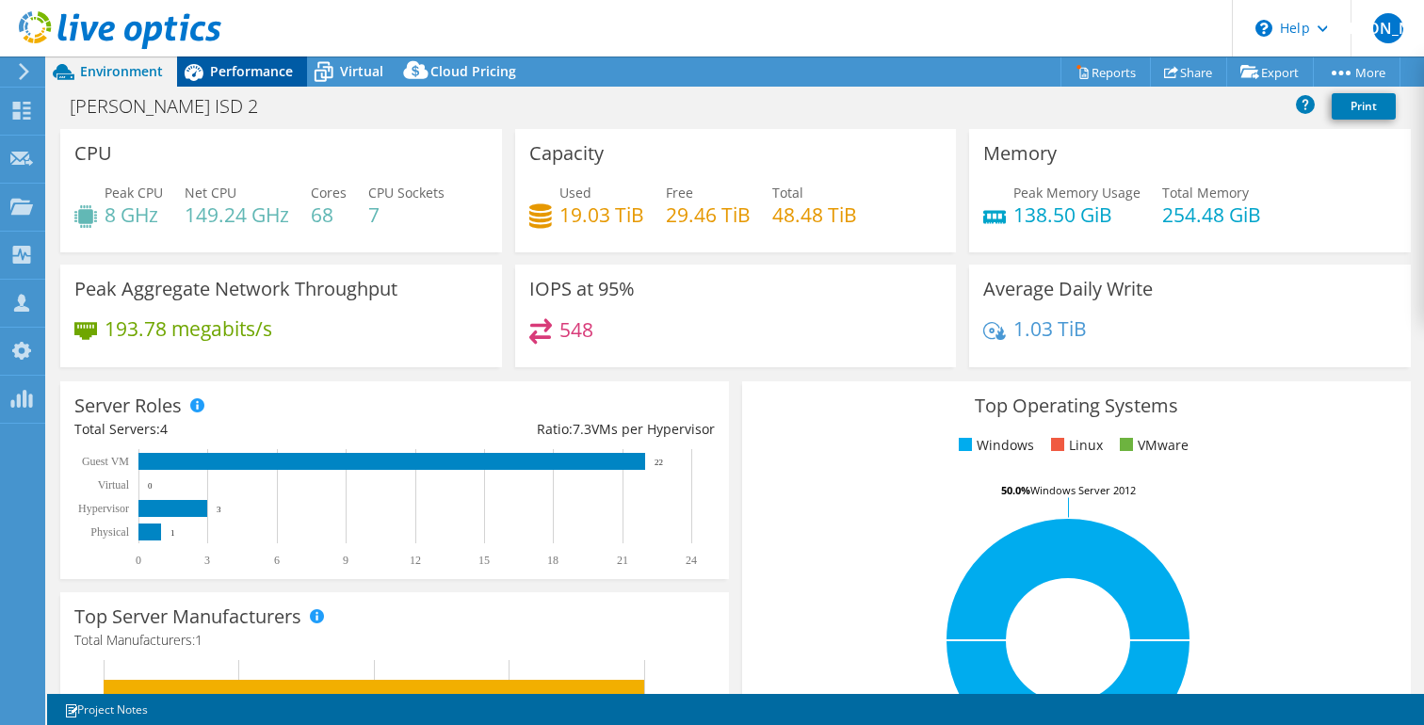
click at [252, 78] on span "Performance" at bounding box center [251, 71] width 83 height 18
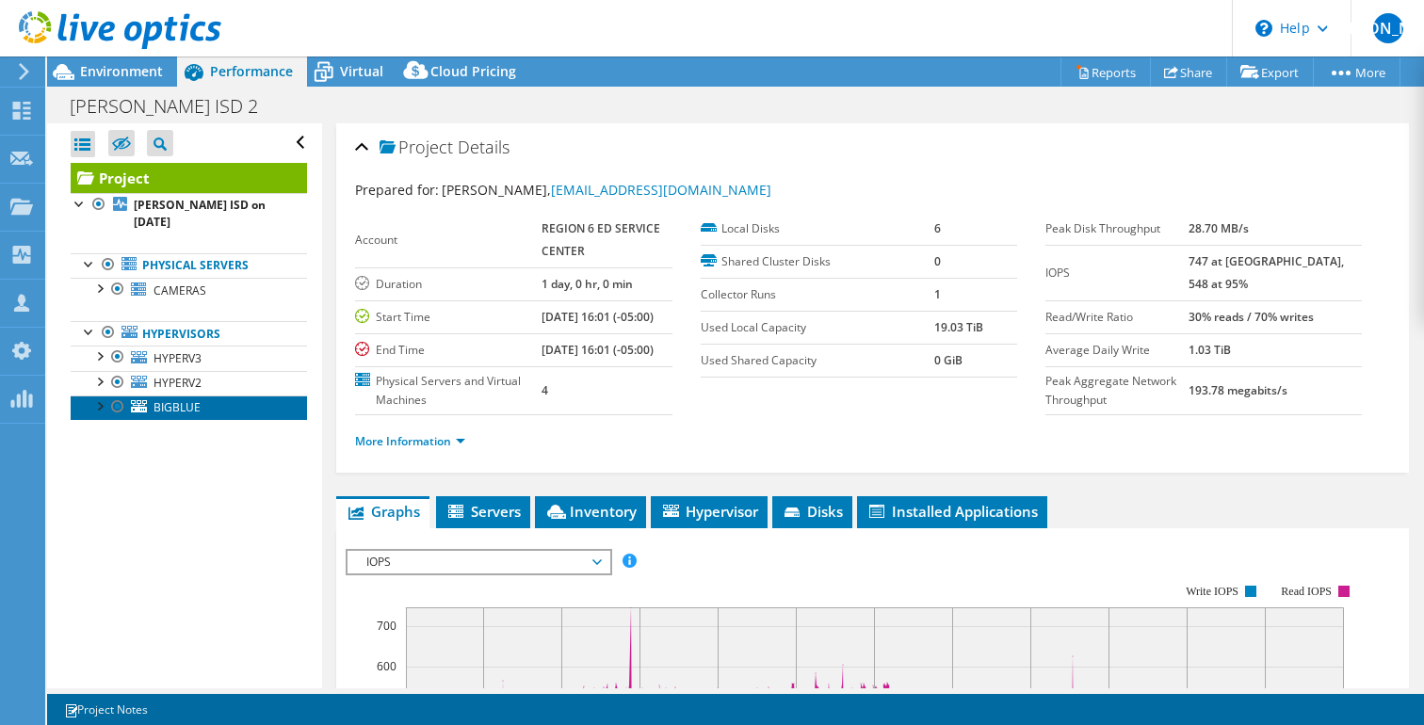
click at [168, 399] on span "BIGBLUE" at bounding box center [177, 407] width 47 height 16
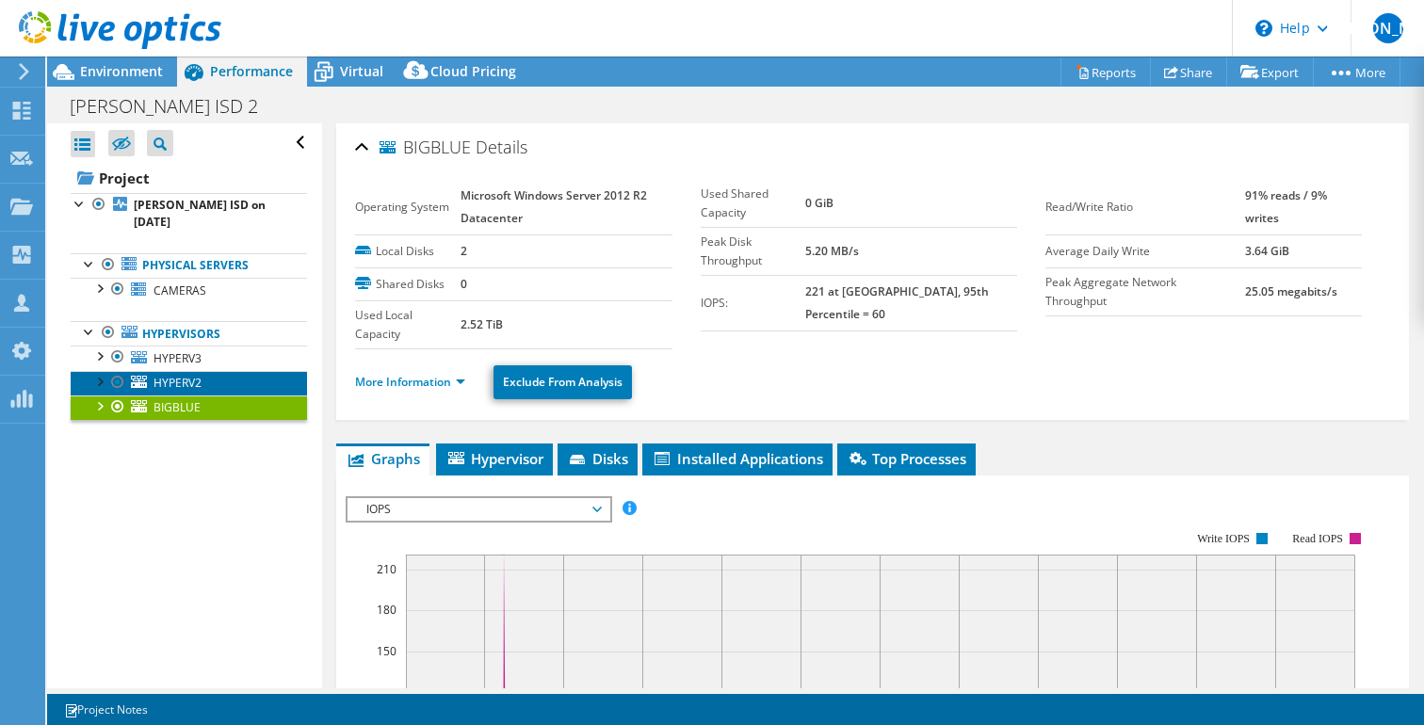
click at [169, 371] on link "HYPERV2" at bounding box center [189, 383] width 236 height 24
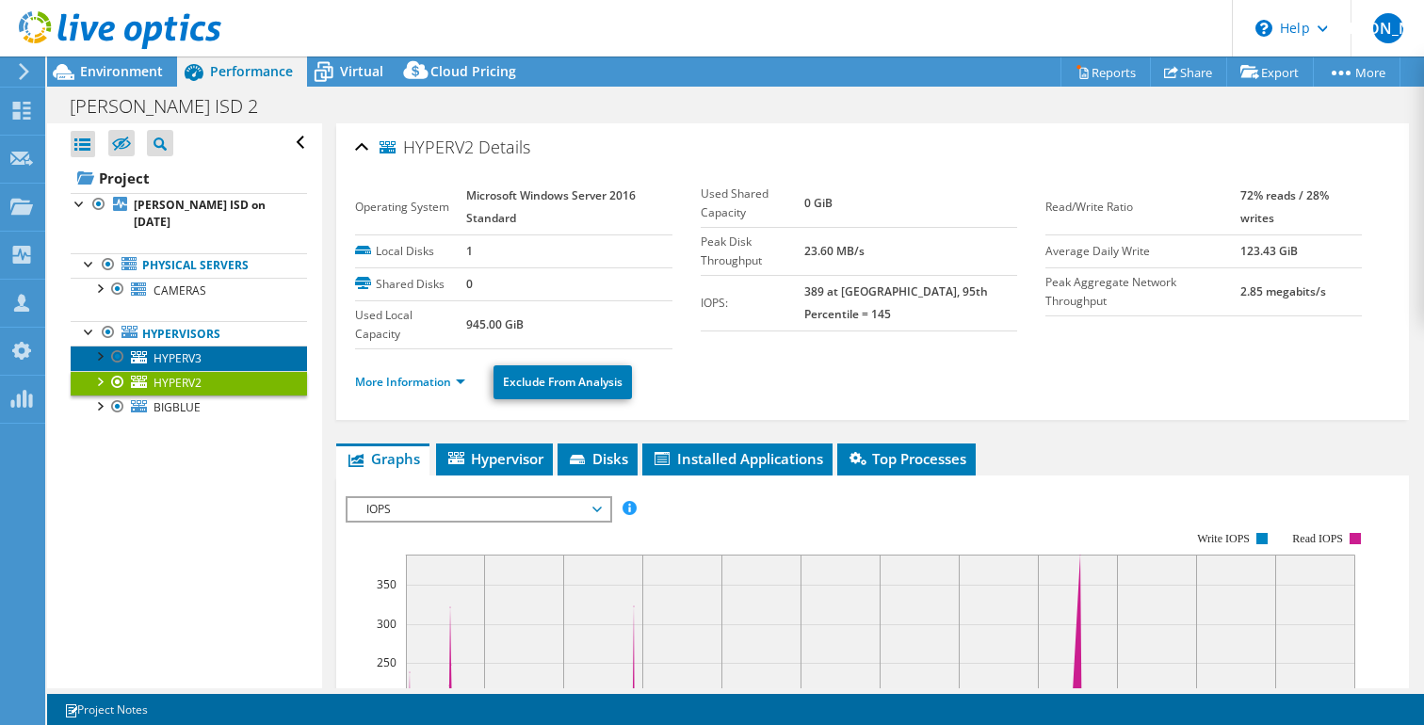
click at [174, 350] on span "HYPERV3" at bounding box center [178, 358] width 48 height 16
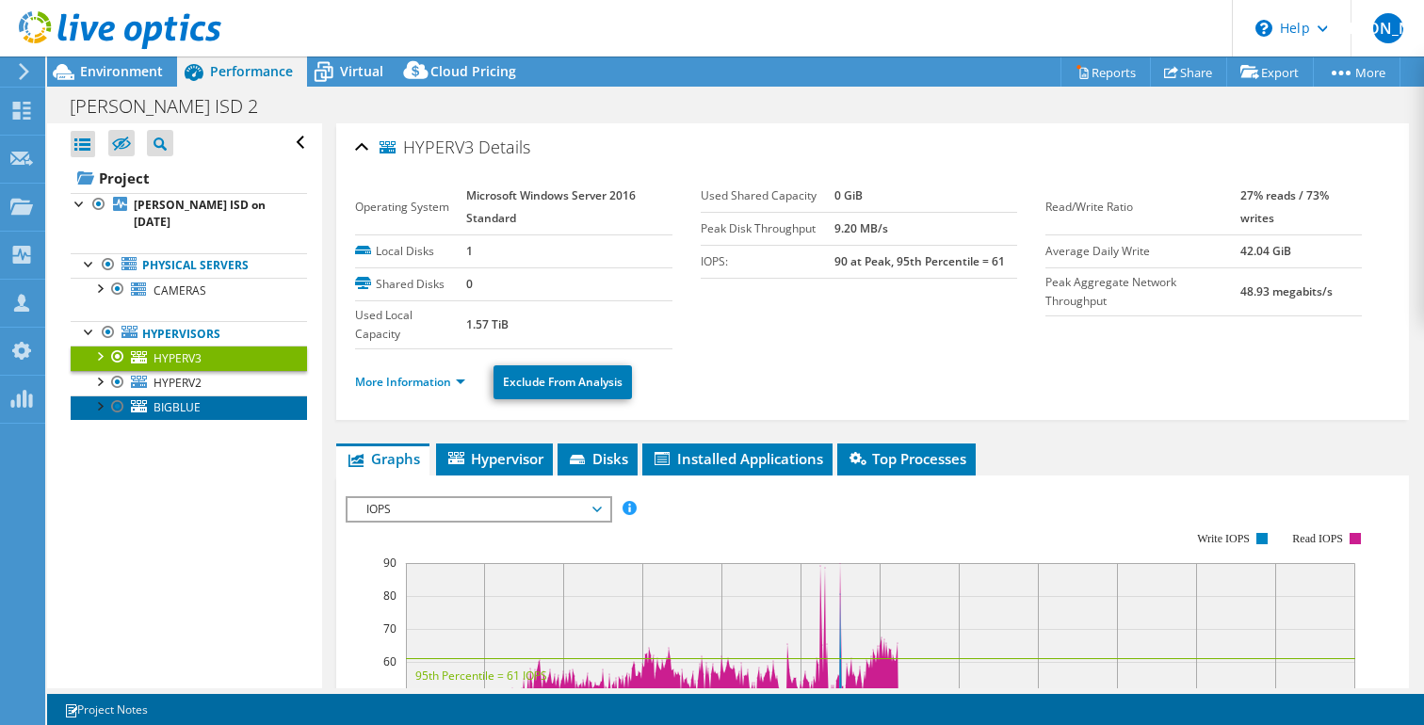
click at [175, 399] on span "BIGBLUE" at bounding box center [177, 407] width 47 height 16
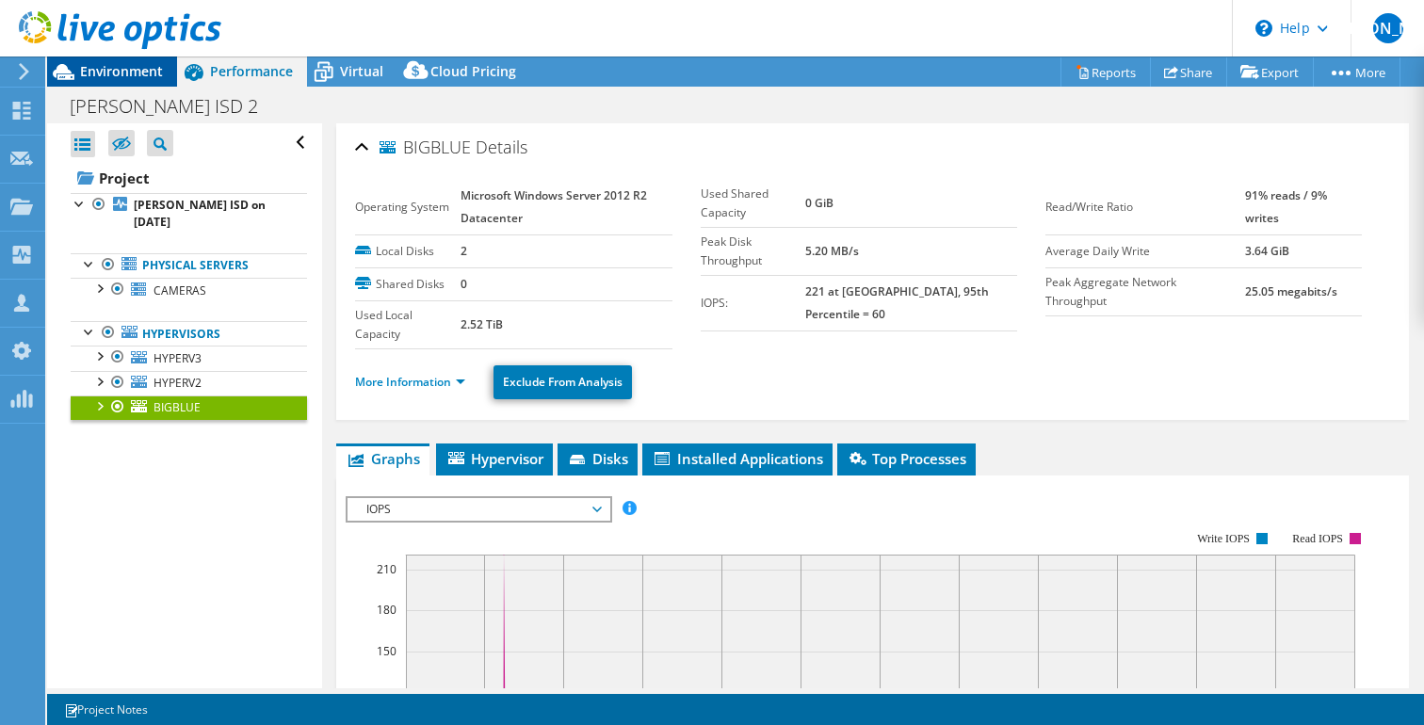
click at [132, 73] on span "Environment" at bounding box center [121, 71] width 83 height 18
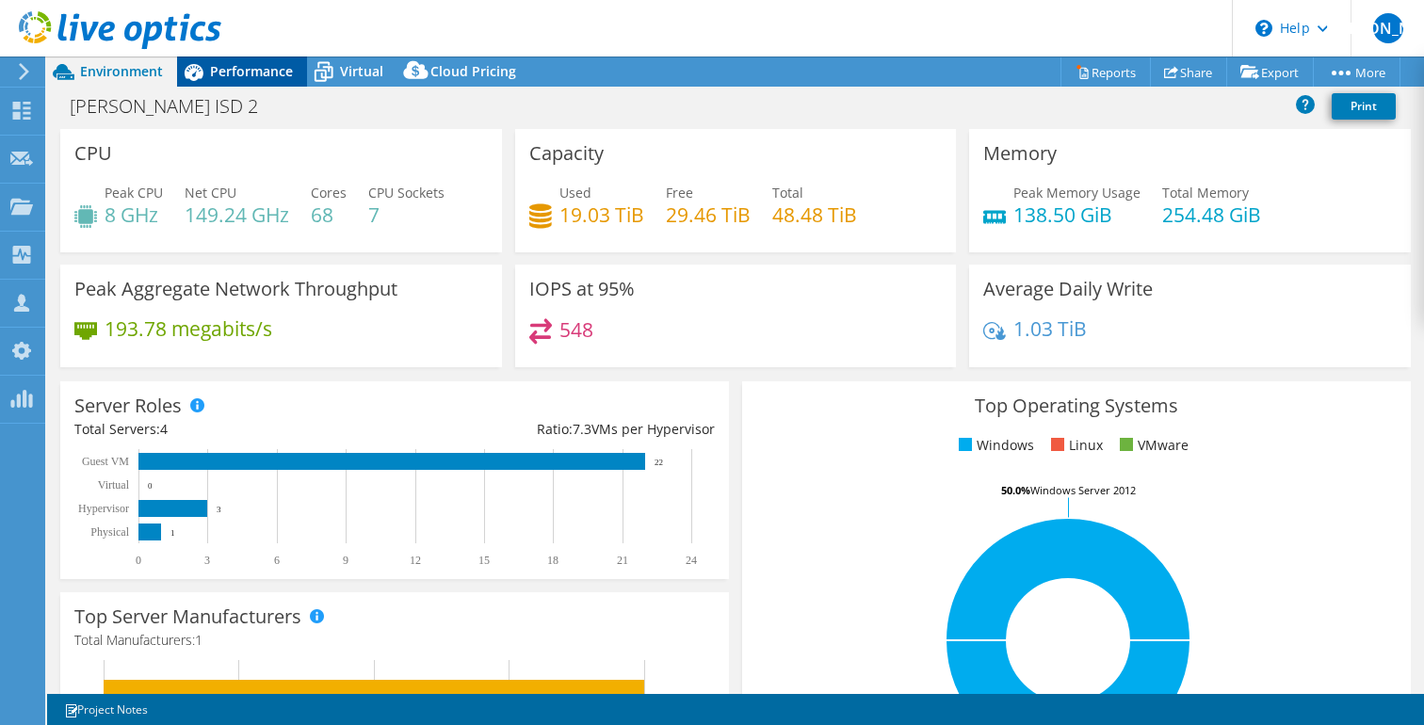
click at [222, 73] on span "Performance" at bounding box center [251, 71] width 83 height 18
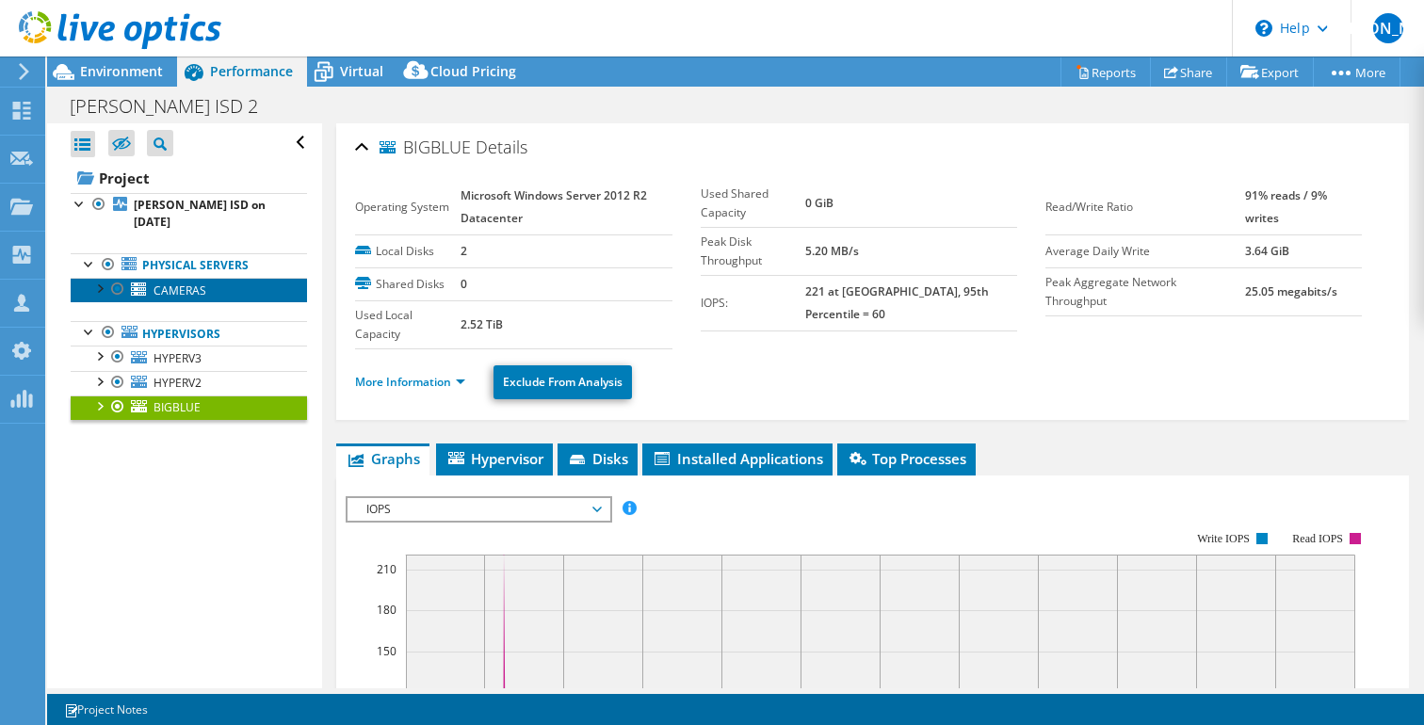
click at [172, 283] on span "CAMERAS" at bounding box center [180, 291] width 53 height 16
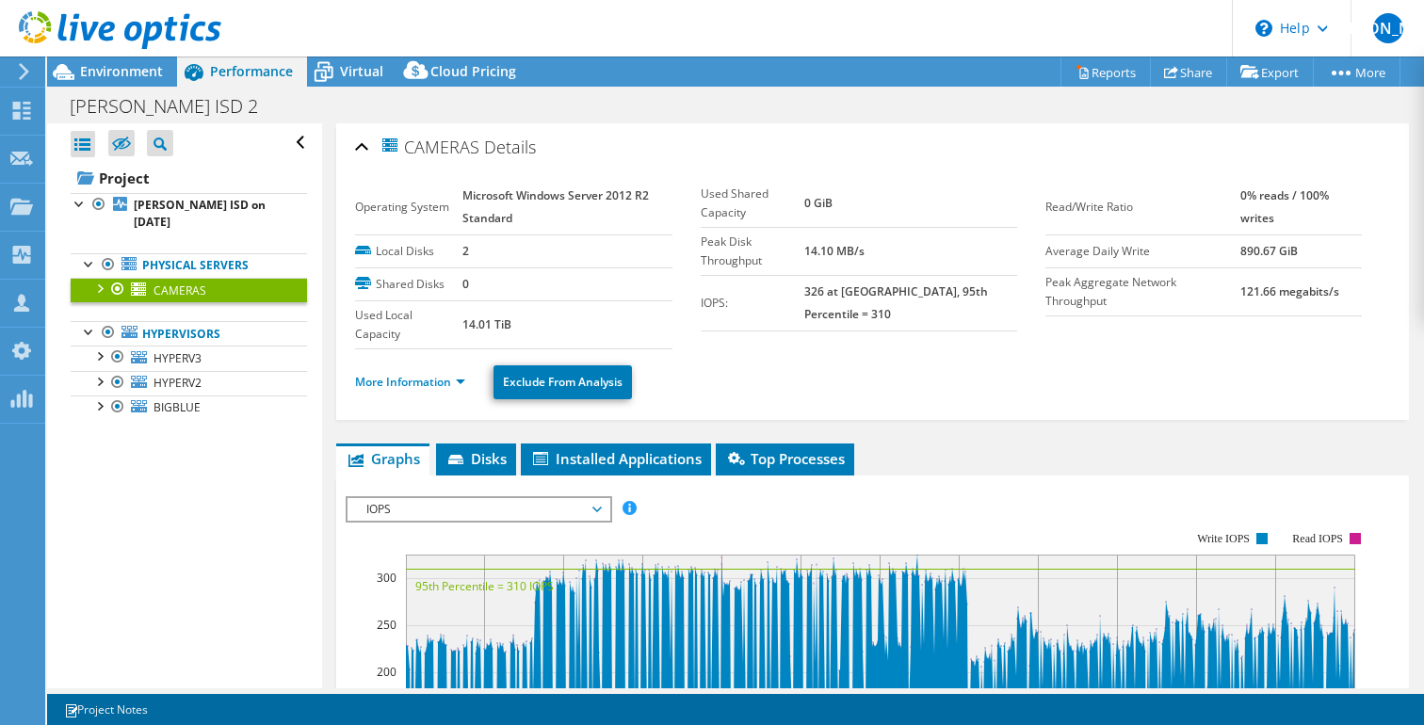
scroll to position [4, 0]
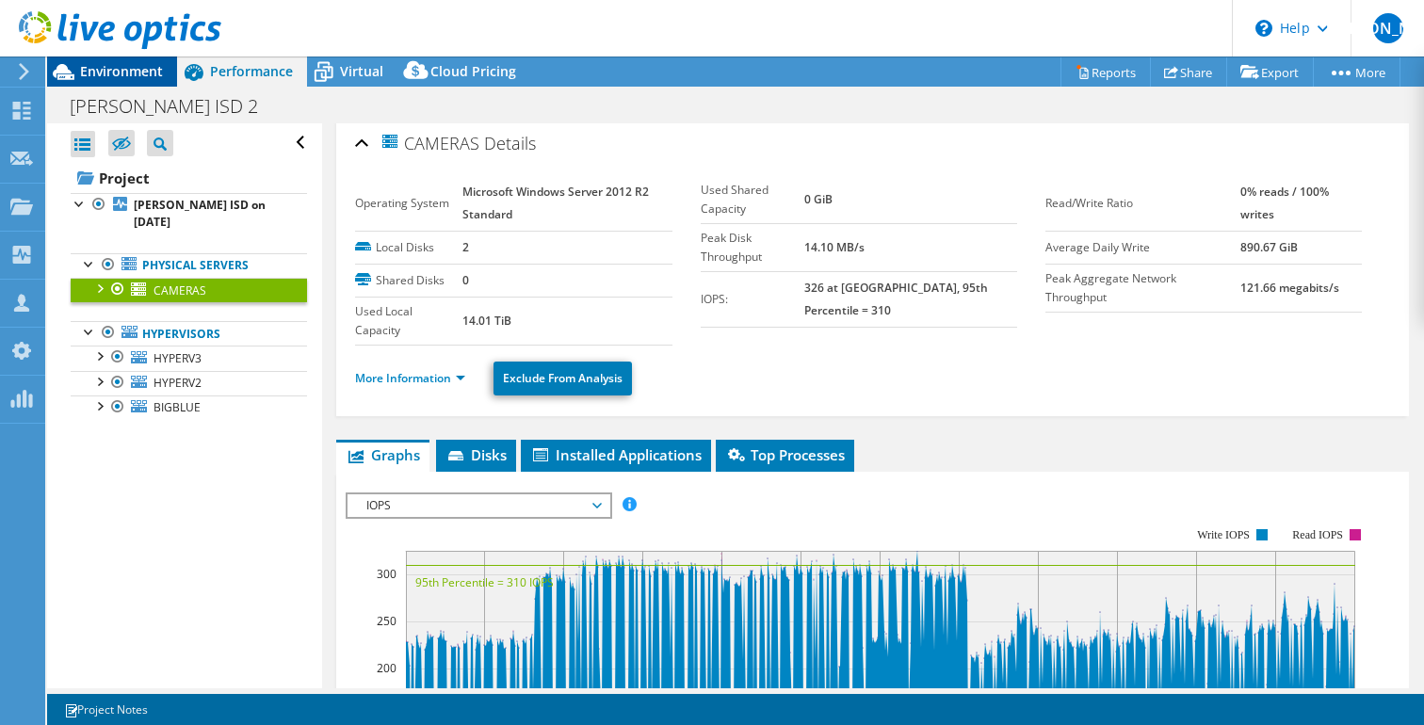
click at [136, 74] on span "Environment" at bounding box center [121, 71] width 83 height 18
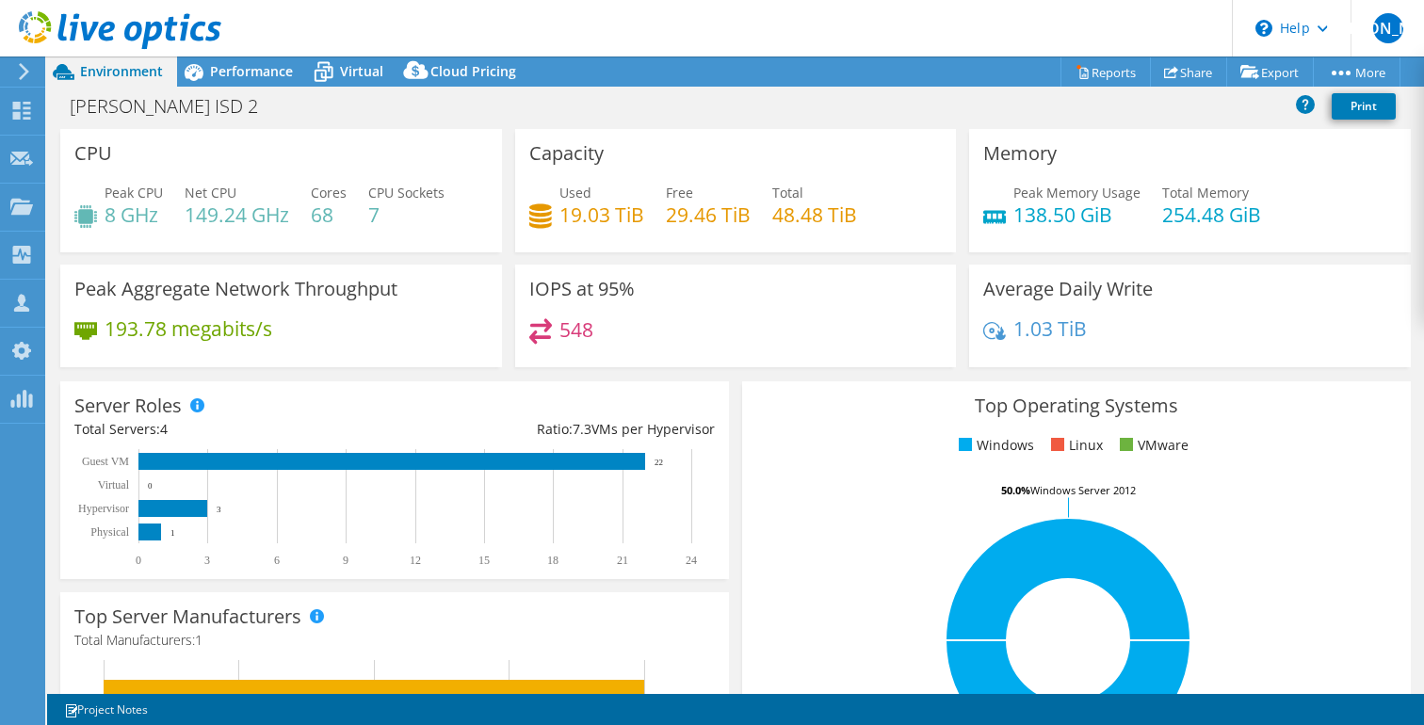
click at [736, 388] on div "Top Operating Systems Windows Linux VMware 50.0% Windows Server 2016 50.0% Wind…" at bounding box center [1077, 607] width 682 height 464
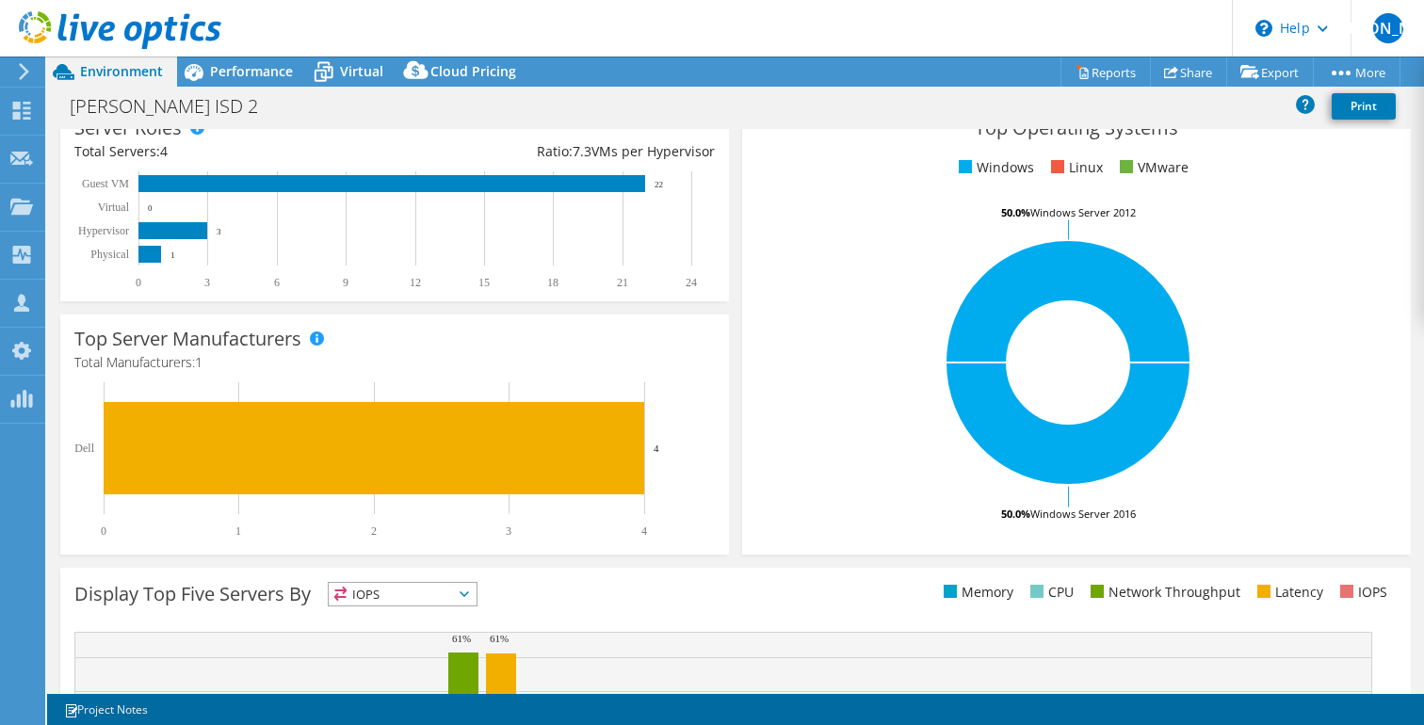
scroll to position [0, 0]
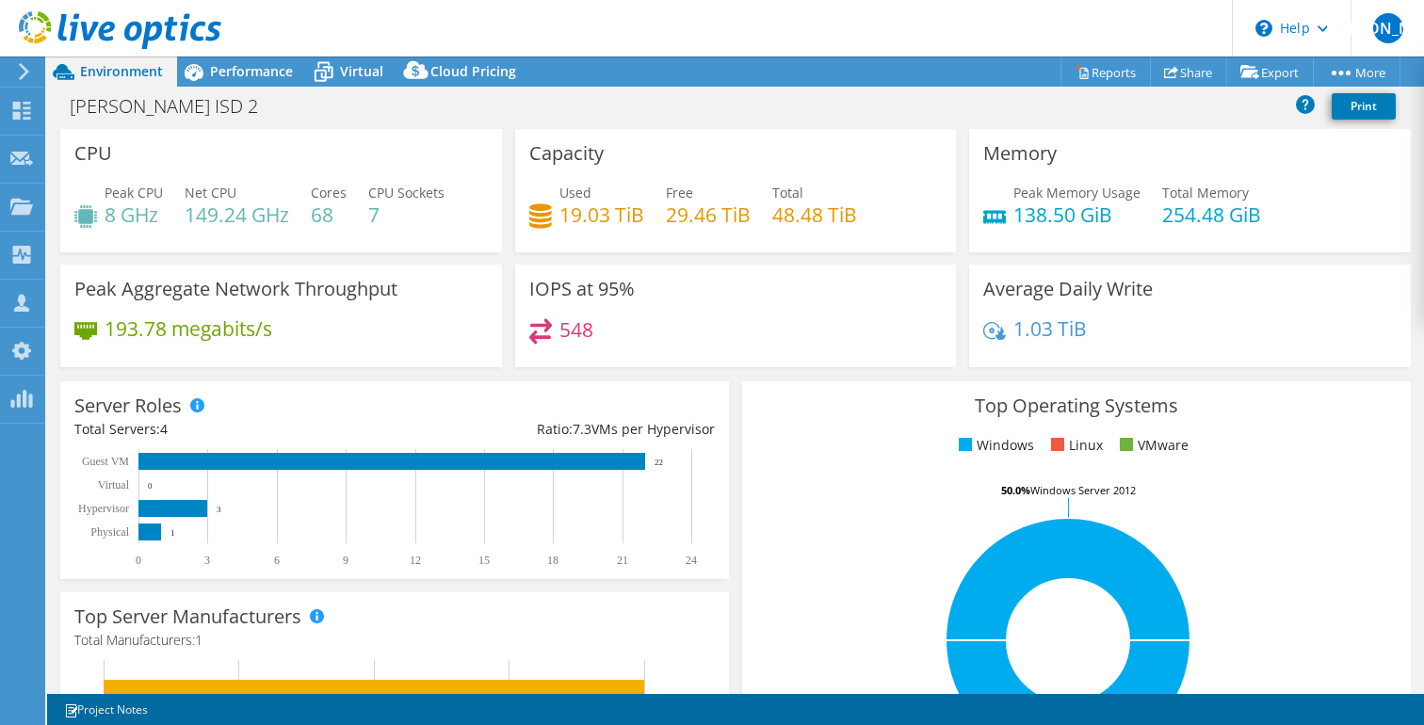
click at [146, 25] on use at bounding box center [120, 30] width 203 height 38
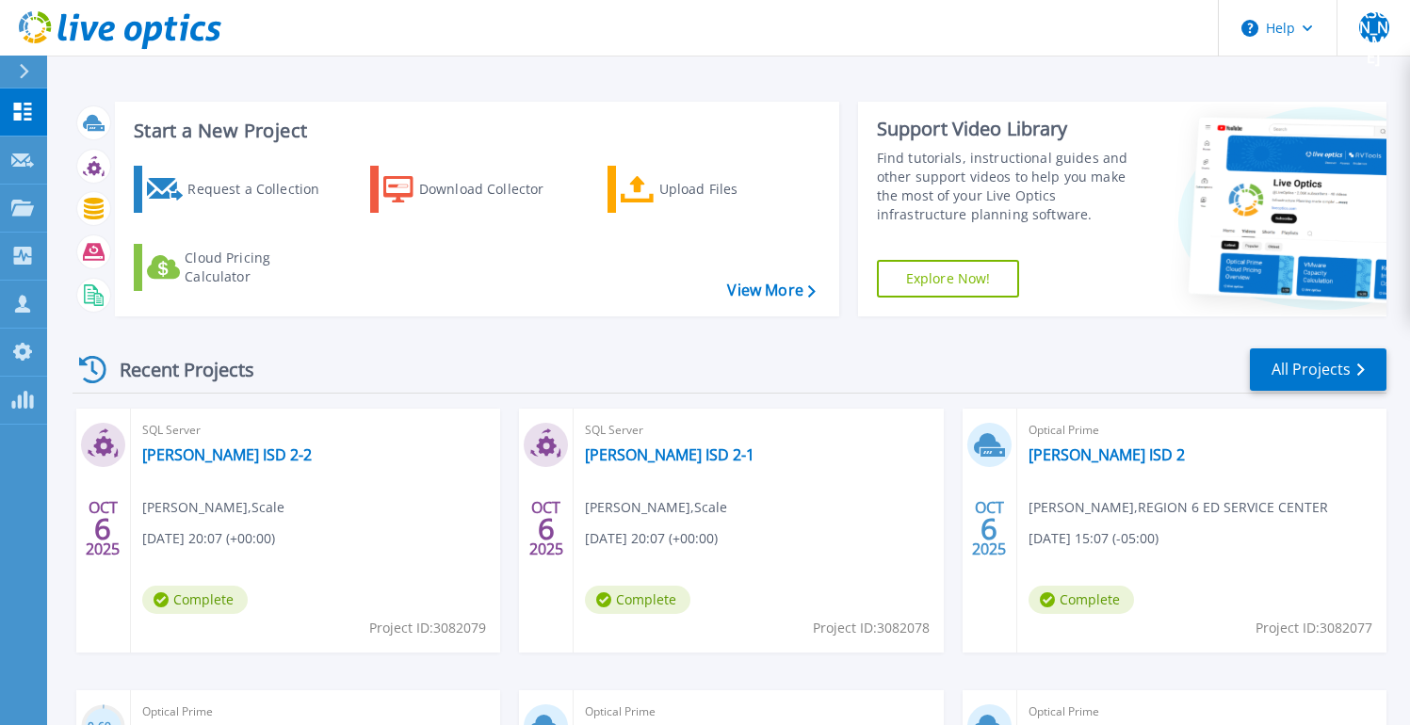
click at [438, 341] on div "Recent Projects All Projects [DATE] SQL Server [PERSON_NAME] ISD 2-2 [PERSON_NA…" at bounding box center [730, 660] width 1314 height 656
click at [632, 354] on div "Recent Projects All Projects" at bounding box center [730, 370] width 1314 height 47
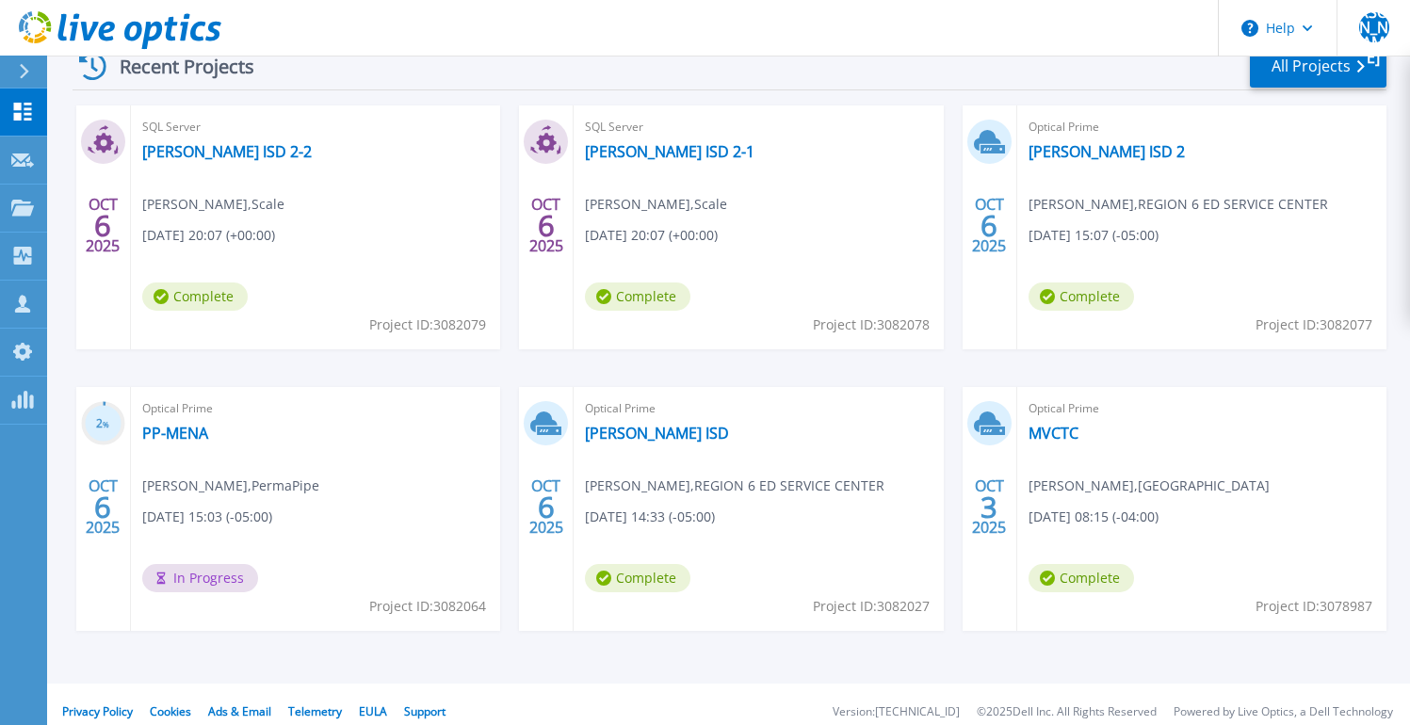
scroll to position [304, 0]
click at [173, 434] on link "PP-MENA" at bounding box center [175, 432] width 66 height 19
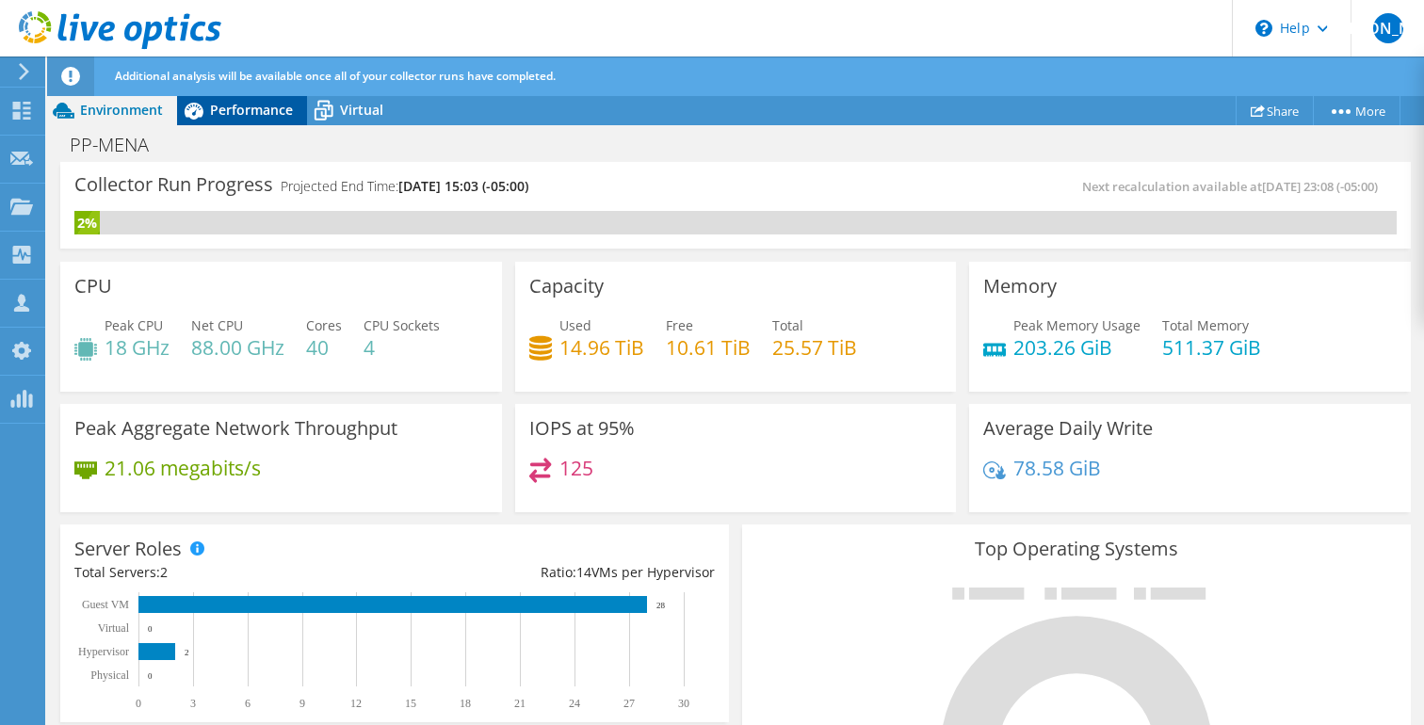
click at [261, 109] on span "Performance" at bounding box center [251, 110] width 83 height 18
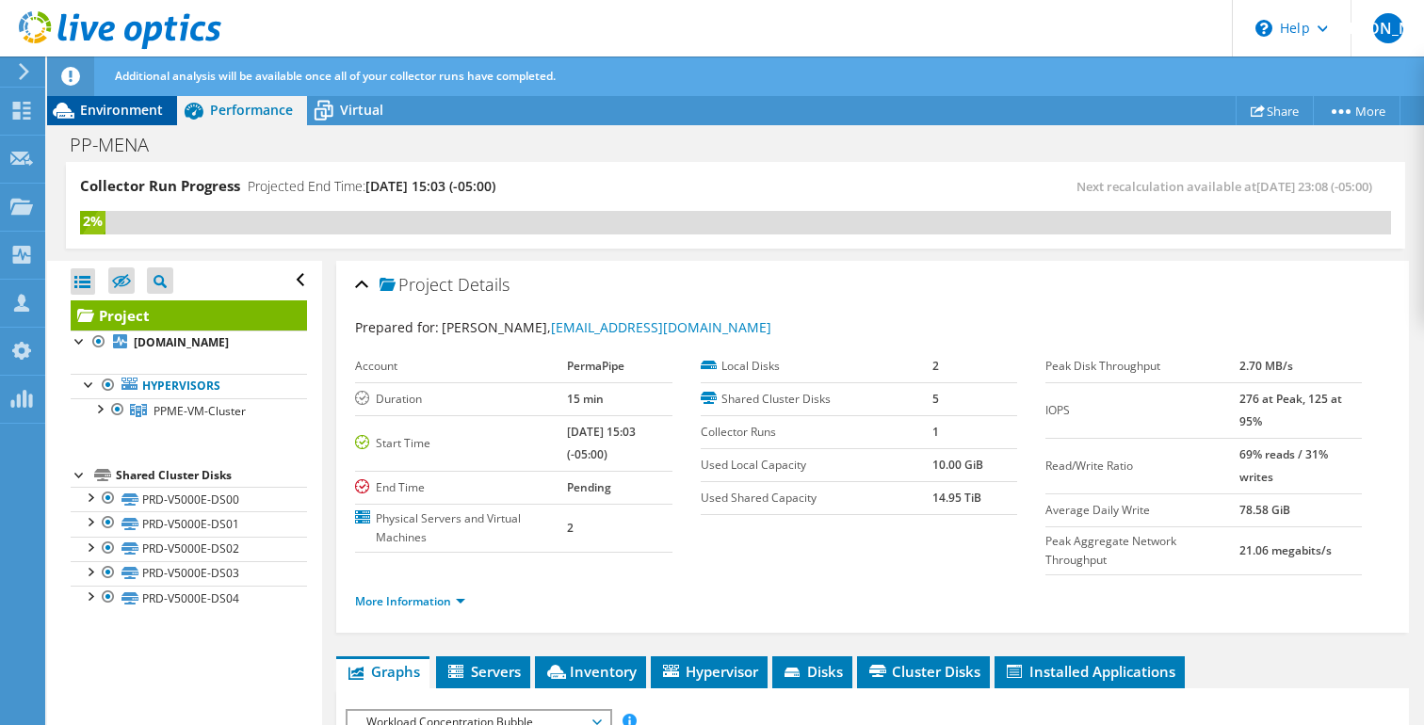
click at [108, 115] on span "Environment" at bounding box center [121, 110] width 83 height 18
